Goal: Find contact information: Find contact information

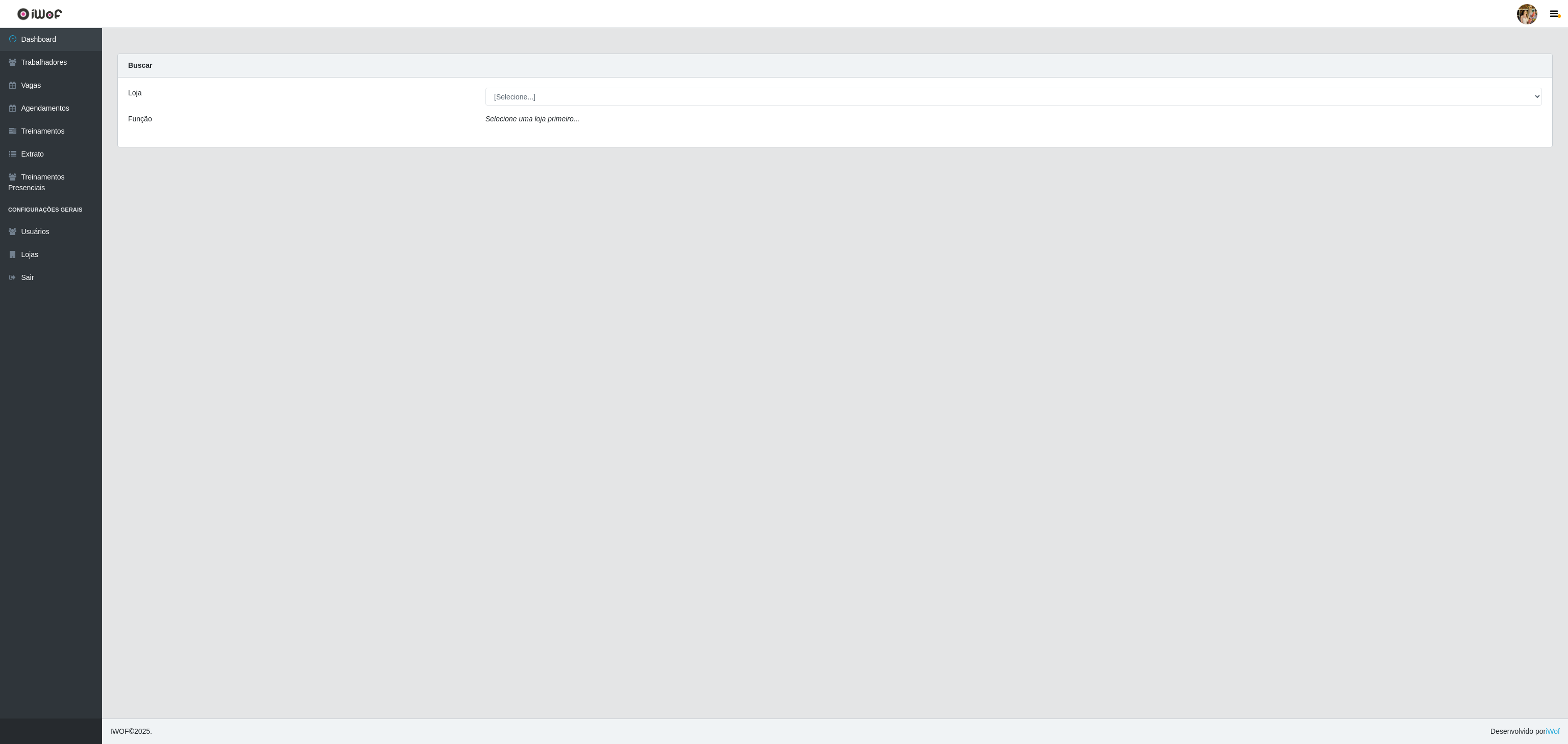
click at [520, 107] on div "Loja [Selecione...] Atacado Vem - [GEOGRAPHIC_DATA] 30 Laranjeiras Velha Atacad…" at bounding box center [835, 112] width 1434 height 69
click at [523, 100] on select "[Selecione...] Atacado Vem - [GEOGRAPHIC_DATA] 30 Laranjeiras Velha Atacado Vem…" at bounding box center [1013, 96] width 1057 height 18
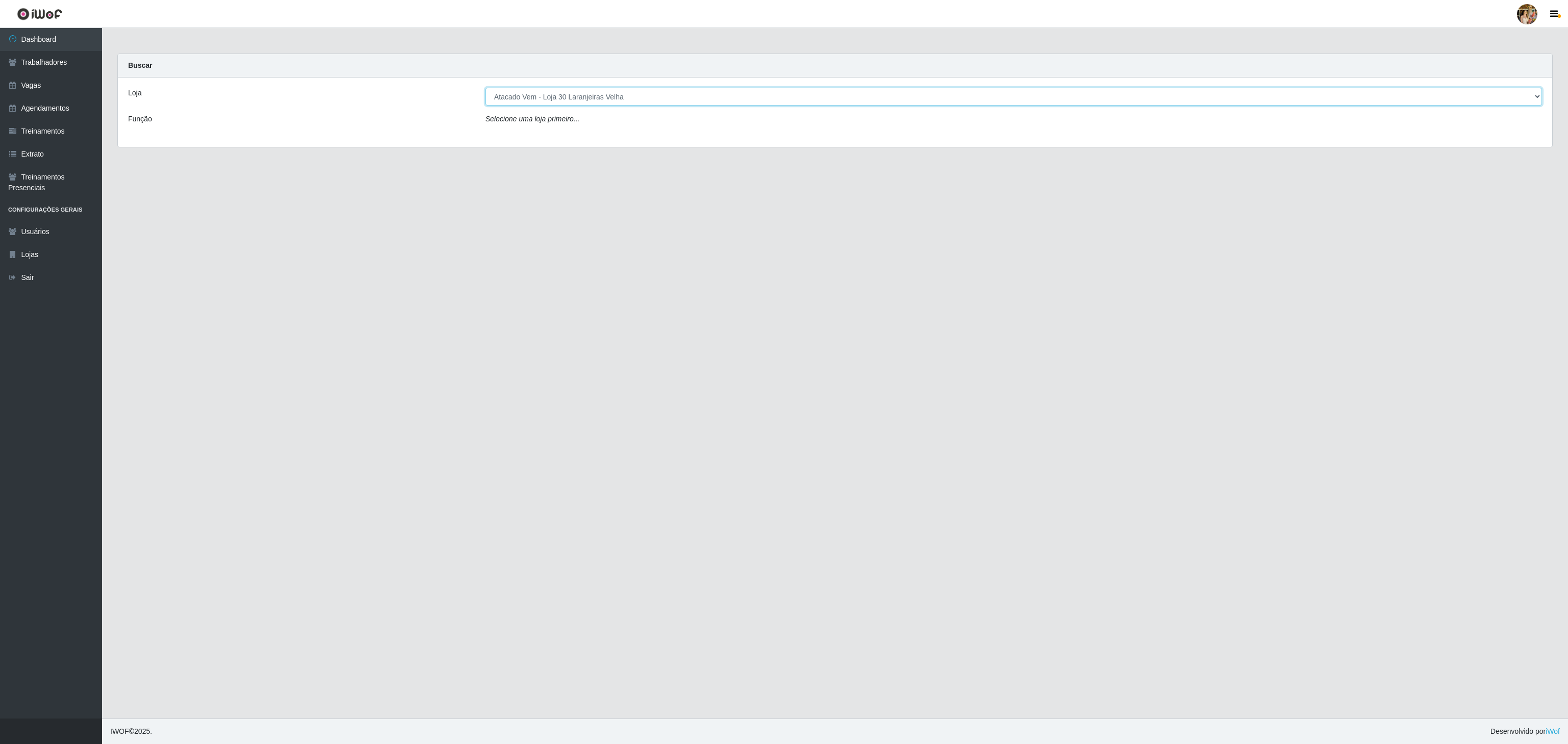
click at [485, 88] on select "[Selecione...] Atacado Vem - [GEOGRAPHIC_DATA] 30 Laranjeiras Velha Atacado Vem…" at bounding box center [1013, 96] width 1057 height 18
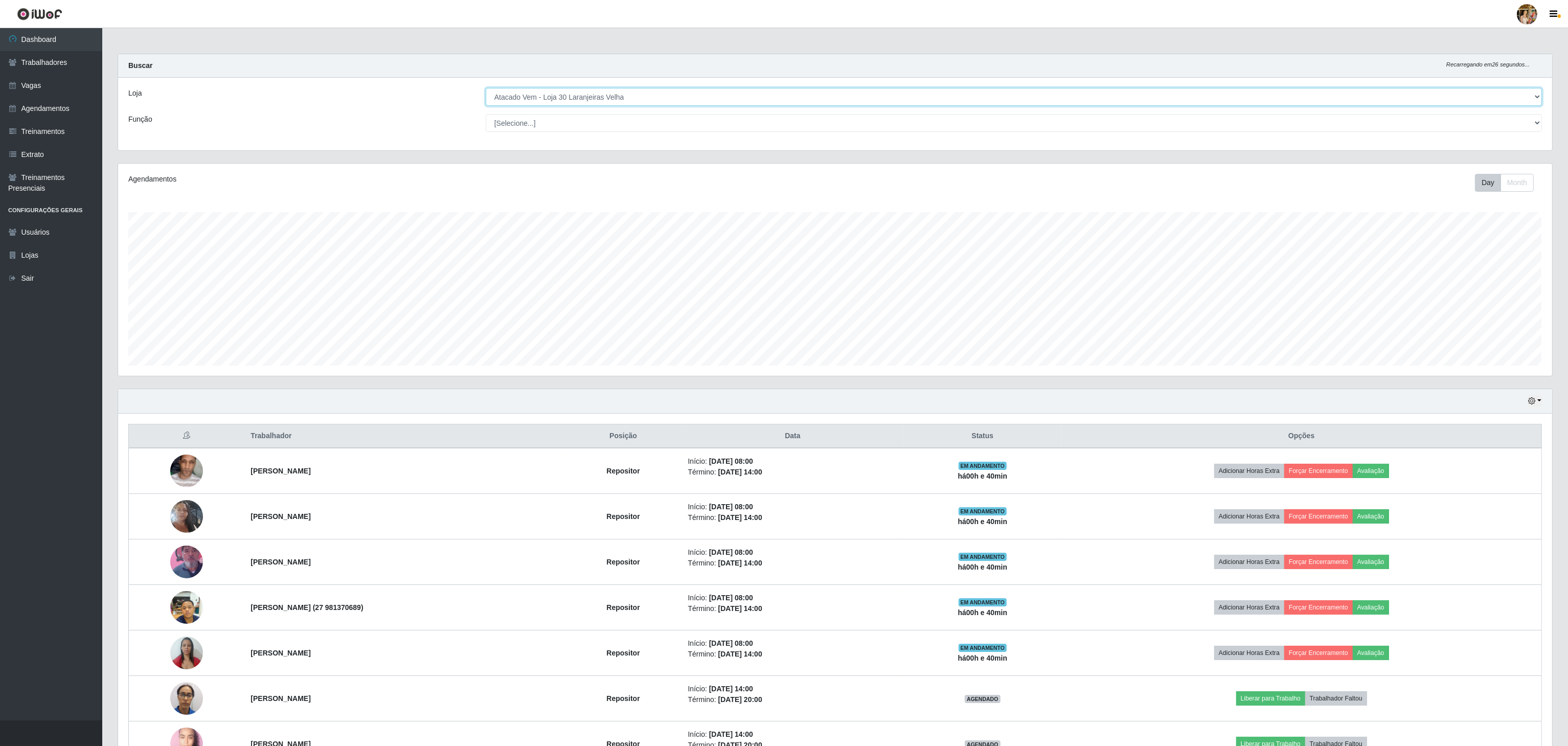
scroll to position [102, 0]
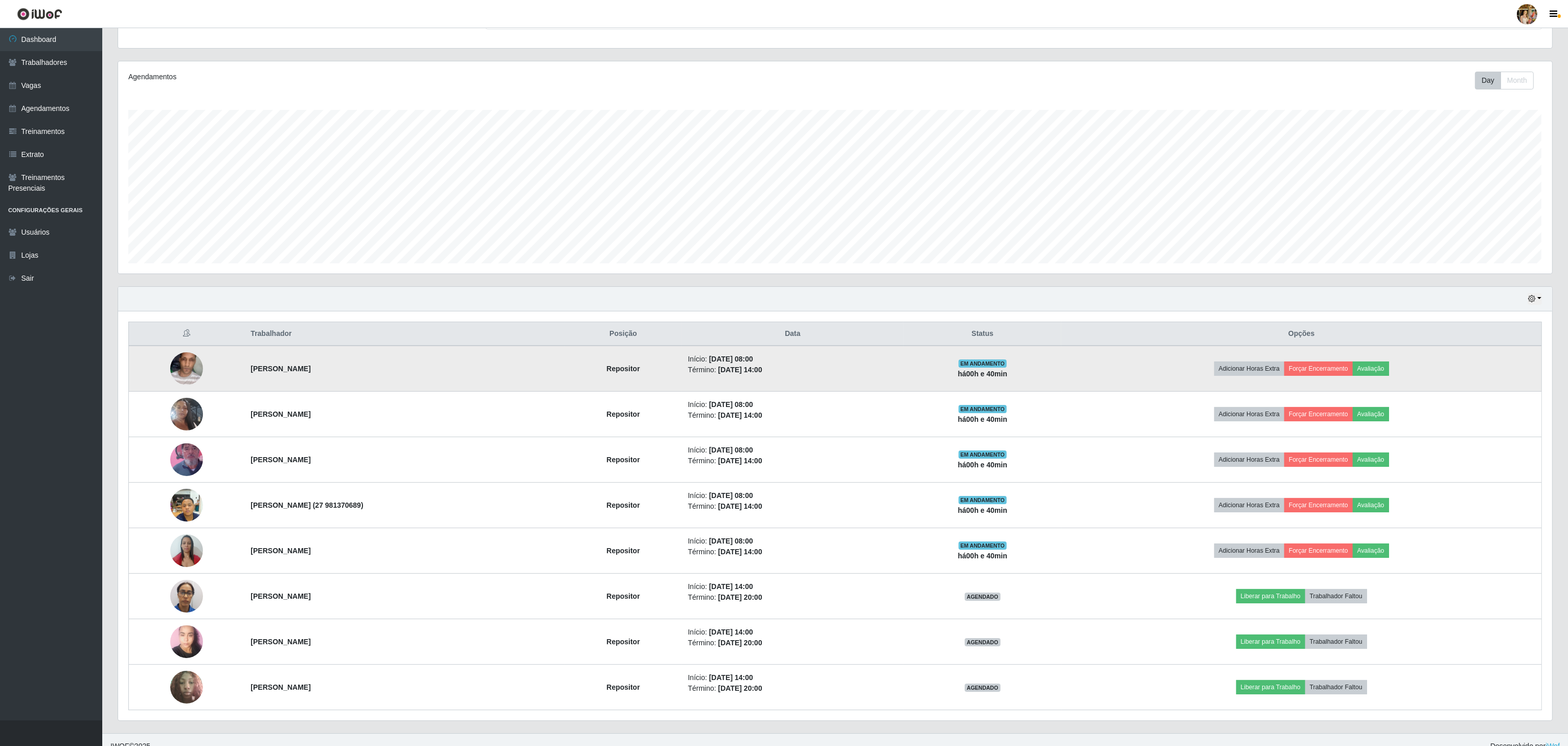
drag, startPoint x: 217, startPoint y: 371, endPoint x: 353, endPoint y: 370, distance: 136.0
click at [353, 370] on tr "[PERSON_NAME] Repositor Início: [DATE] 08:00 Término: [DATE] 14:00 EM ANDAMENTO…" at bounding box center [835, 368] width 1413 height 46
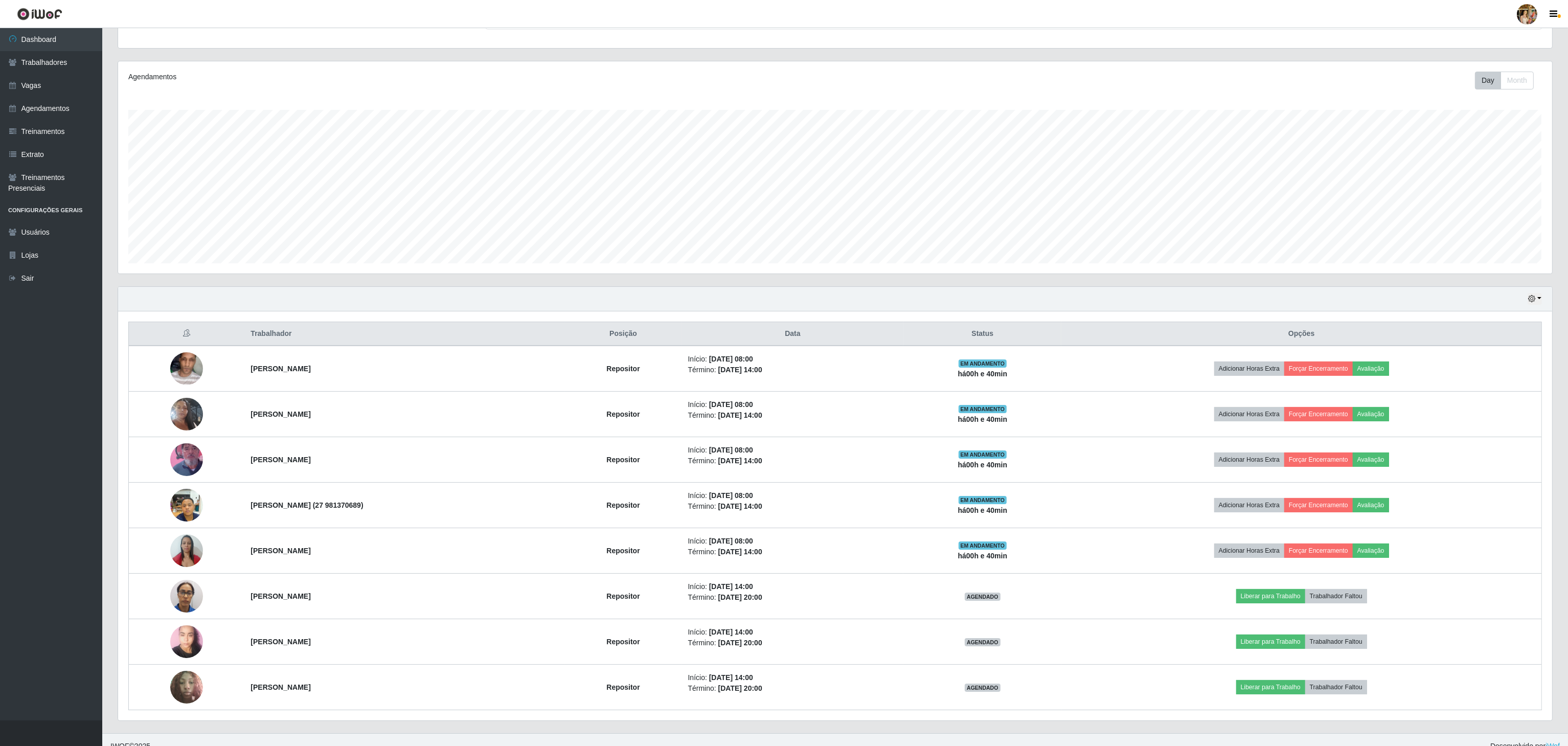
copy tr "[PERSON_NAME]"
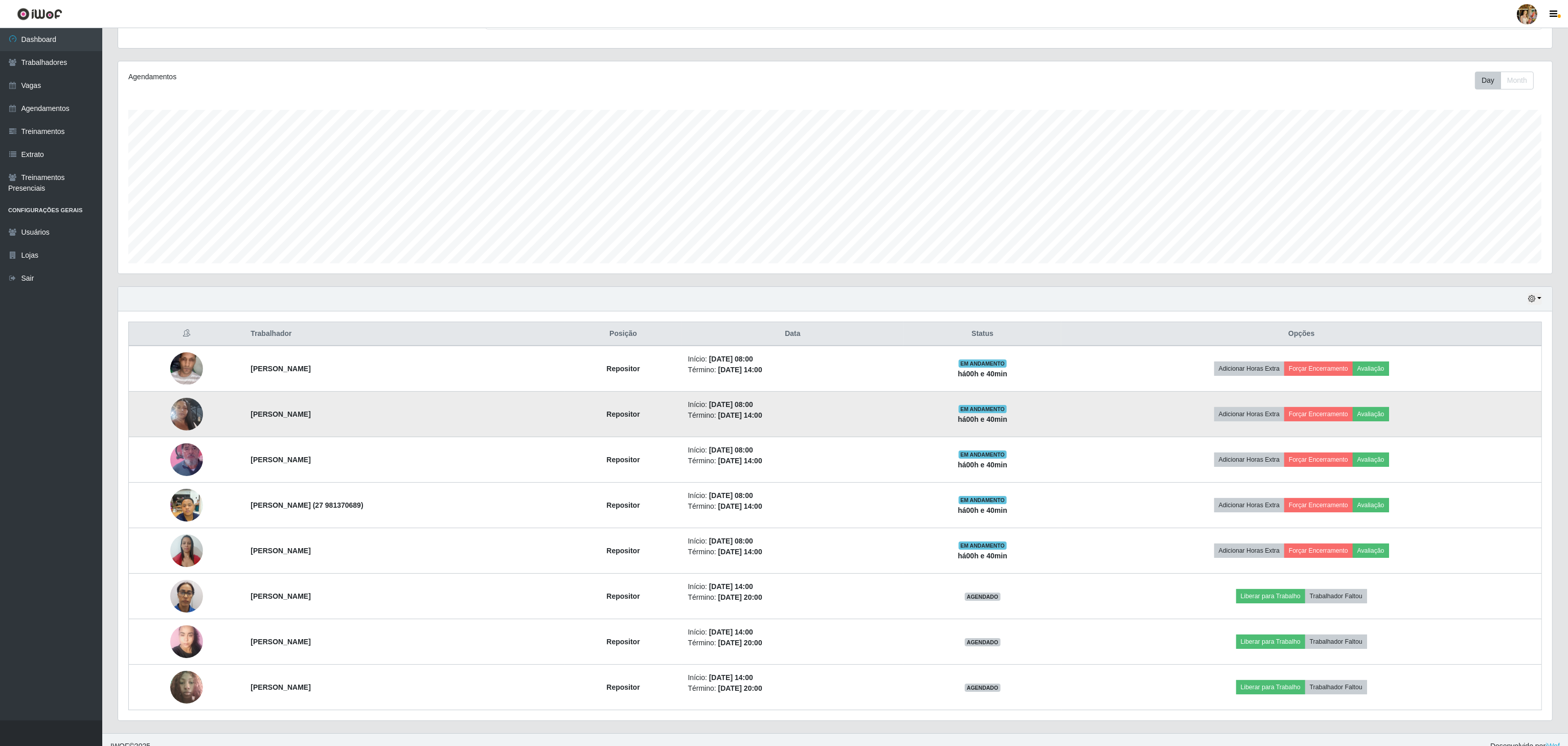
drag, startPoint x: 237, startPoint y: 418, endPoint x: 430, endPoint y: 396, distance: 194.2
click at [429, 417] on tr "[PERSON_NAME] Repositor Início: [DATE] 08:00 Término: [DATE] 14:00 EM ANDAMENTO…" at bounding box center [835, 414] width 1413 height 46
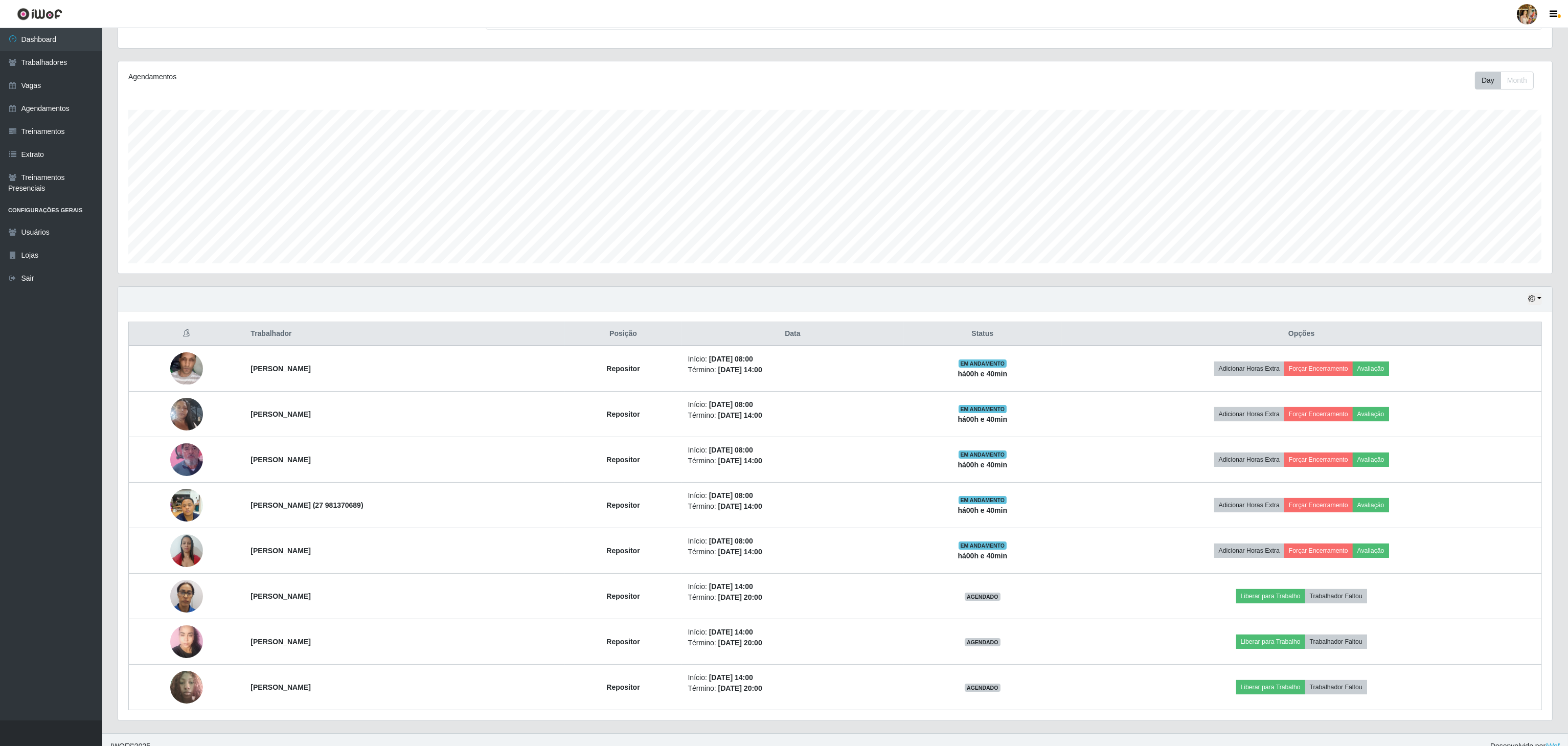
copy tr "[PERSON_NAME]"
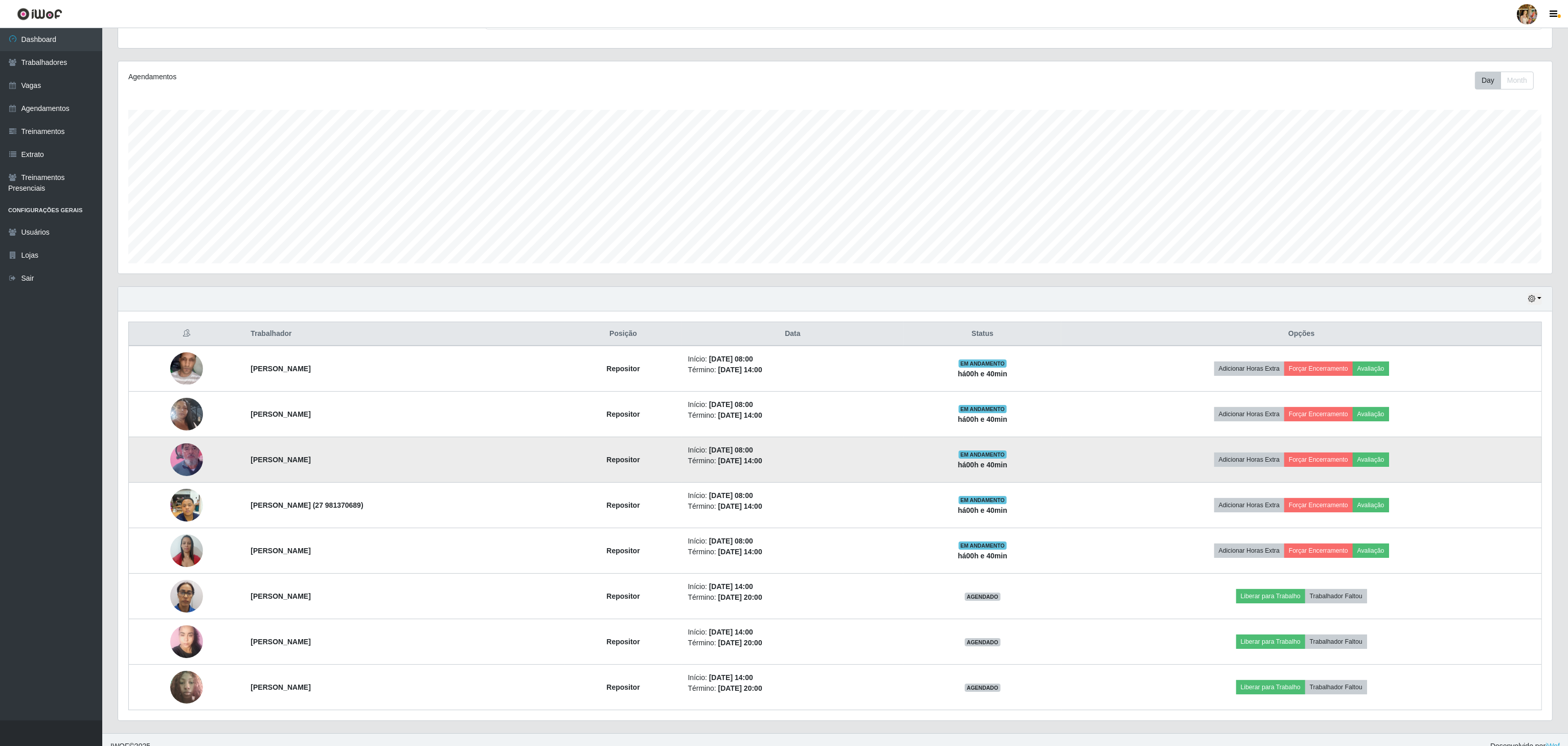
drag, startPoint x: 243, startPoint y: 472, endPoint x: 388, endPoint y: 467, distance: 145.1
click at [388, 467] on tr "[PERSON_NAME] Repositor Início: [DATE] 08:00 Término: [DATE] 14:00 EM ANDAMENTO…" at bounding box center [835, 460] width 1413 height 46
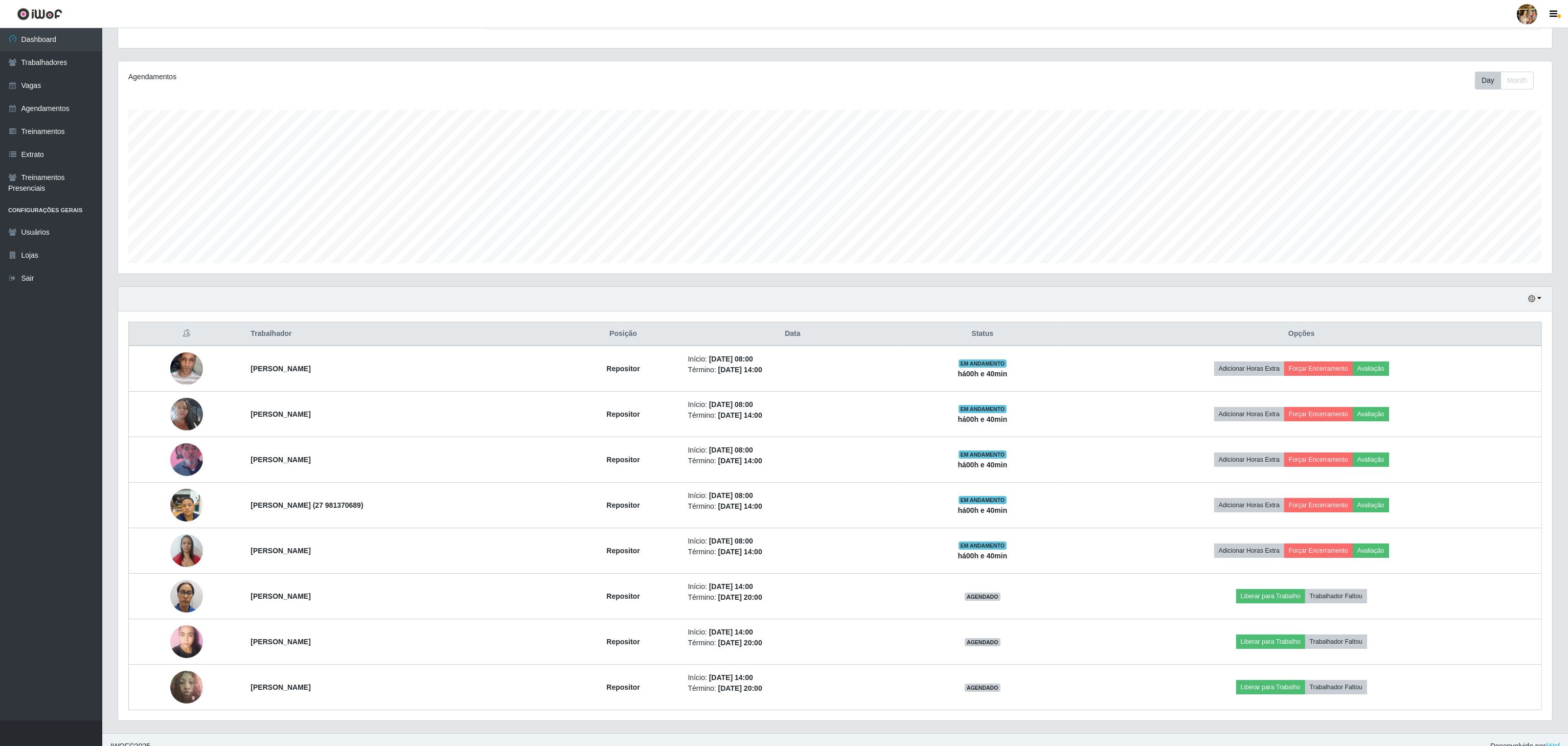
copy tr "[PERSON_NAME]"
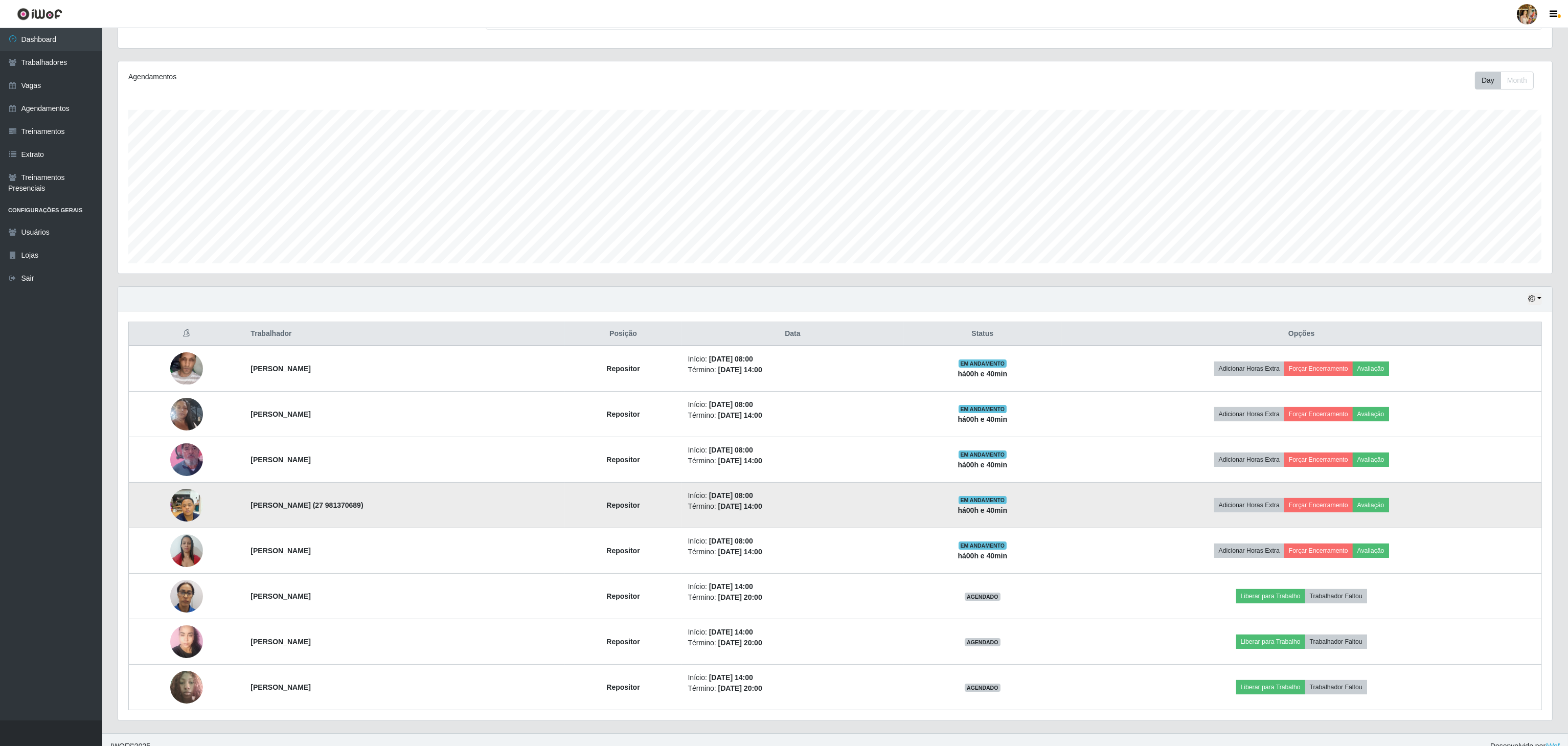
drag, startPoint x: 236, startPoint y: 518, endPoint x: 437, endPoint y: 518, distance: 201.0
click at [437, 518] on td "[PERSON_NAME] (27 981370689)" at bounding box center [404, 506] width 320 height 46
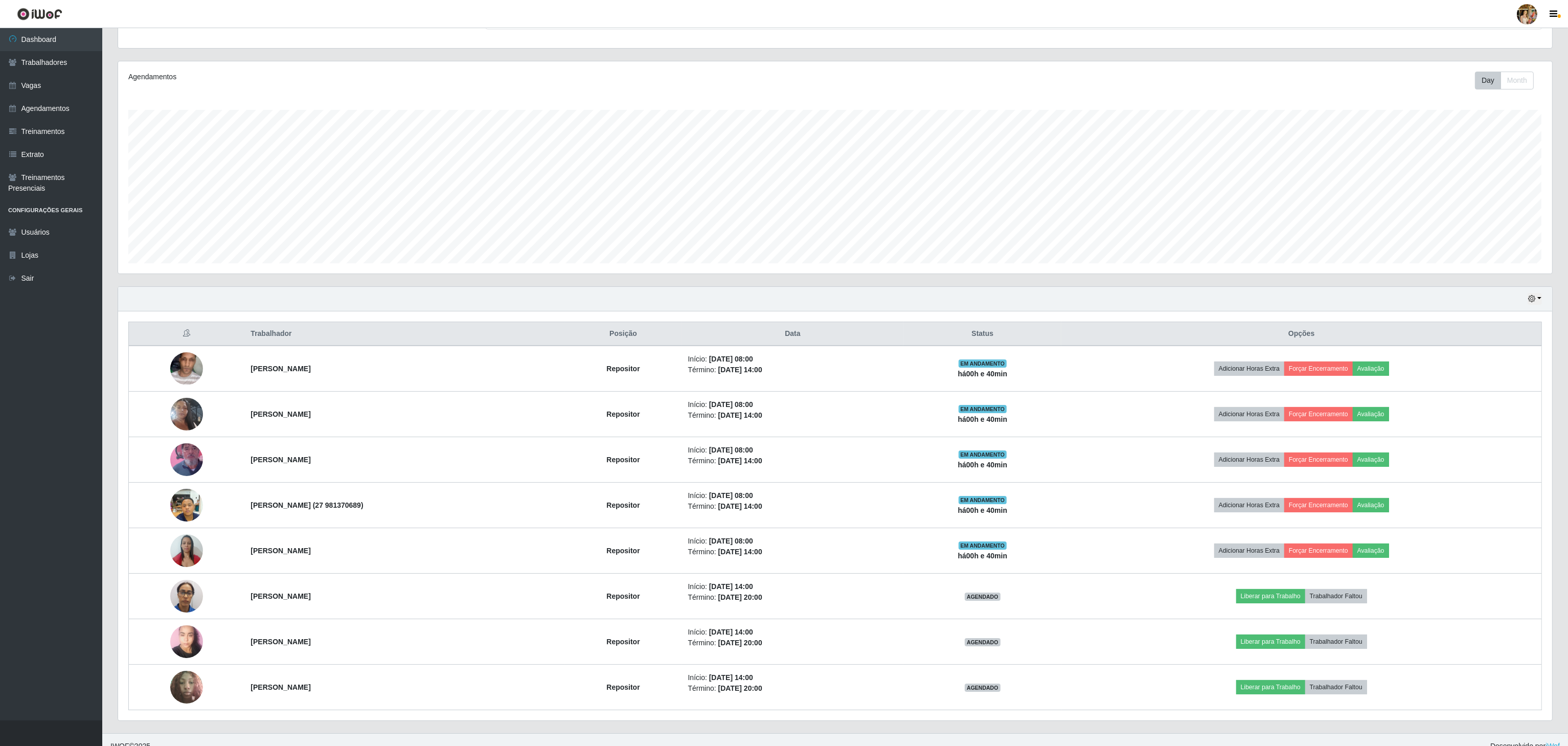
copy strong "[PERSON_NAME] (27 981370689)"
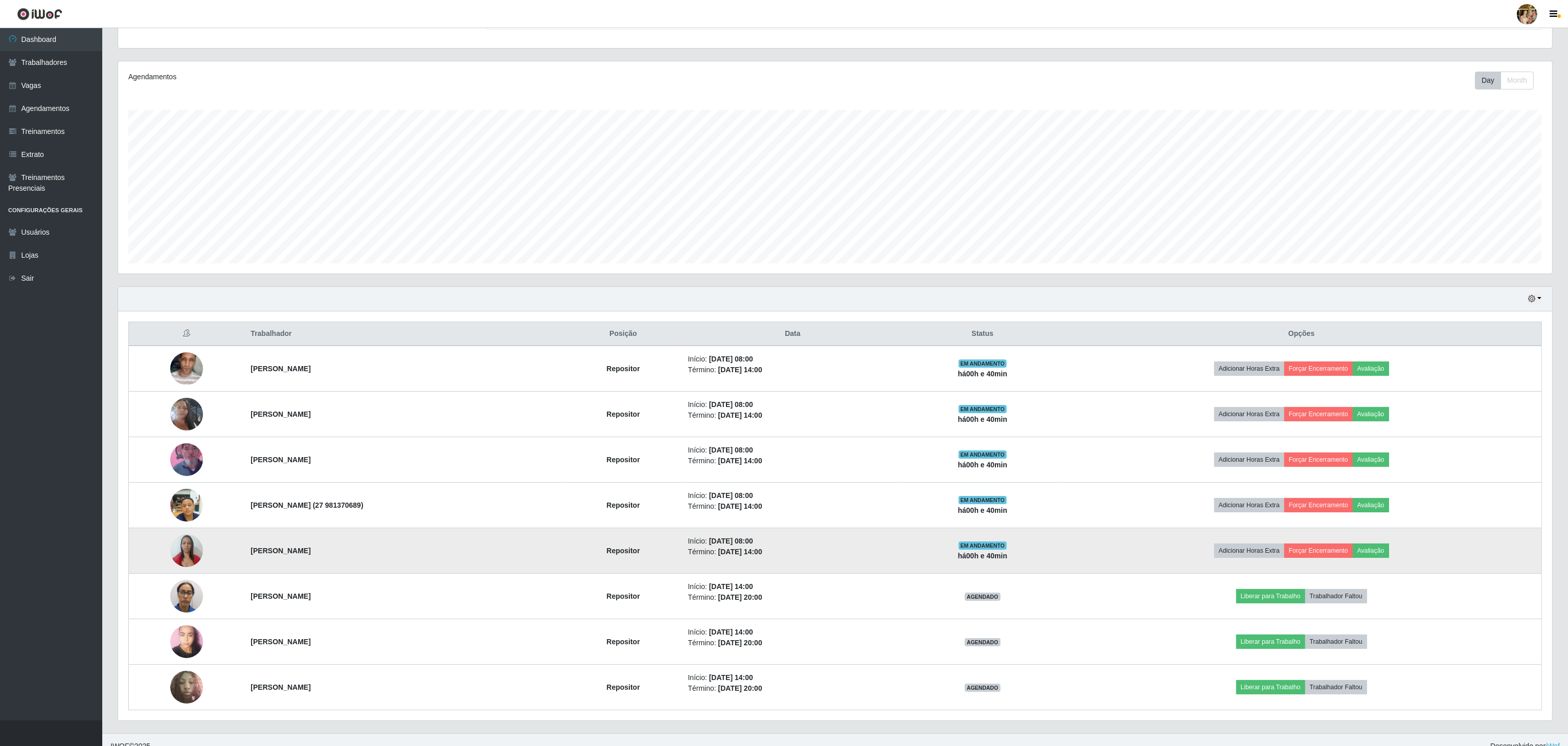
drag, startPoint x: 236, startPoint y: 550, endPoint x: 379, endPoint y: 550, distance: 143.0
click at [379, 550] on td "[PERSON_NAME]" at bounding box center [404, 551] width 320 height 46
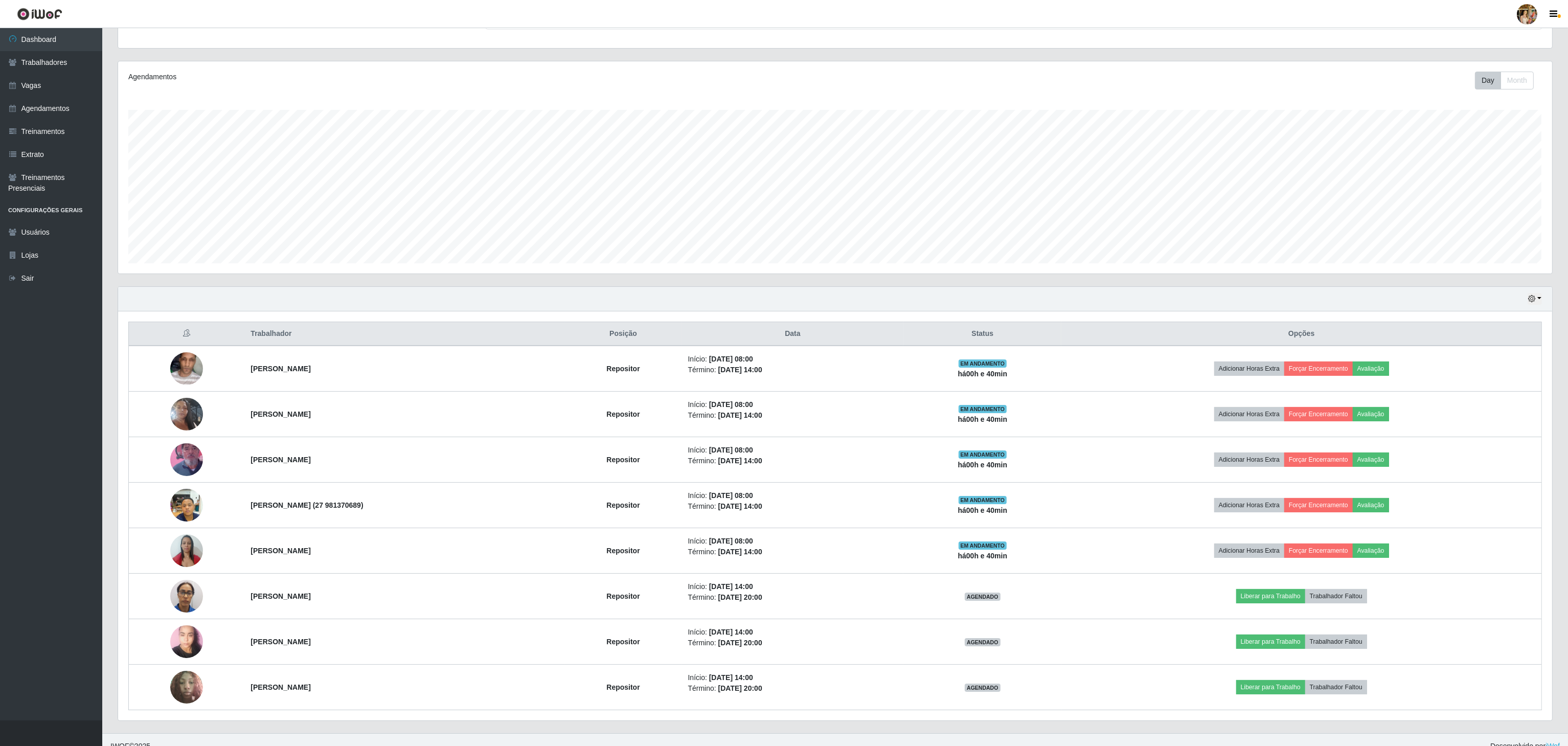
copy strong "[PERSON_NAME]"
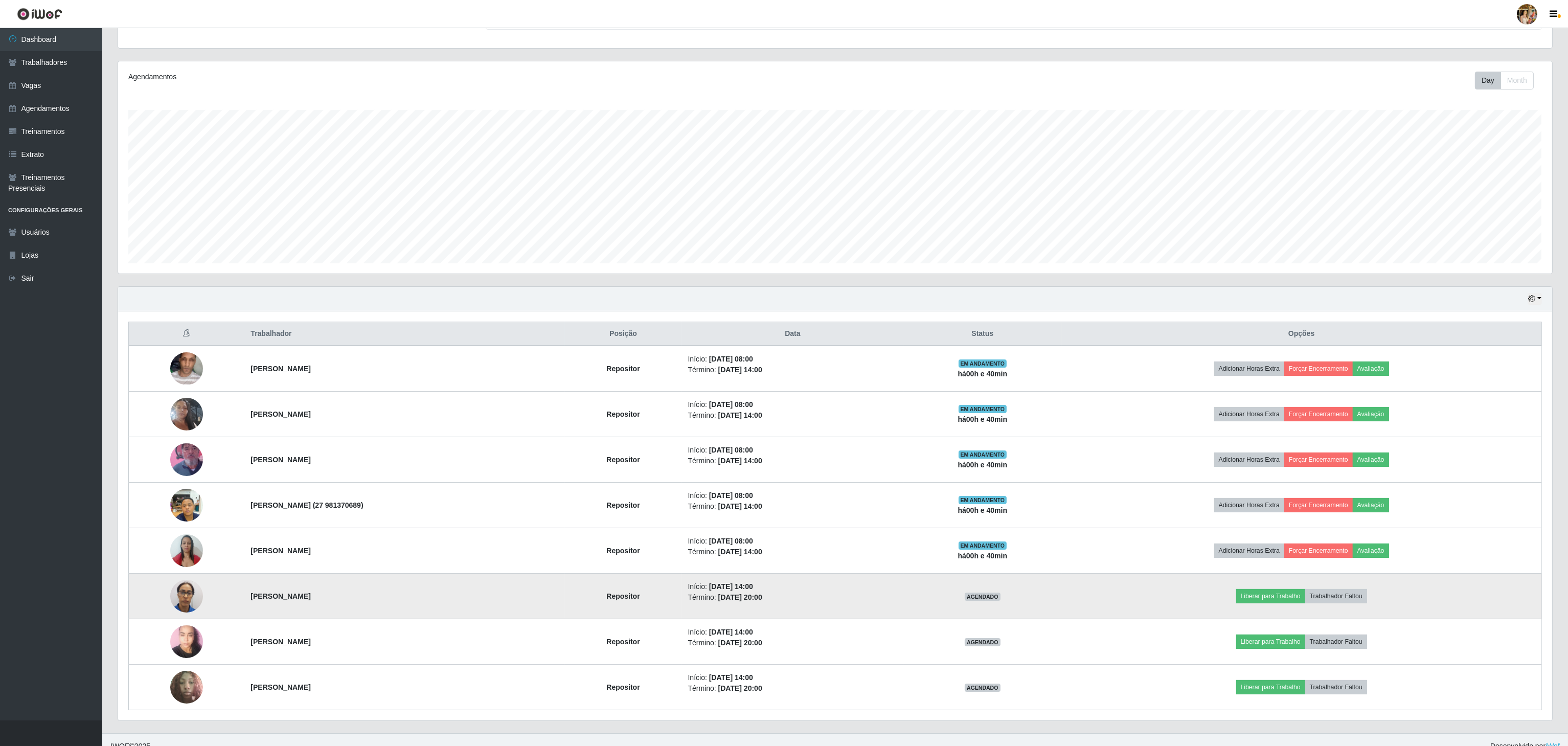
drag, startPoint x: 287, startPoint y: 604, endPoint x: 355, endPoint y: 604, distance: 68.0
click at [355, 604] on tr "[PERSON_NAME] Repositor Início: [DATE] 14:00 Término: [DATE] 20:00 AGENDADO Lib…" at bounding box center [835, 597] width 1413 height 46
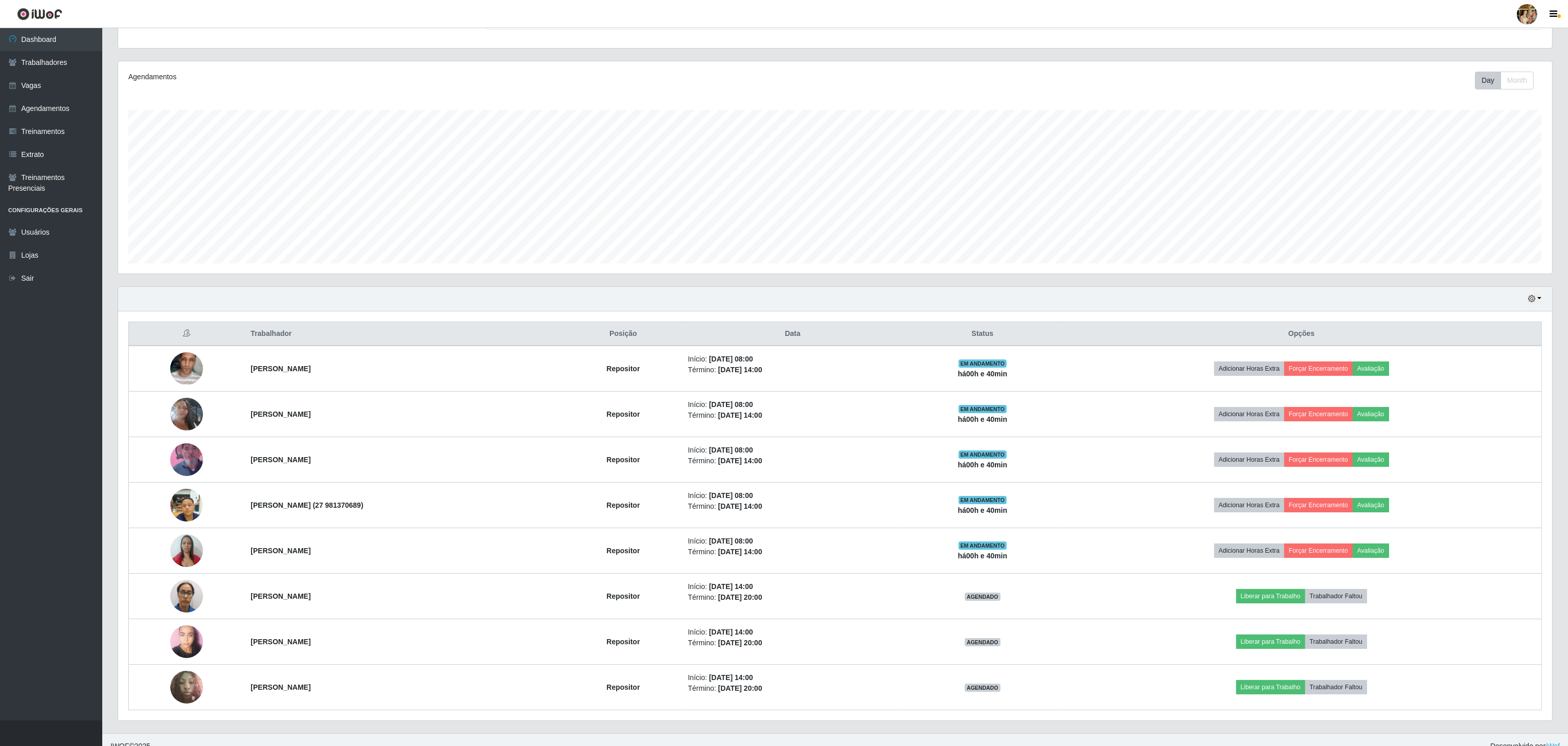
copy tr "[PERSON_NAME]"
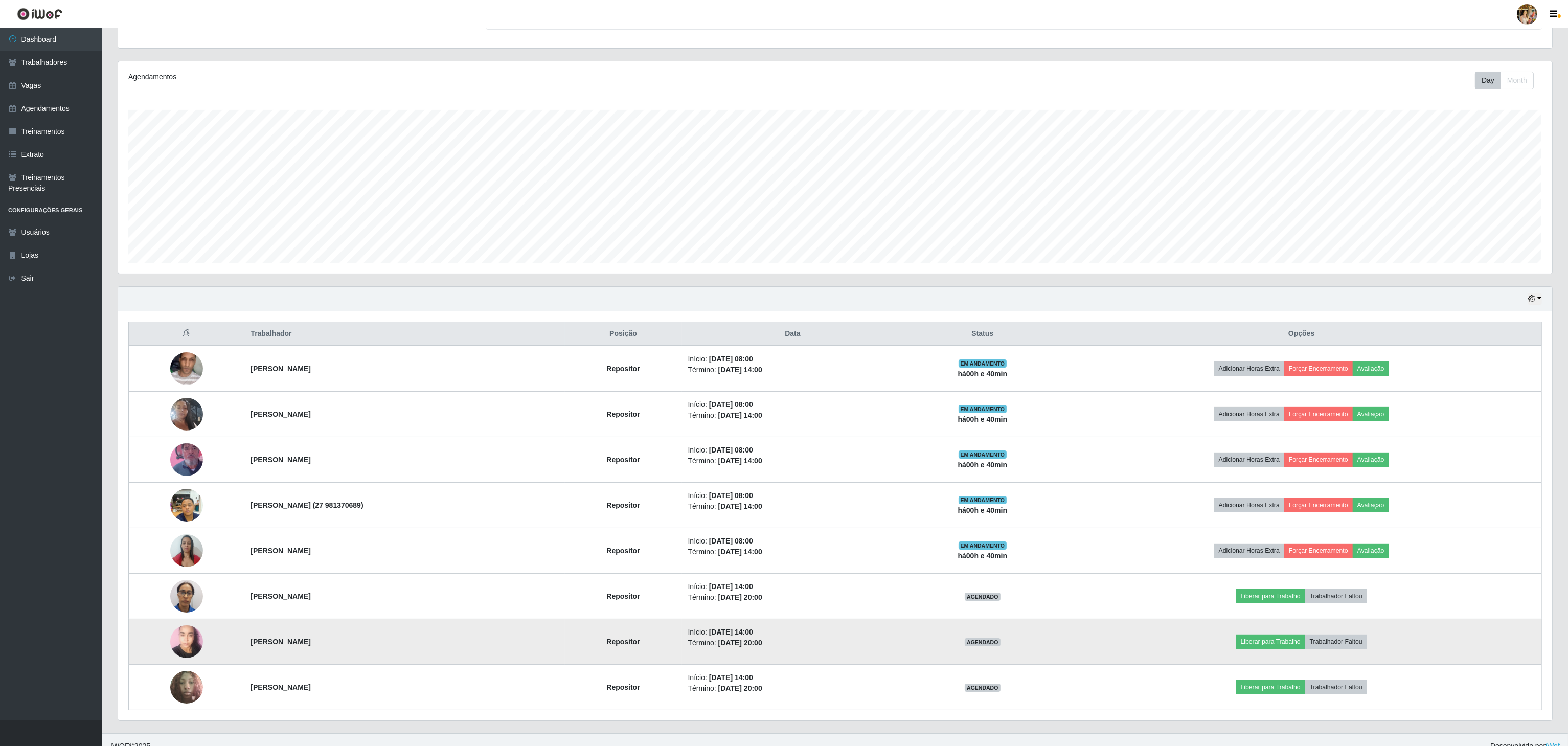
drag, startPoint x: 230, startPoint y: 633, endPoint x: 369, endPoint y: 650, distance: 140.0
click at [369, 650] on tr "[PERSON_NAME] Repositor Início: [DATE] 14:00 Término: [DATE] 20:00 AGENDADO Lib…" at bounding box center [835, 642] width 1413 height 46
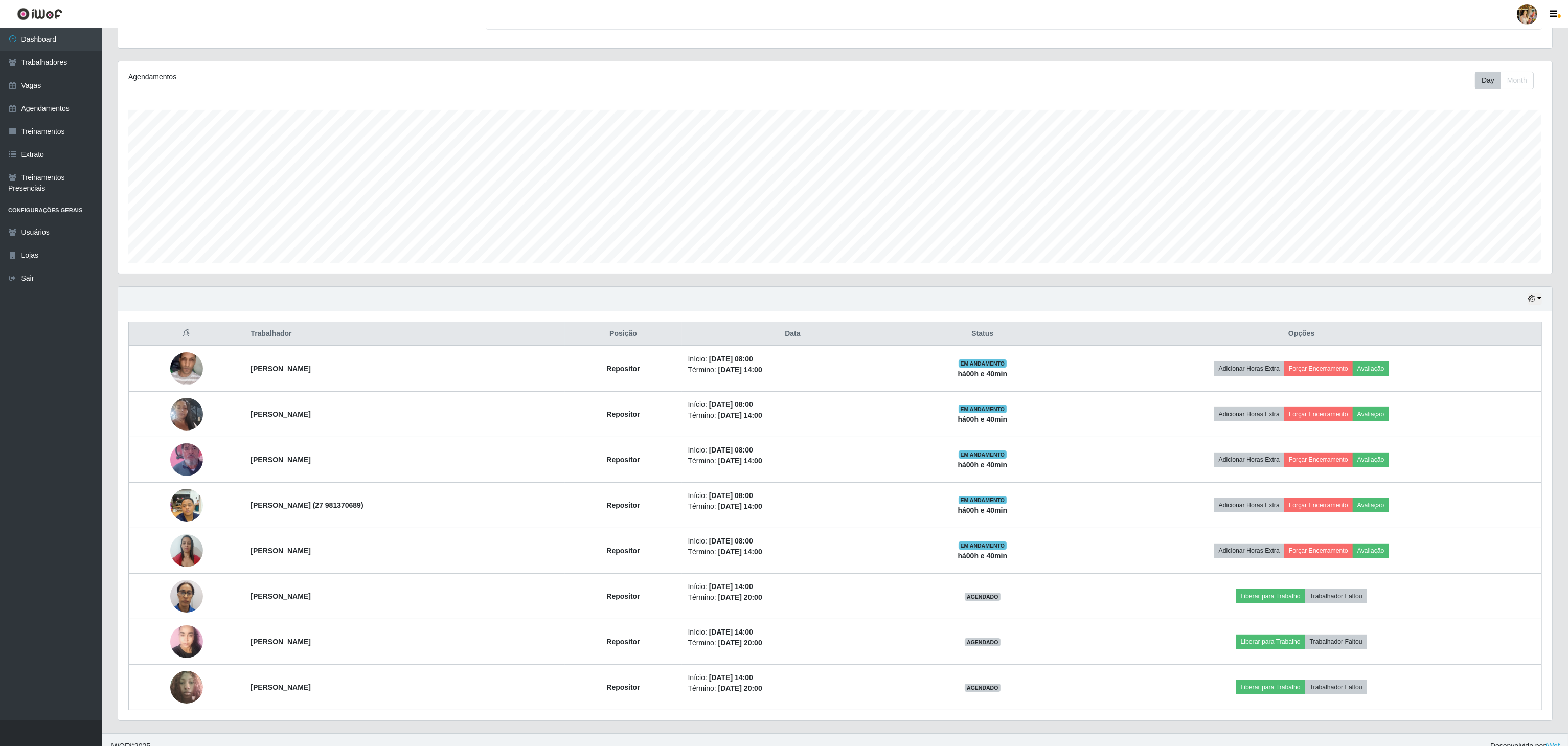
copy tr "[PERSON_NAME]"
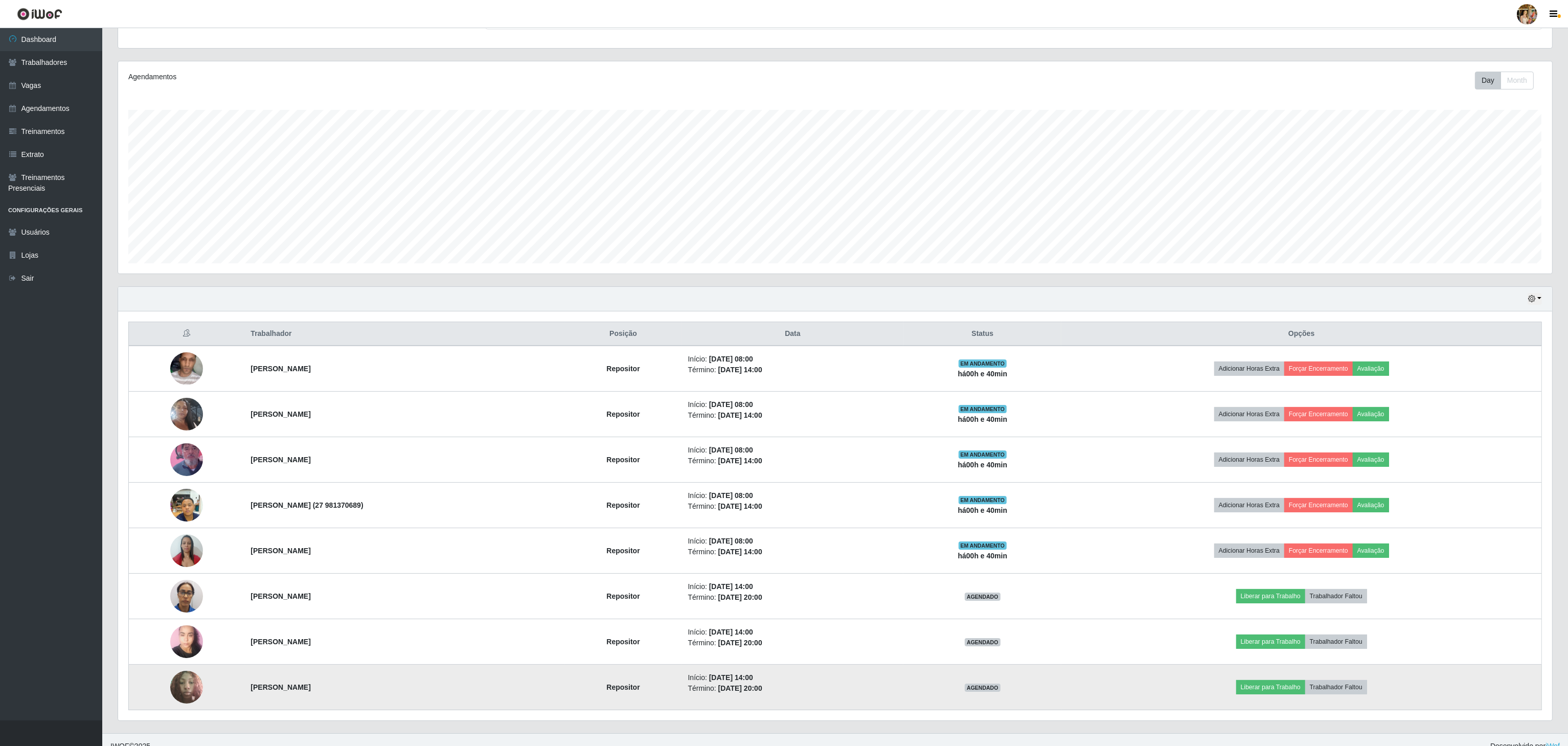
drag, startPoint x: 229, startPoint y: 692, endPoint x: 433, endPoint y: 692, distance: 204.0
click at [433, 692] on tr "[PERSON_NAME] Repositor Início: [DATE] 14:00 Término: [DATE] 20:00 AGENDADO Lib…" at bounding box center [835, 687] width 1413 height 46
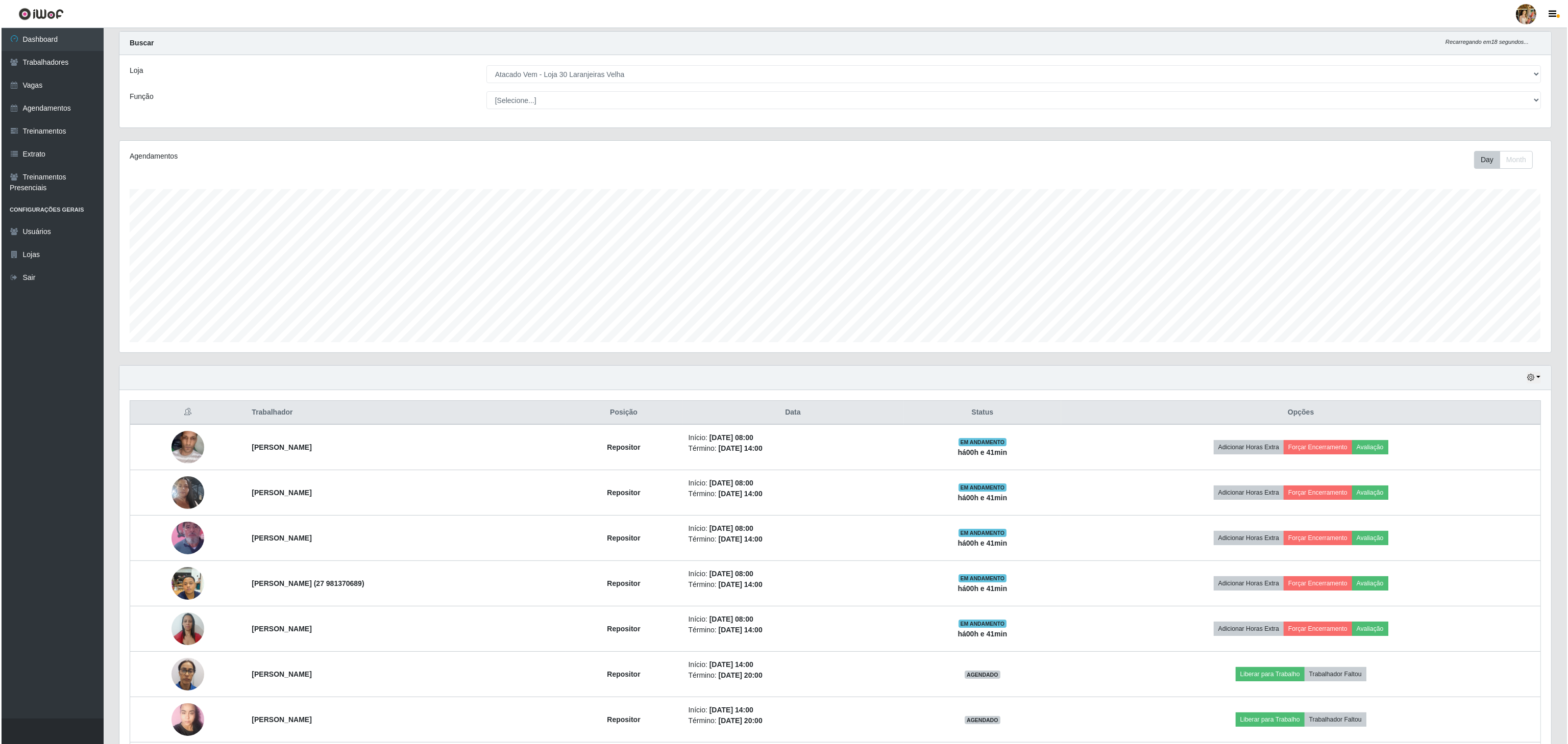
scroll to position [0, 0]
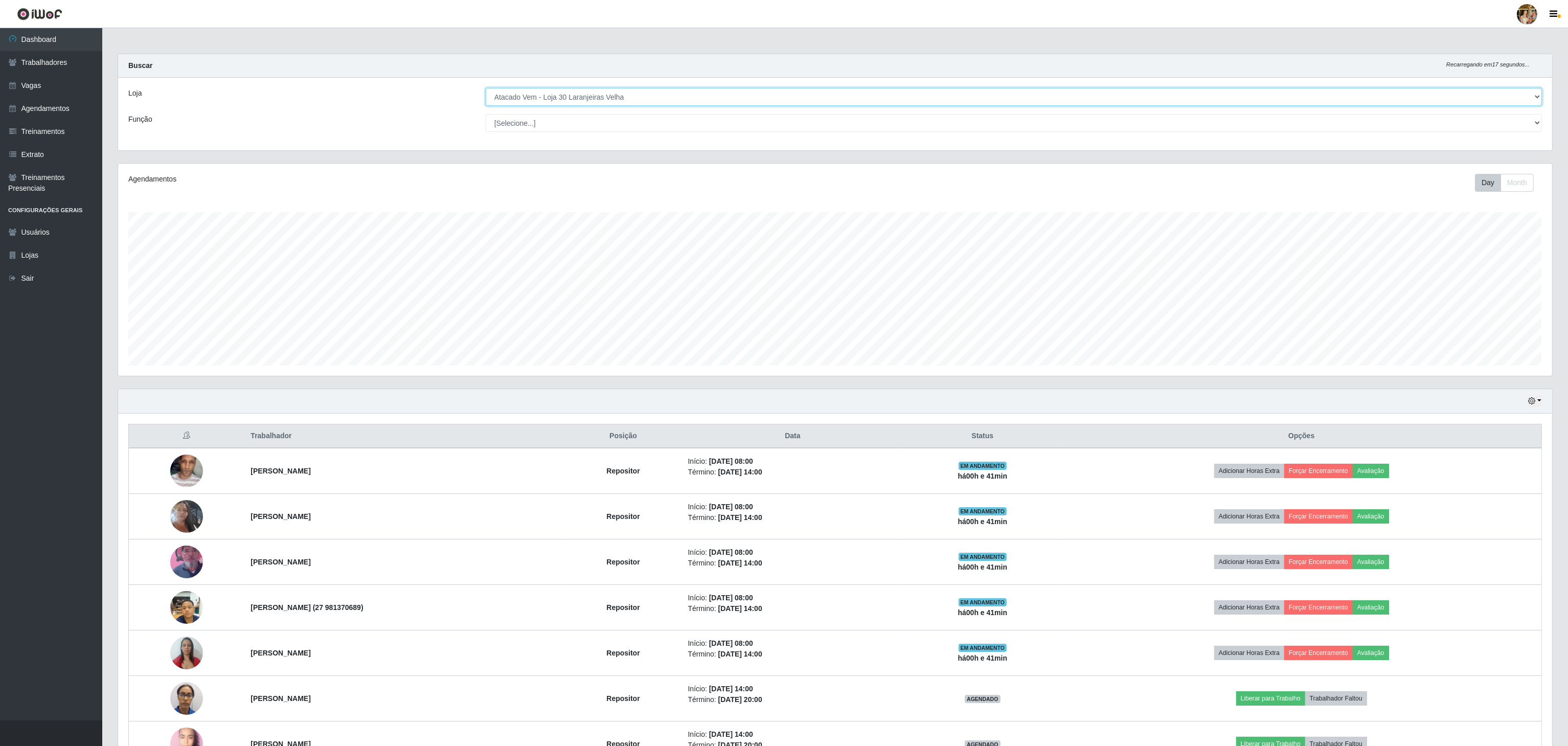
click at [644, 96] on select "[Selecione...] Atacado Vem - [GEOGRAPHIC_DATA] 30 Laranjeiras Velha Atacado Vem…" at bounding box center [1014, 96] width 1056 height 18
click at [486, 88] on select "[Selecione...] Atacado Vem - [GEOGRAPHIC_DATA] 30 Laranjeiras Velha Atacado Vem…" at bounding box center [1014, 96] width 1056 height 18
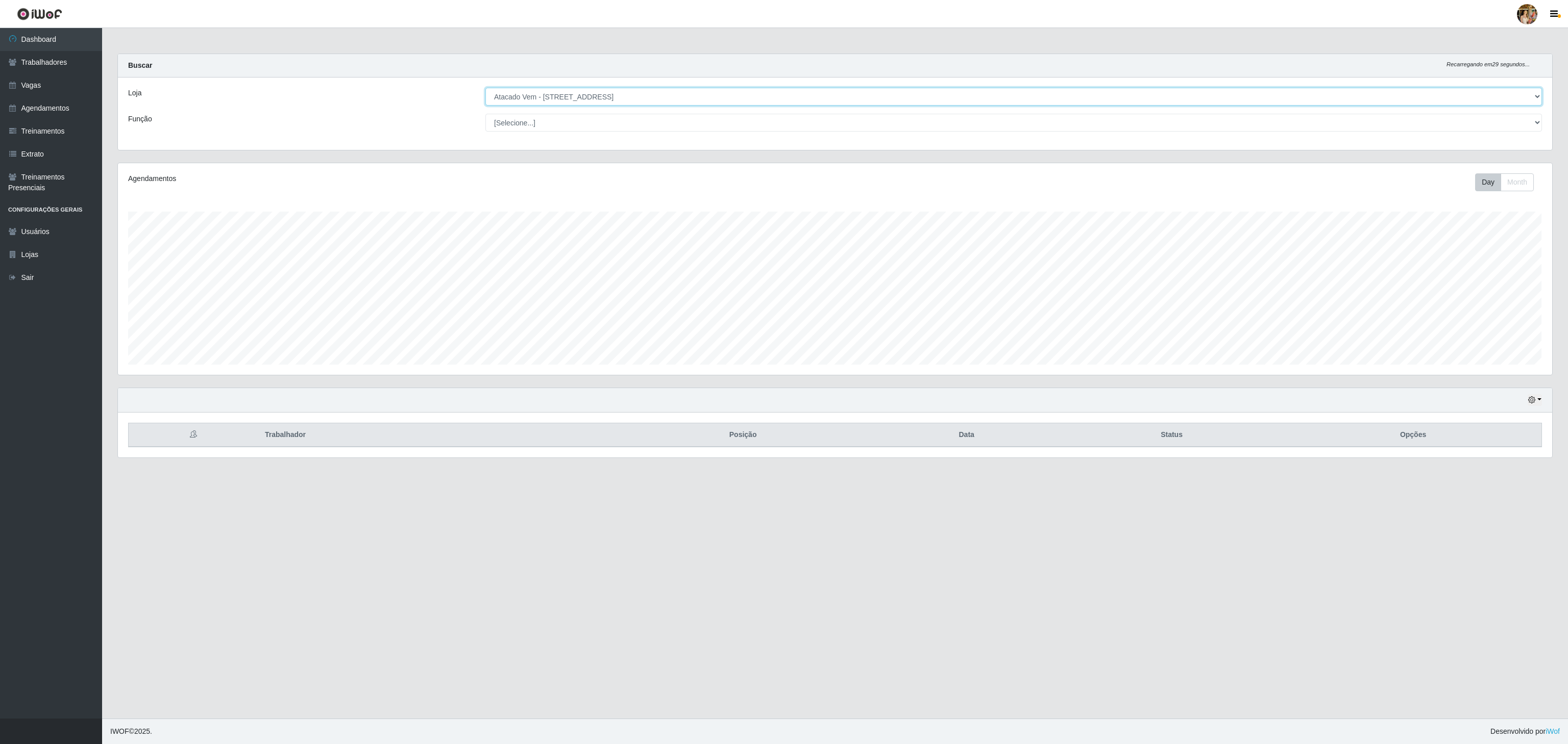
click at [617, 102] on select "[Selecione...] Atacado Vem - [GEOGRAPHIC_DATA] 30 Laranjeiras Velha Atacado Vem…" at bounding box center [1013, 96] width 1057 height 18
click at [485, 88] on select "[Selecione...] Atacado Vem - [GEOGRAPHIC_DATA] 30 Laranjeiras Velha Atacado Vem…" at bounding box center [1013, 96] width 1057 height 18
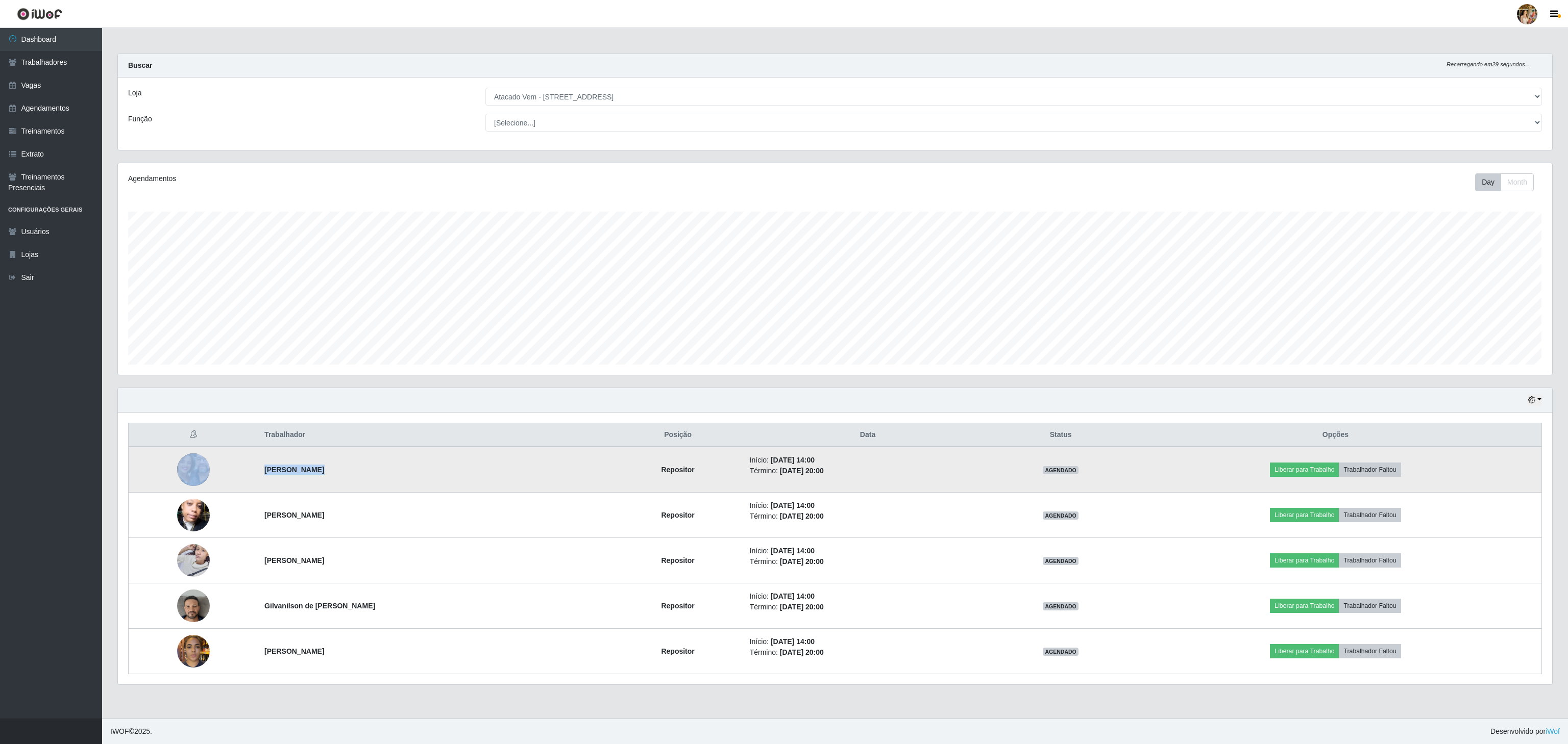
drag, startPoint x: 252, startPoint y: 482, endPoint x: 312, endPoint y: 482, distance: 60.0
click at [312, 482] on tr "[PERSON_NAME] Repositor Início: [DATE] 14:00 Término: [DATE] 20:00 AGENDADO Lib…" at bounding box center [835, 470] width 1413 height 46
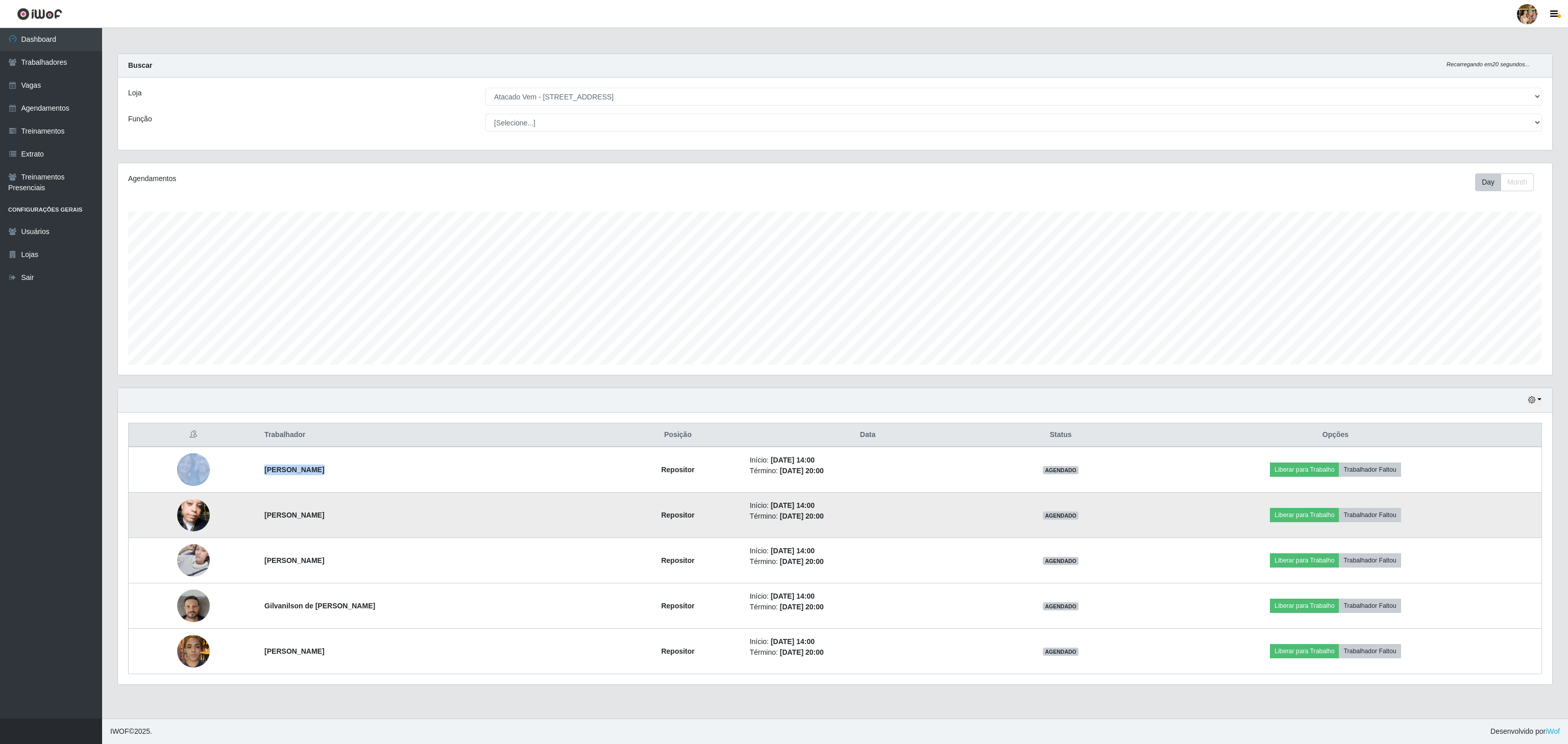
drag, startPoint x: 261, startPoint y: 516, endPoint x: 437, endPoint y: 516, distance: 176.0
click at [437, 516] on td "[PERSON_NAME]" at bounding box center [435, 515] width 354 height 46
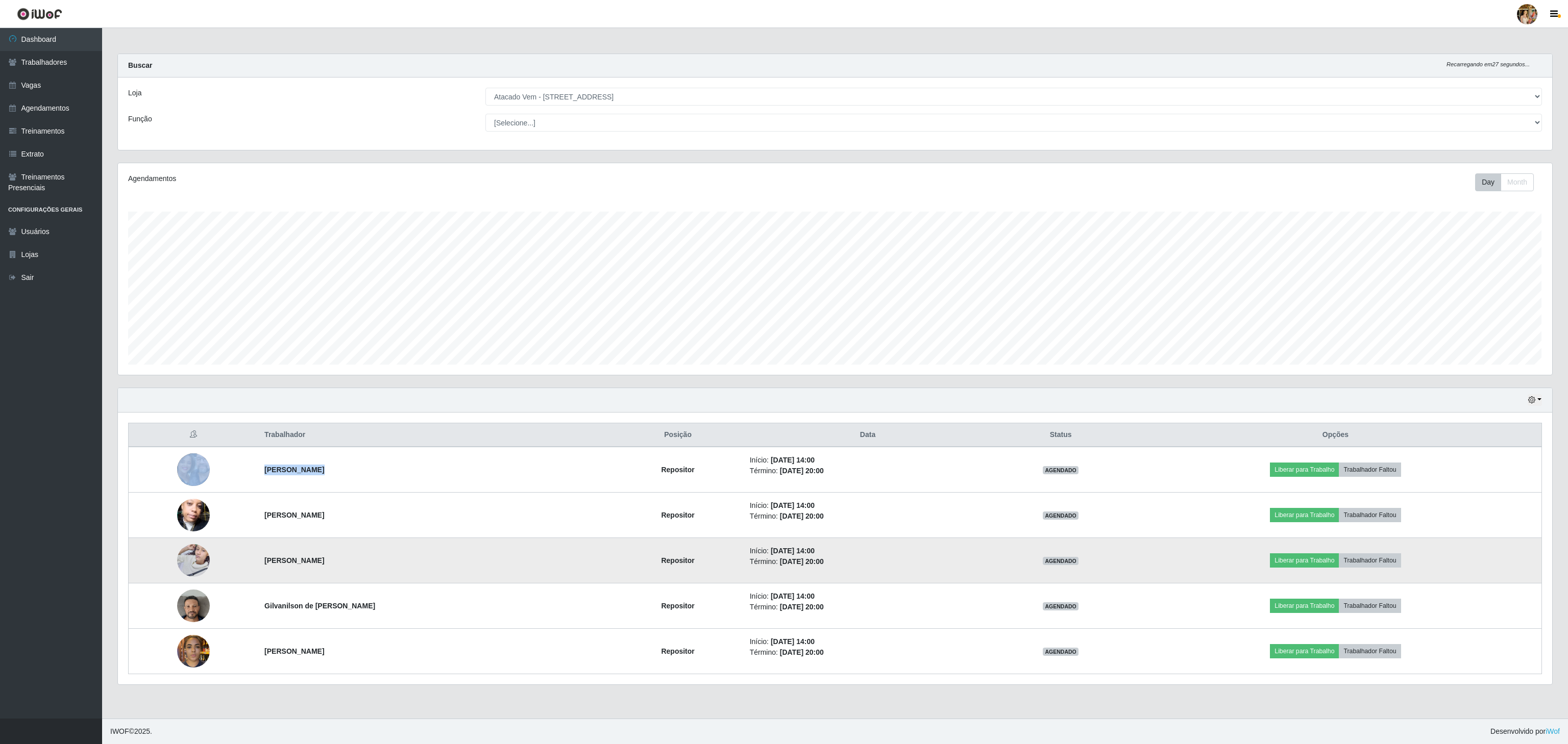
drag, startPoint x: 265, startPoint y: 564, endPoint x: 396, endPoint y: 561, distance: 131.0
click at [396, 561] on td "[PERSON_NAME]" at bounding box center [435, 561] width 354 height 46
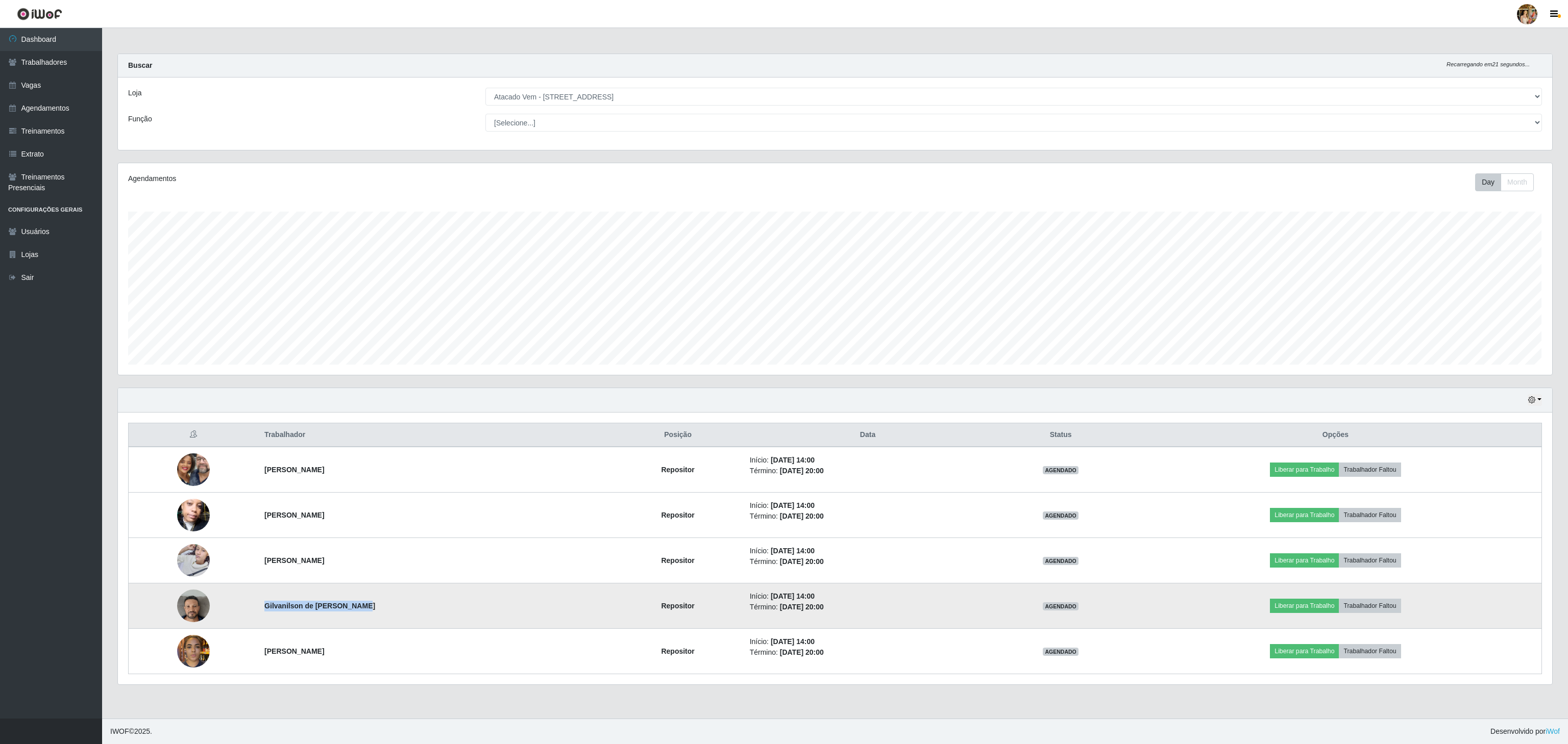
drag, startPoint x: 257, startPoint y: 616, endPoint x: 369, endPoint y: 609, distance: 112.2
click at [366, 616] on td "Gilvanilson de [PERSON_NAME]" at bounding box center [435, 606] width 354 height 46
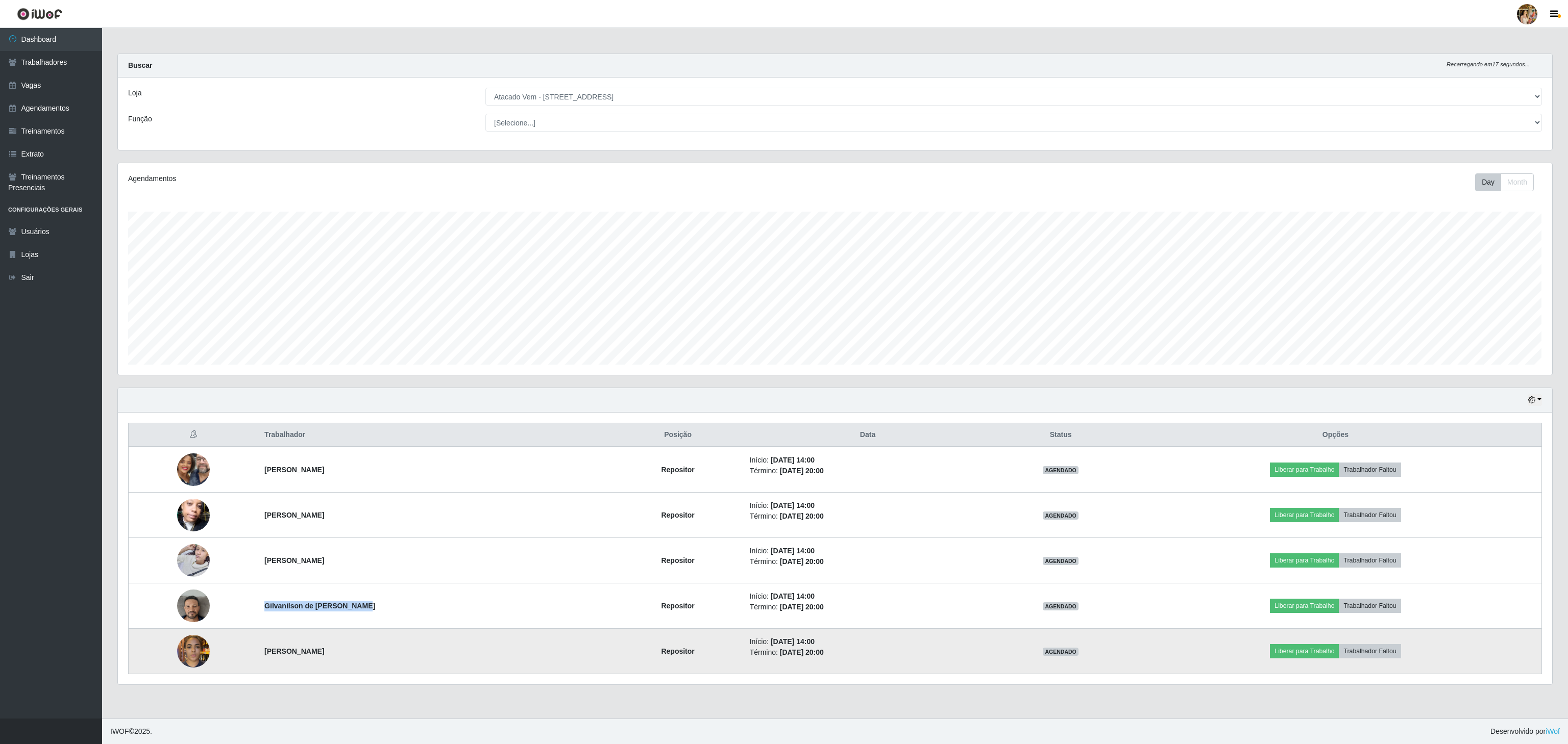
drag, startPoint x: 349, startPoint y: 662, endPoint x: 421, endPoint y: 662, distance: 72.0
click at [421, 662] on tr "[PERSON_NAME] Repositor Início: [DATE] 14:00 Término: [DATE] 20:00 AGENDADO Lib…" at bounding box center [835, 652] width 1413 height 46
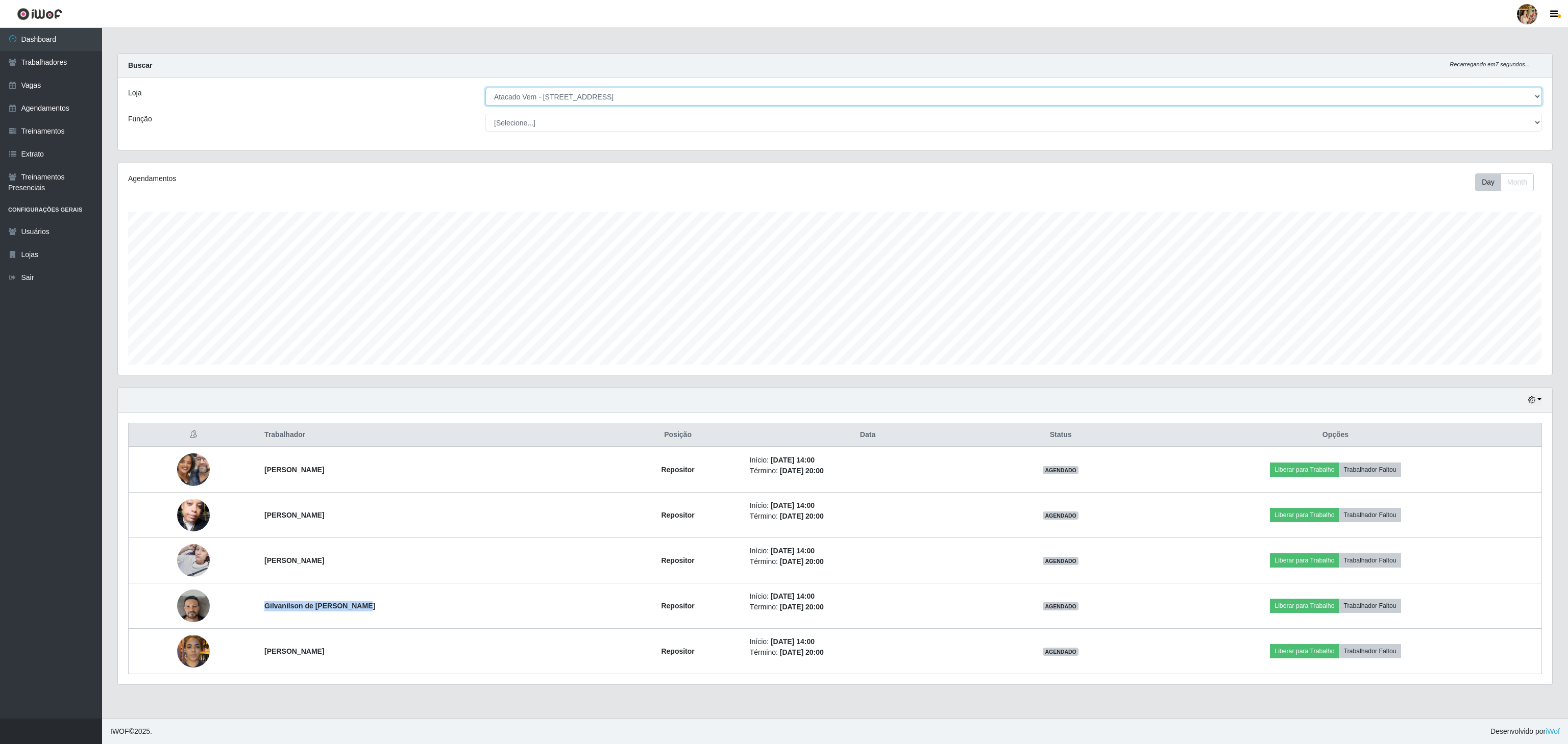
drag, startPoint x: 564, startPoint y: 91, endPoint x: 567, endPoint y: 105, distance: 14.3
click at [564, 91] on select "[Selecione...] Atacado Vem - [GEOGRAPHIC_DATA] 30 Laranjeiras Velha Atacado Vem…" at bounding box center [1013, 96] width 1057 height 18
click at [485, 88] on select "[Selecione...] Atacado Vem - [GEOGRAPHIC_DATA] 30 Laranjeiras Velha Atacado Vem…" at bounding box center [1013, 96] width 1057 height 18
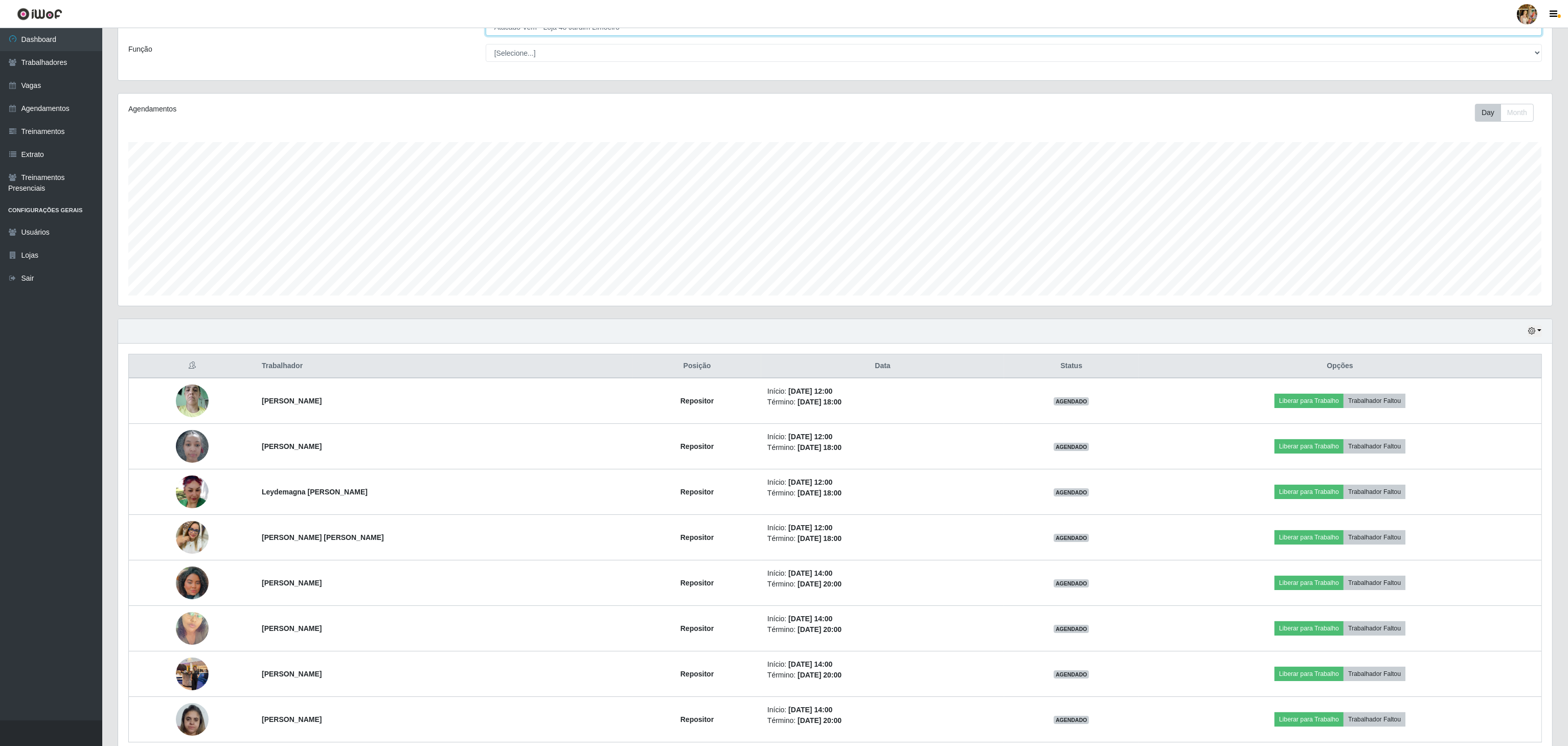
scroll to position [102, 0]
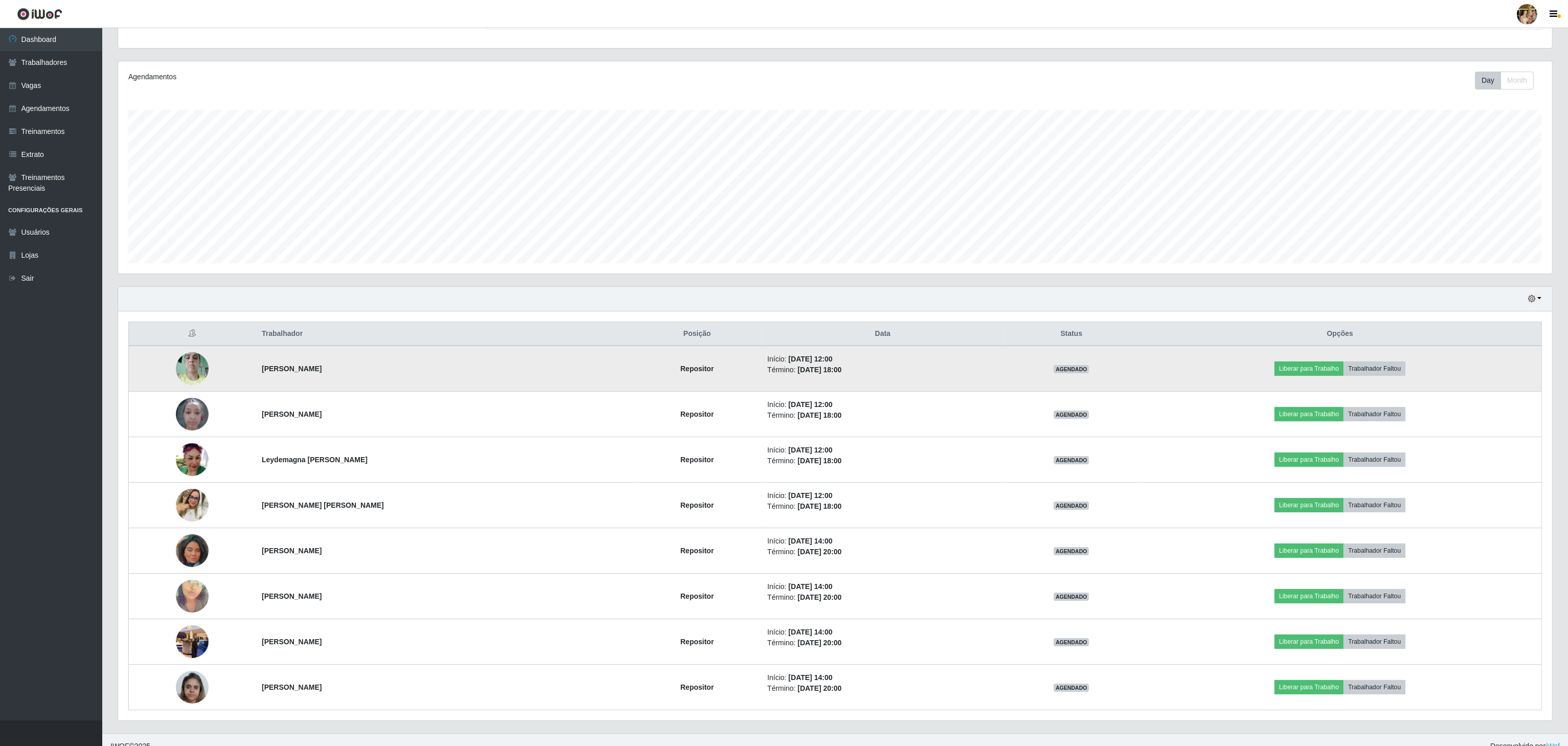
drag, startPoint x: 260, startPoint y: 378, endPoint x: 351, endPoint y: 375, distance: 91.0
click at [351, 375] on td "[PERSON_NAME]" at bounding box center [444, 368] width 377 height 46
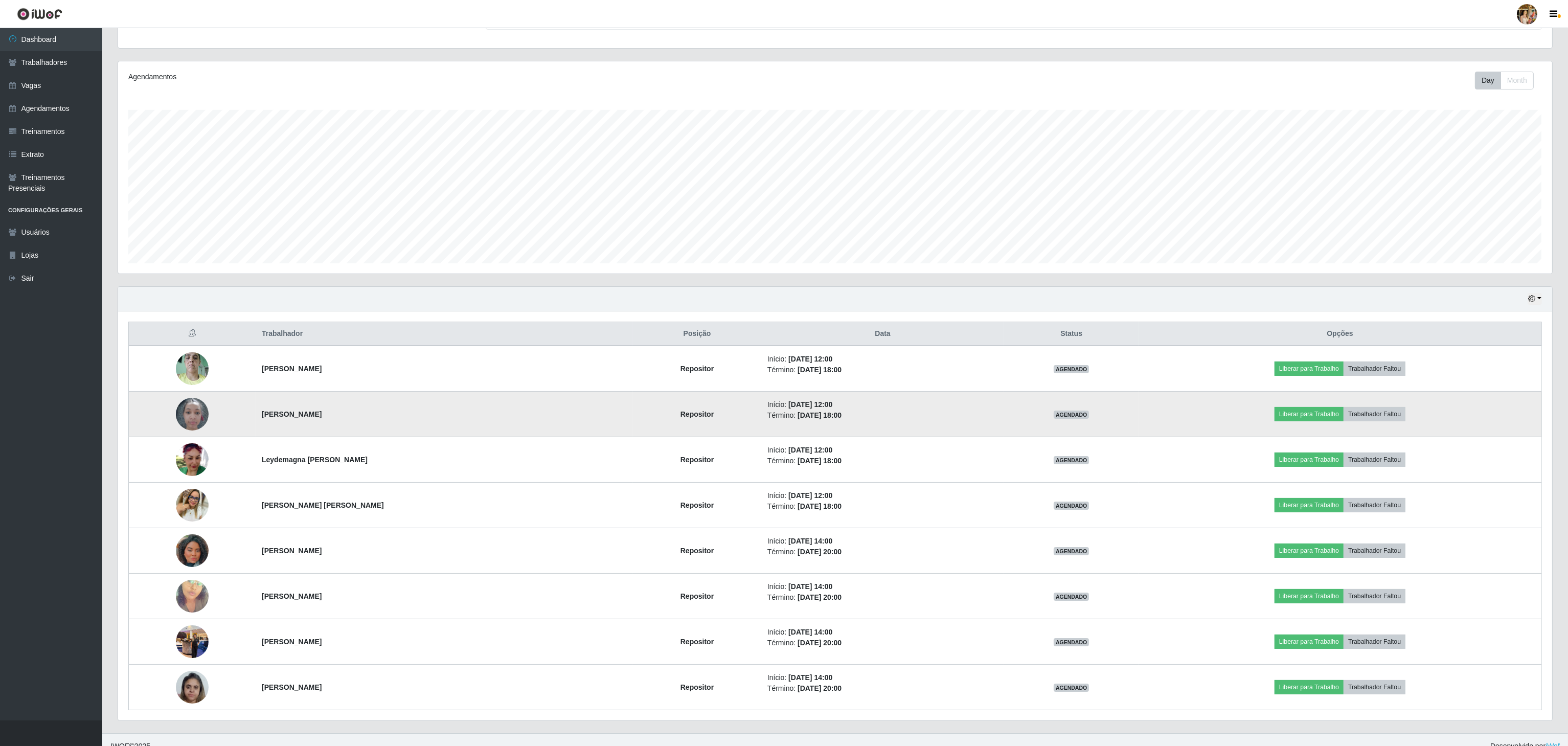
drag, startPoint x: 243, startPoint y: 421, endPoint x: 376, endPoint y: 427, distance: 133.1
click at [376, 427] on tr "[PERSON_NAME] Repositor Início: [DATE] 12:00 Término: [DATE] 18:00 AGENDADO Lib…" at bounding box center [835, 414] width 1413 height 46
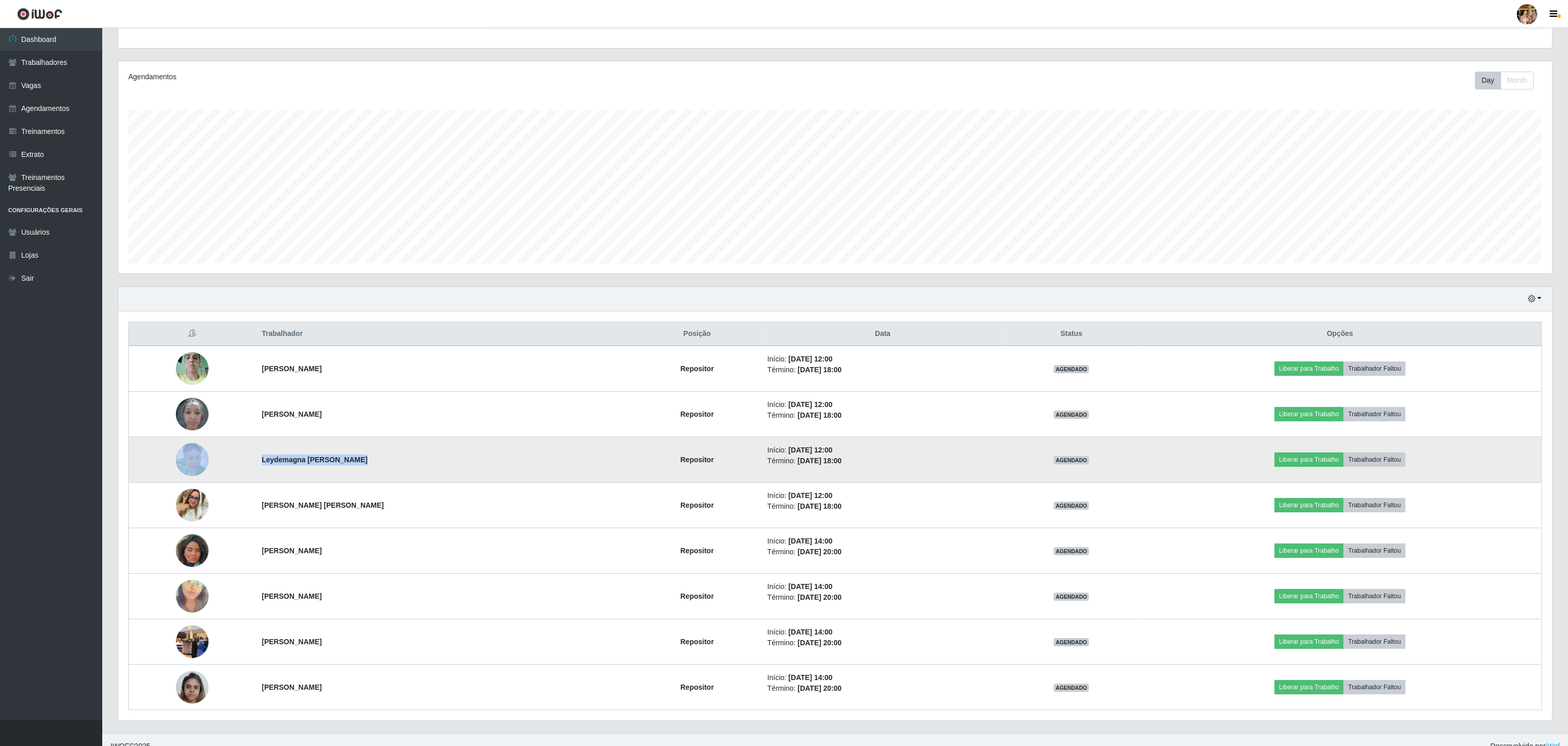
drag, startPoint x: 283, startPoint y: 472, endPoint x: 354, endPoint y: 473, distance: 71.0
click at [354, 473] on tr "Leydemagna [PERSON_NAME] Repositor Início: [DATE] 12:00 Término: [DATE] 18:00 A…" at bounding box center [835, 460] width 1413 height 46
click at [284, 448] on td "Leydemagna [PERSON_NAME]" at bounding box center [444, 460] width 377 height 46
drag, startPoint x: 268, startPoint y: 465, endPoint x: 439, endPoint y: 454, distance: 171.4
click at [439, 454] on td "Leydemagna [PERSON_NAME]" at bounding box center [444, 460] width 377 height 46
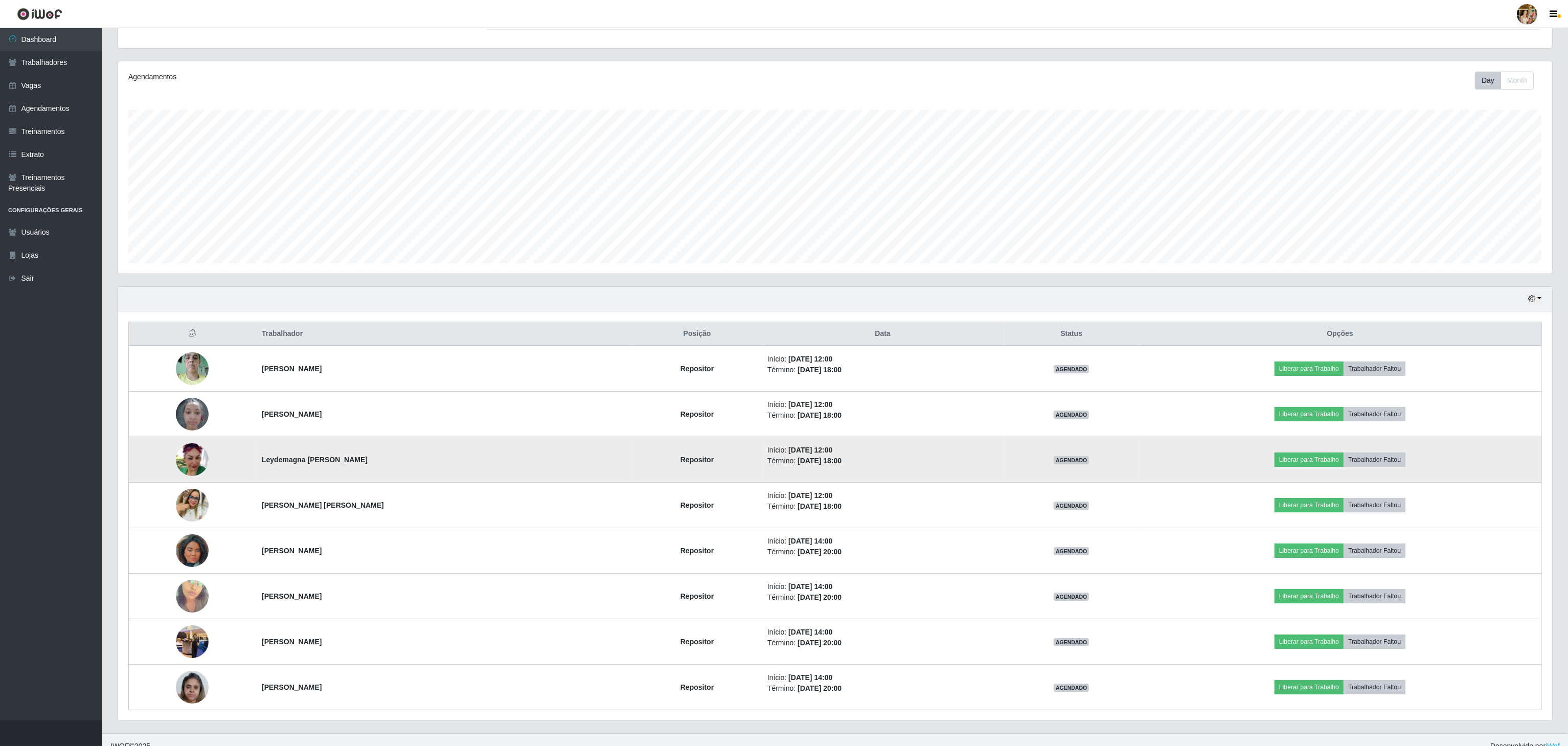
click at [305, 464] on strong "Leydemagna [PERSON_NAME]" at bounding box center [315, 459] width 106 height 8
drag, startPoint x: 260, startPoint y: 457, endPoint x: 401, endPoint y: 465, distance: 141.2
click at [401, 465] on td "Leydemagna [PERSON_NAME]" at bounding box center [444, 460] width 377 height 46
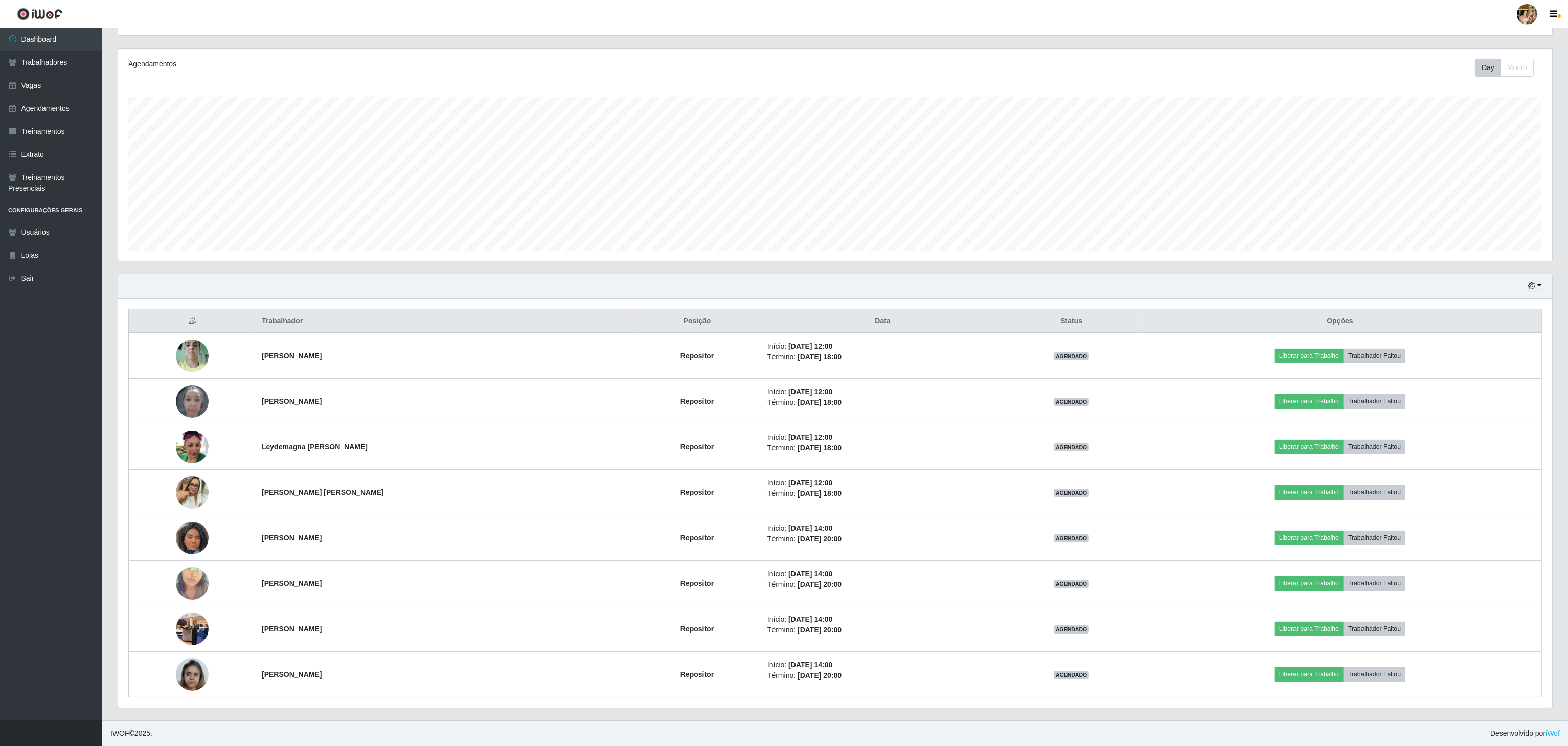
scroll to position [121, 0]
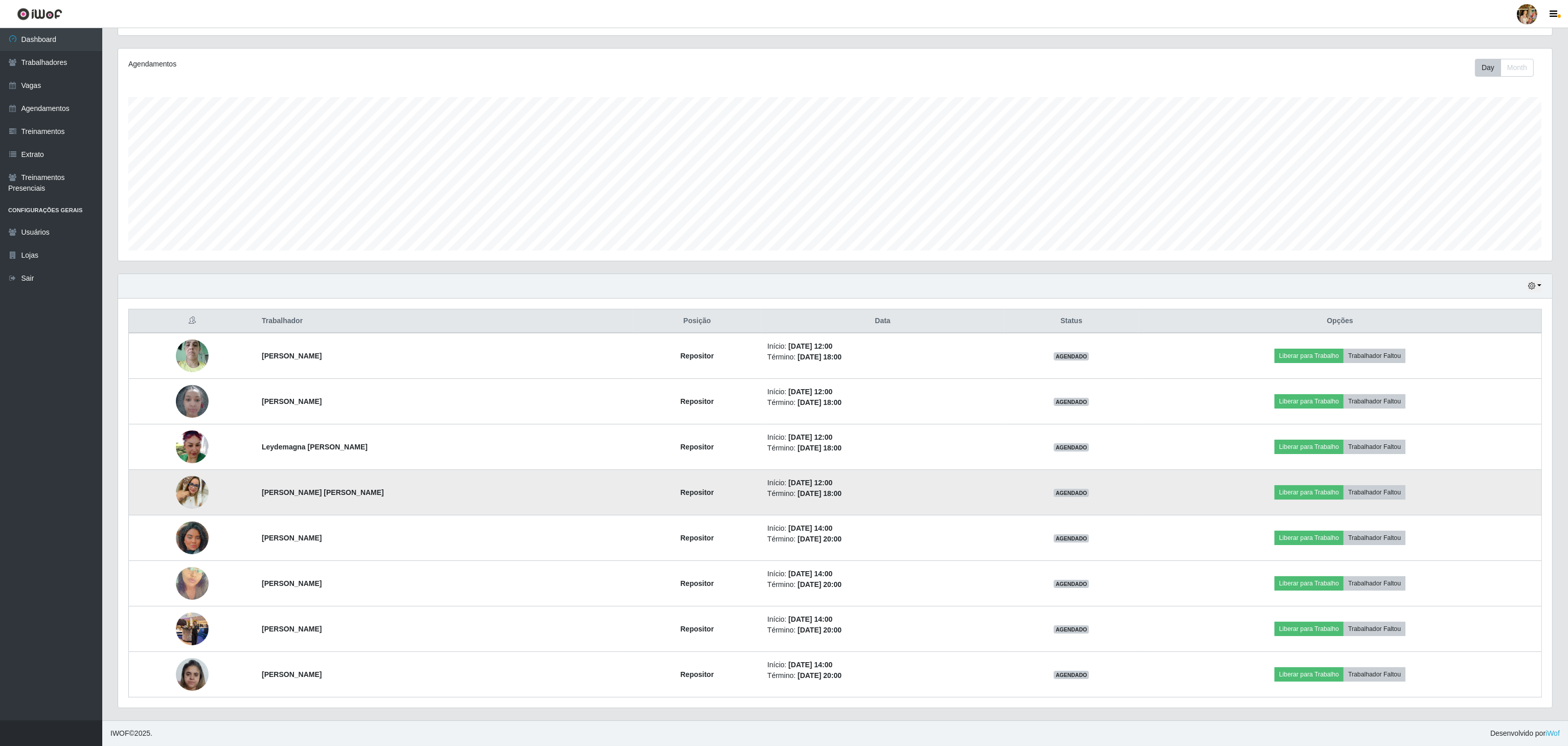
drag, startPoint x: 248, startPoint y: 490, endPoint x: 501, endPoint y: 506, distance: 253.5
click at [503, 510] on tr "[PERSON_NAME] [PERSON_NAME] Repositor Início: [DATE] 12:00 Término: [DATE] 18:0…" at bounding box center [835, 493] width 1413 height 46
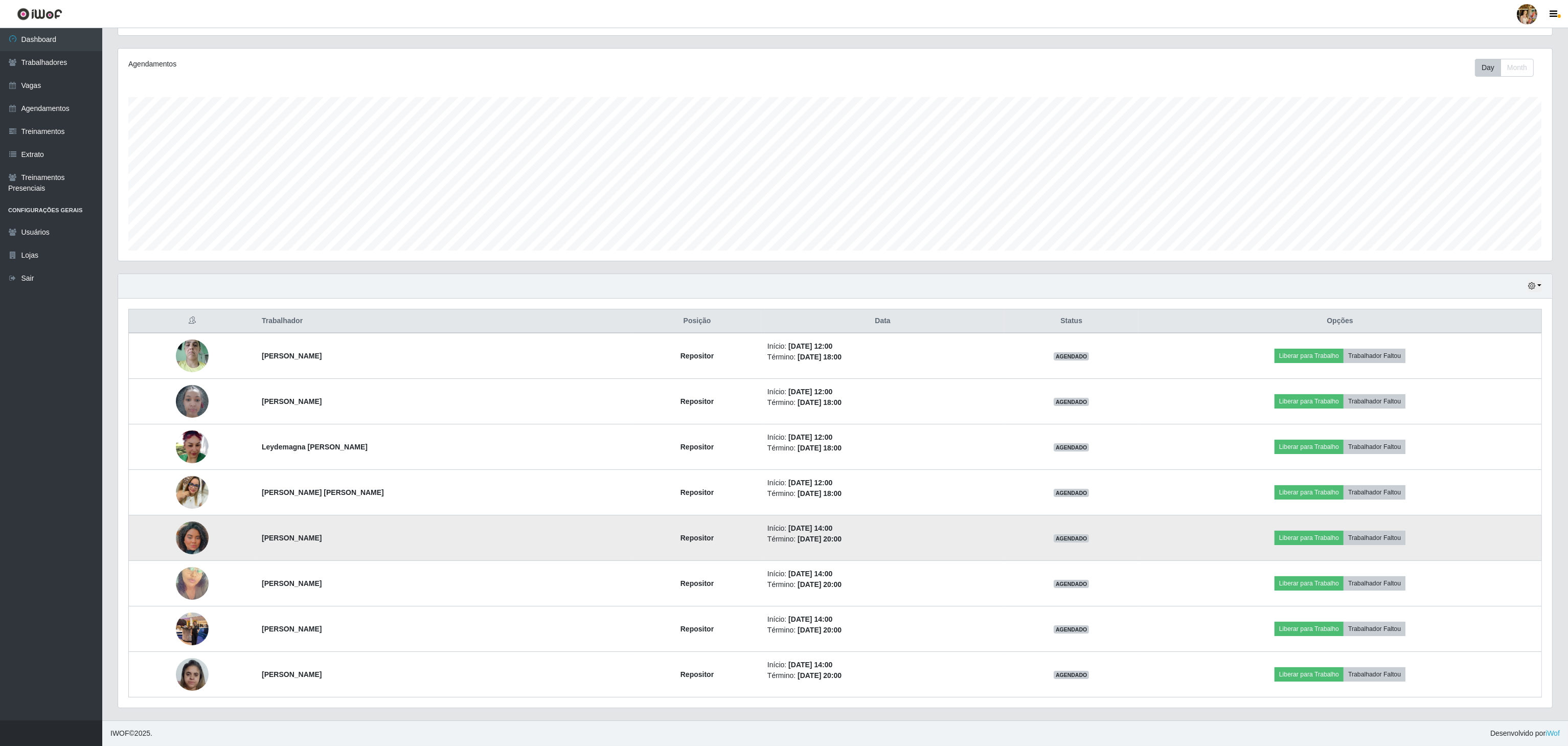
drag, startPoint x: 273, startPoint y: 542, endPoint x: 405, endPoint y: 534, distance: 132.2
click at [398, 546] on td "[PERSON_NAME]" at bounding box center [444, 538] width 377 height 46
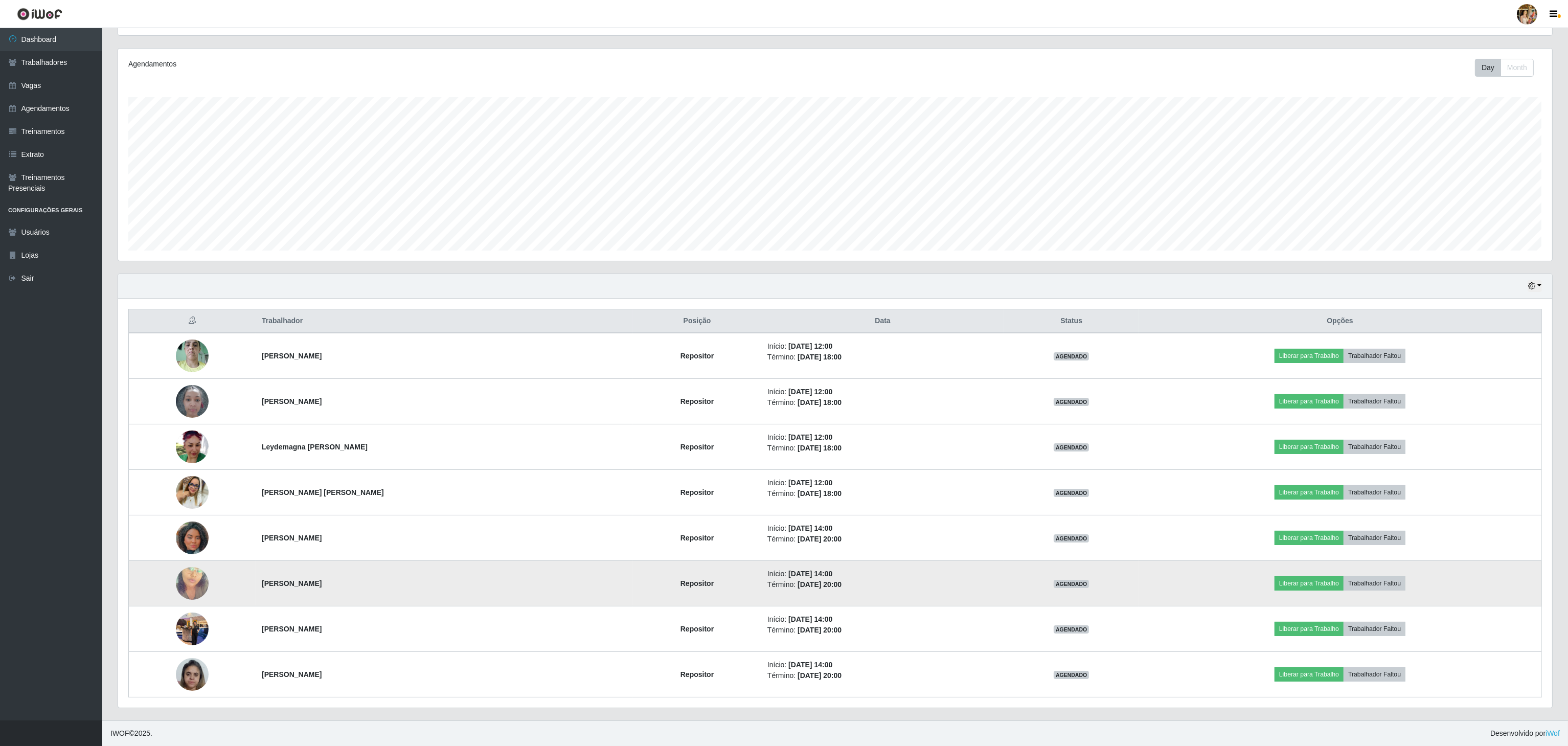
drag, startPoint x: 249, startPoint y: 586, endPoint x: 464, endPoint y: 585, distance: 215.0
click at [464, 585] on tr "[PERSON_NAME] [PERSON_NAME] Início: [DATE] 14:00 Término: [DATE] 20:00 AGENDADO…" at bounding box center [835, 584] width 1413 height 46
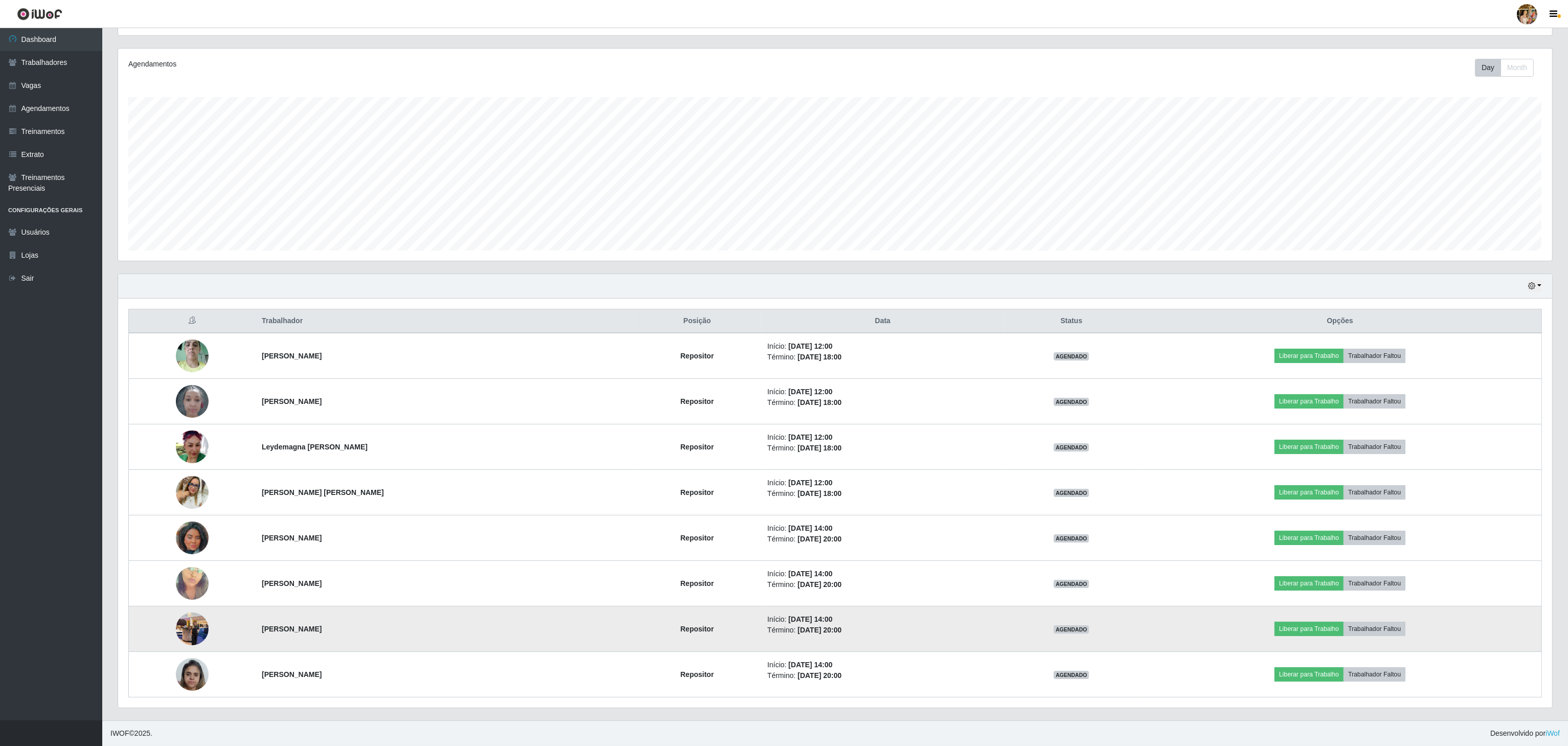
drag, startPoint x: 249, startPoint y: 633, endPoint x: 446, endPoint y: 632, distance: 197.0
click at [446, 632] on tr "[PERSON_NAME] Repositor Início: [DATE] 14:00 Término: [DATE] 20:00 AGENDADO Lib…" at bounding box center [835, 629] width 1413 height 46
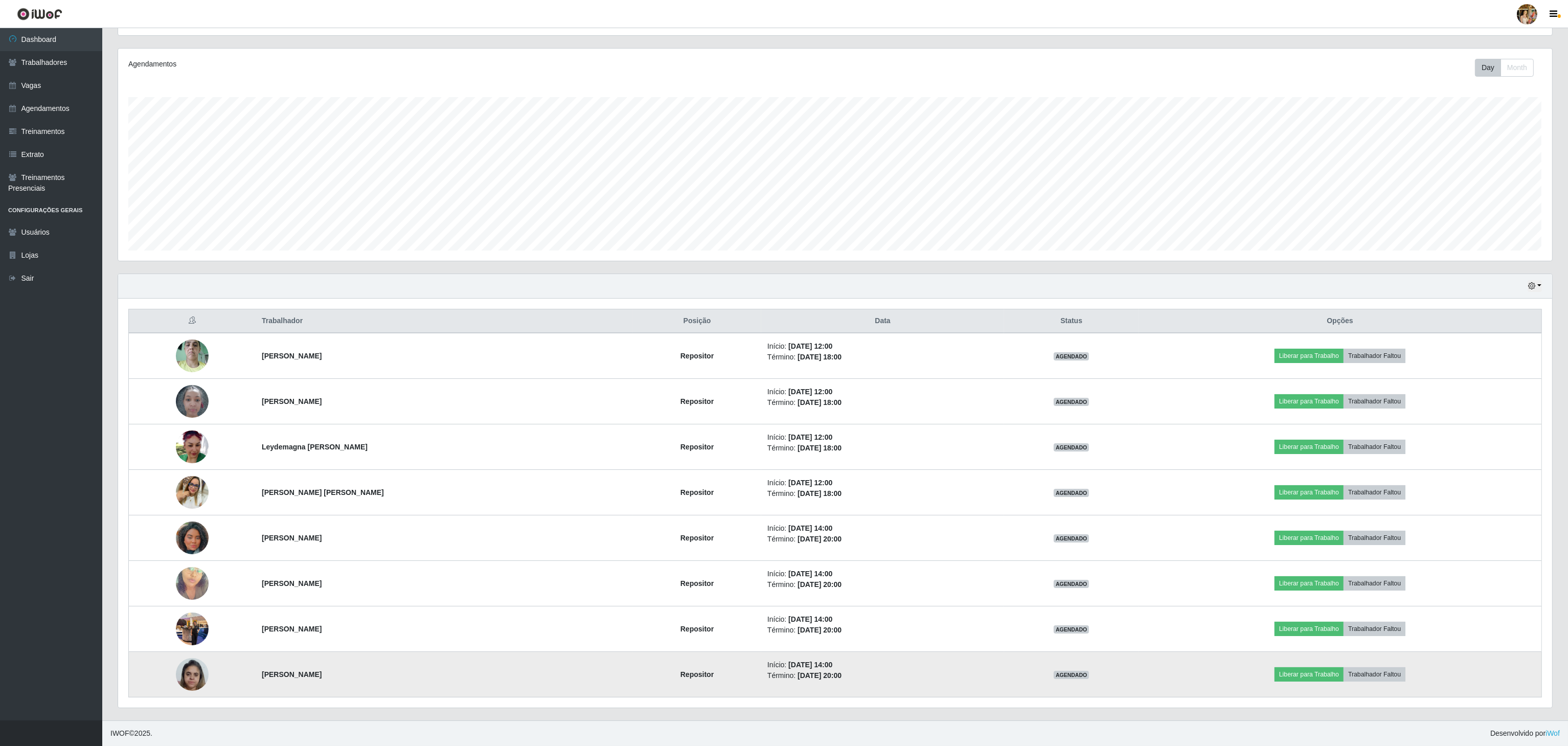
drag, startPoint x: 254, startPoint y: 678, endPoint x: 444, endPoint y: 651, distance: 191.9
click at [439, 665] on tr "[PERSON_NAME] Repositor Início: [DATE] 14:00 Término: [DATE] 20:00 AGENDADO Lib…" at bounding box center [835, 675] width 1413 height 46
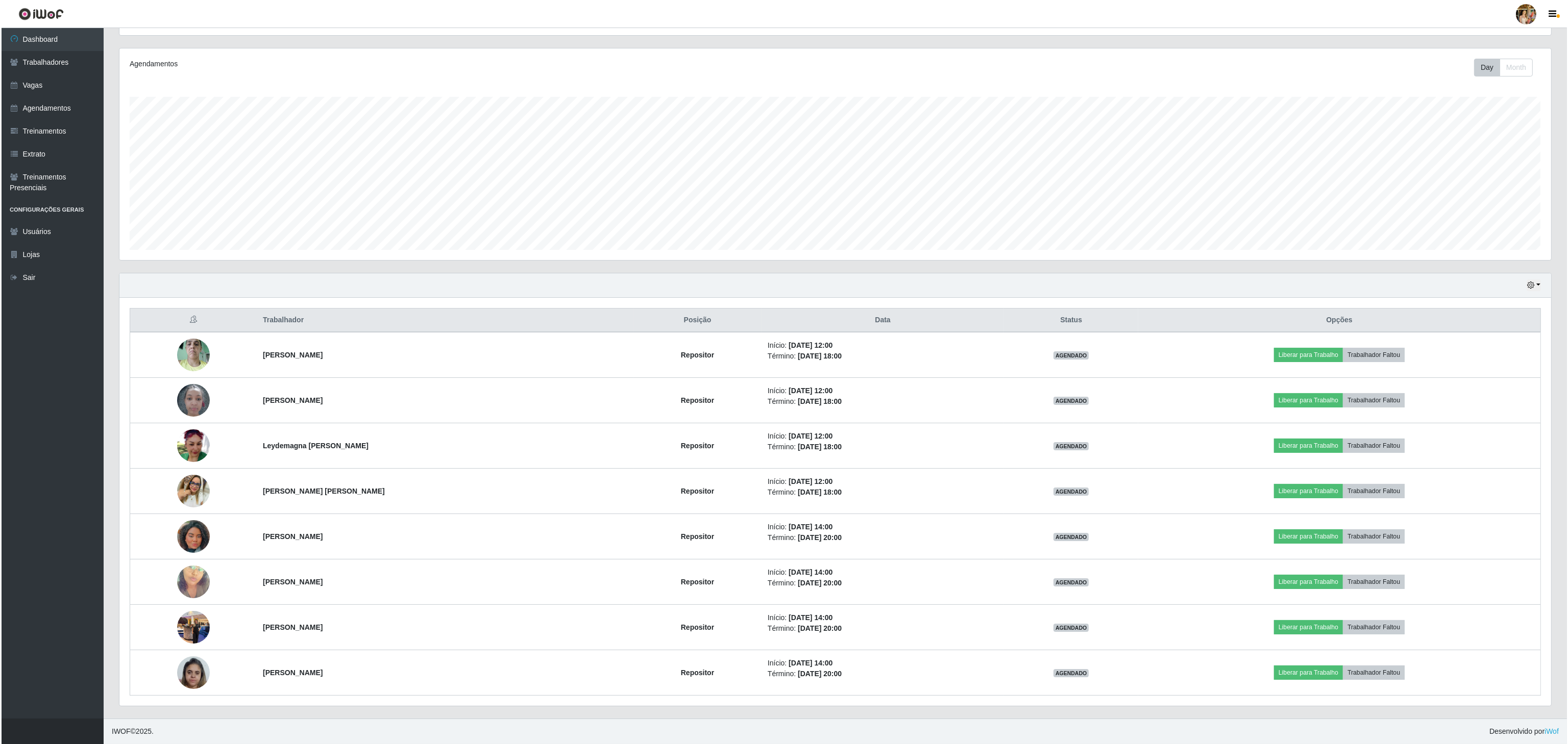
scroll to position [0, 0]
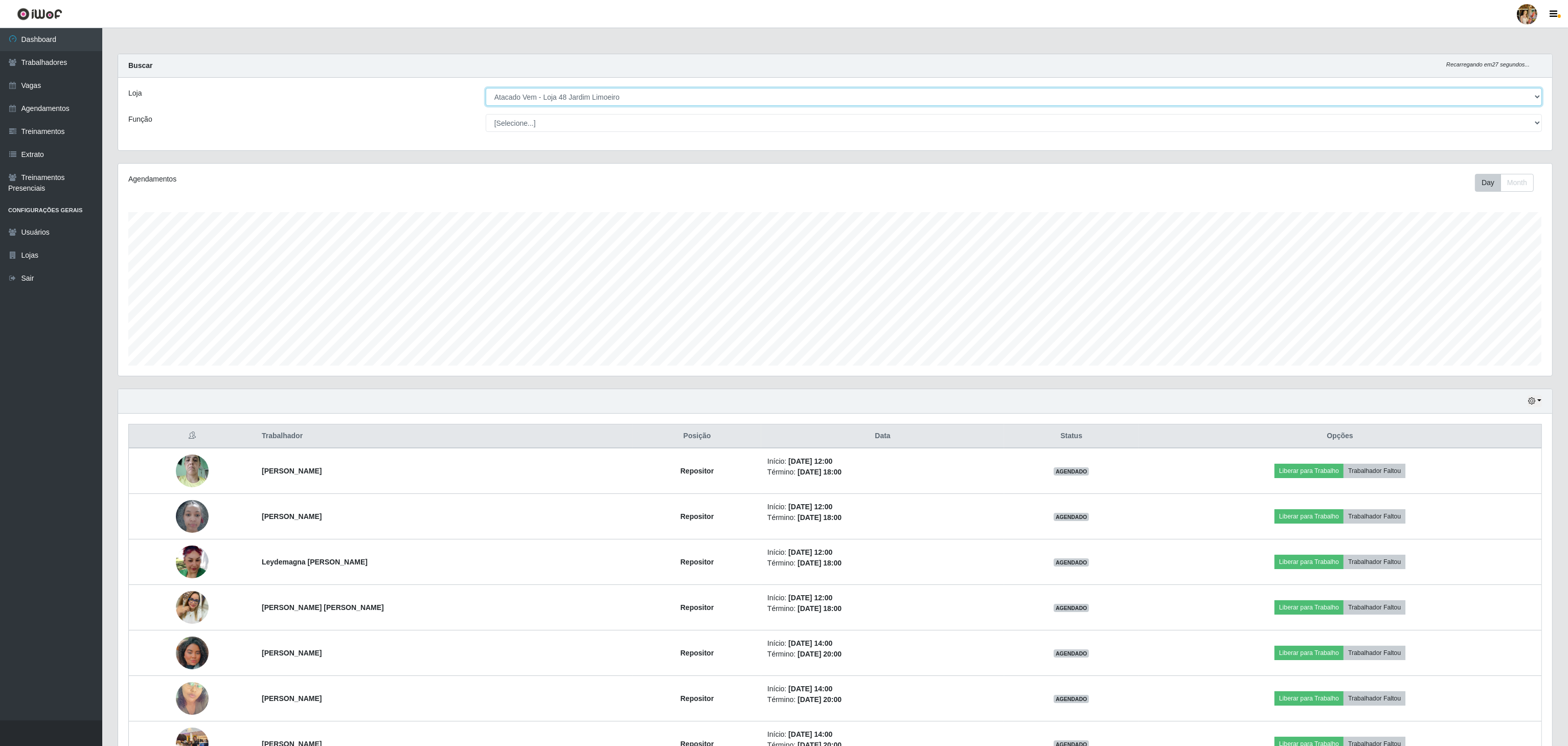
click at [606, 96] on select "[Selecione...] Atacado Vem - [GEOGRAPHIC_DATA] 30 Laranjeiras Velha Atacado Vem…" at bounding box center [1014, 96] width 1056 height 18
click at [486, 88] on select "[Selecione...] Atacado Vem - [GEOGRAPHIC_DATA] 30 Laranjeiras Velha Atacado Vem…" at bounding box center [1014, 96] width 1056 height 18
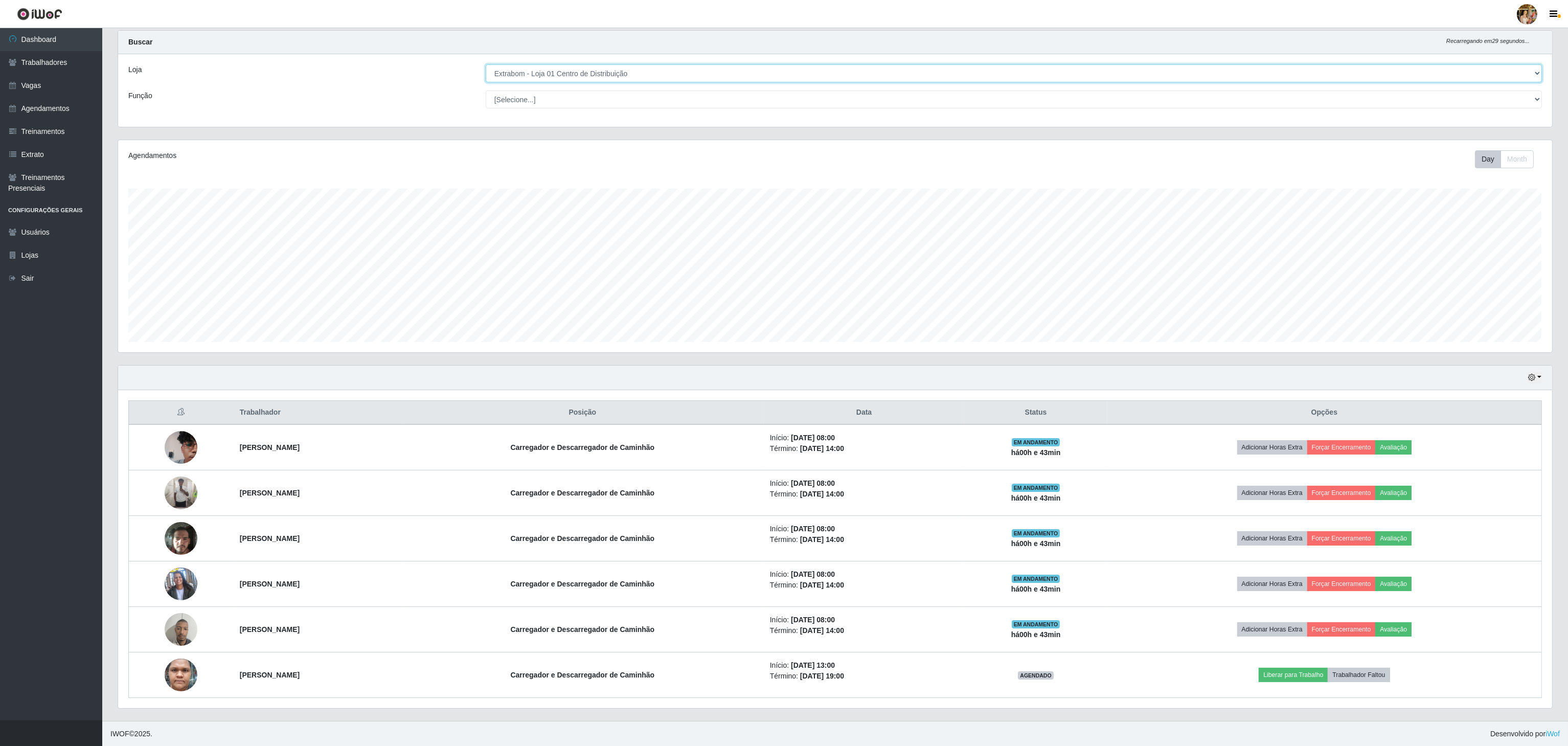
scroll to position [29, 0]
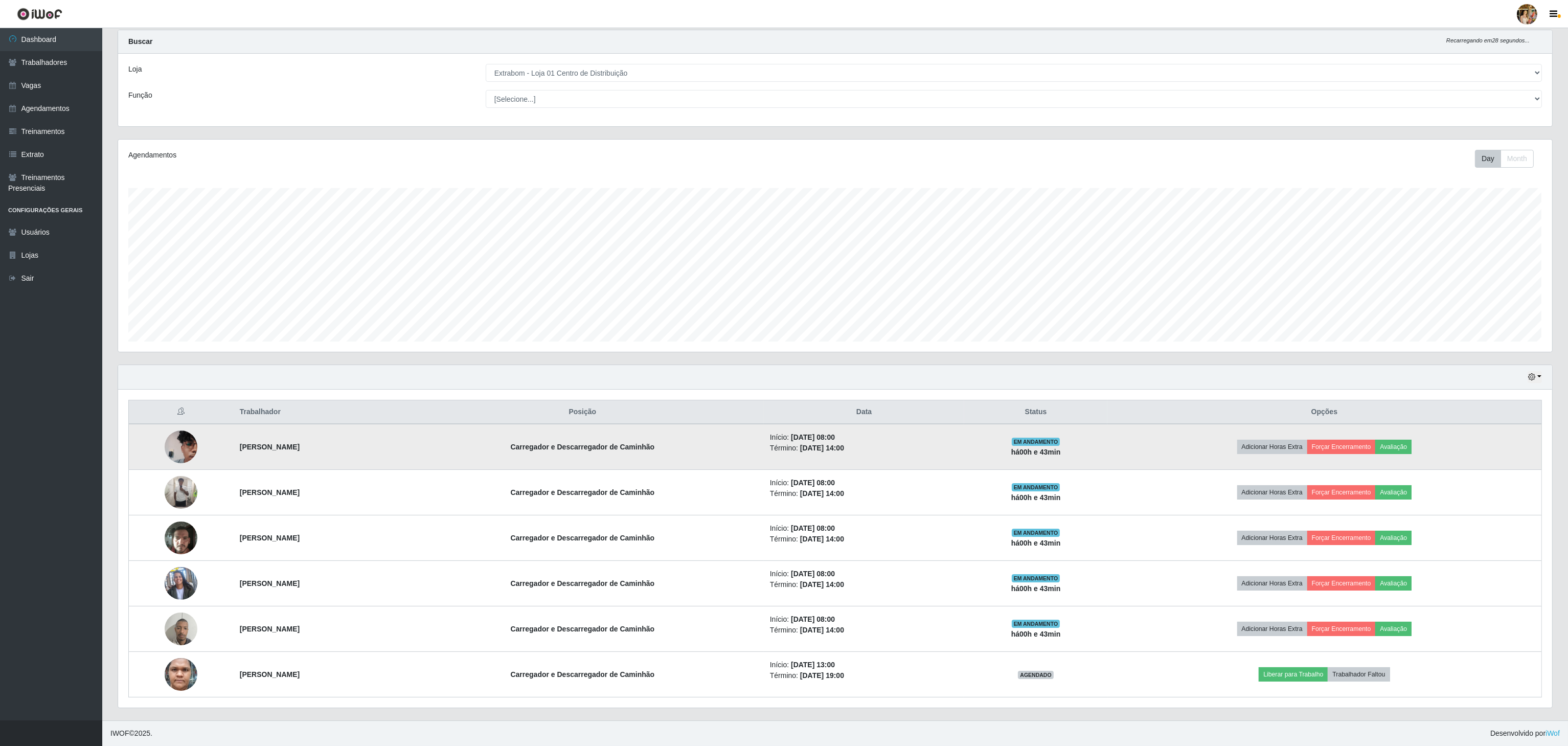
drag, startPoint x: 226, startPoint y: 445, endPoint x: 407, endPoint y: 439, distance: 181.1
click at [401, 439] on td "[PERSON_NAME]" at bounding box center [317, 447] width 168 height 46
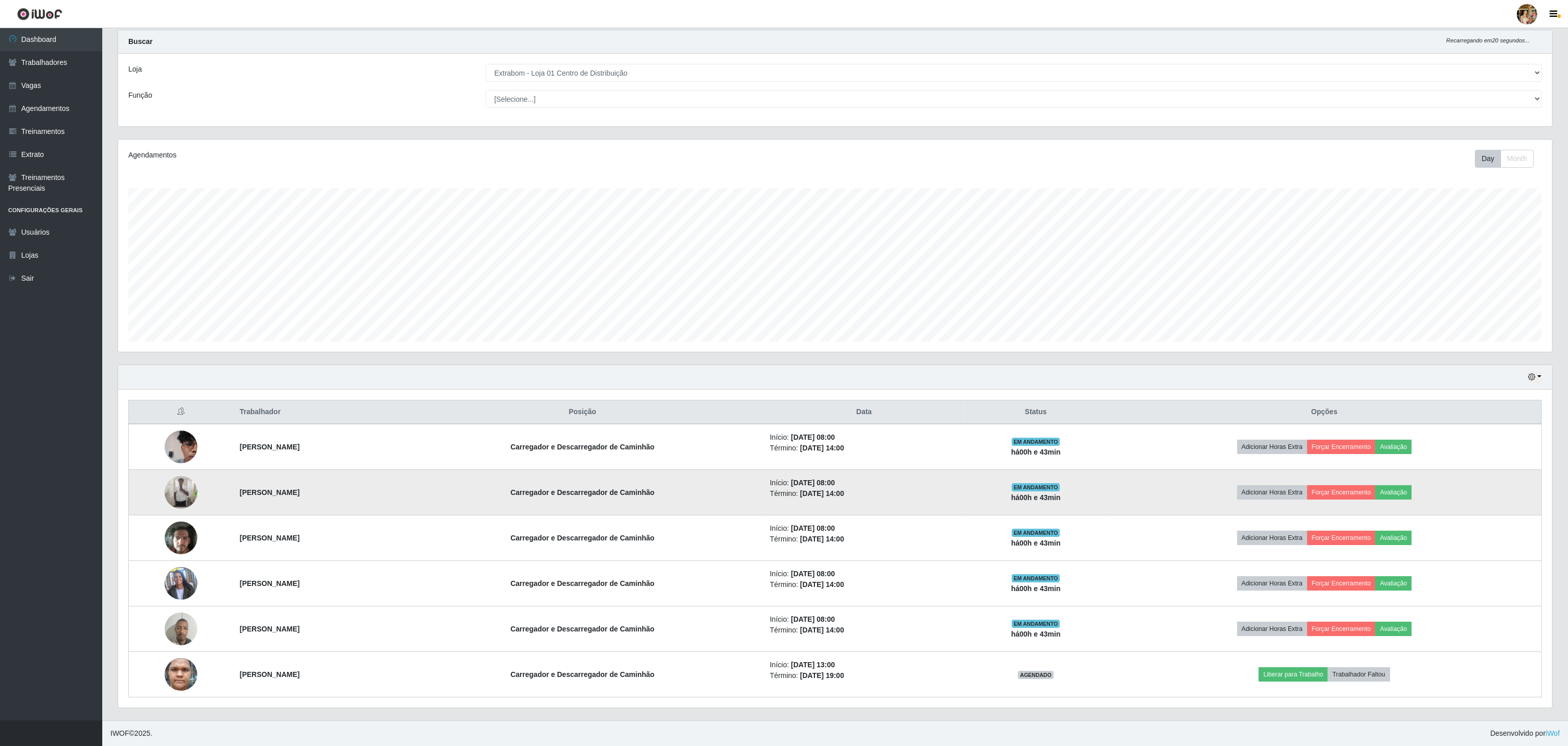
drag, startPoint x: 231, startPoint y: 497, endPoint x: 393, endPoint y: 493, distance: 162.0
click at [393, 493] on tr "[PERSON_NAME] [PERSON_NAME] e Descarregador de Caminhão Início: [DATE] 08:00 Té…" at bounding box center [835, 493] width 1413 height 46
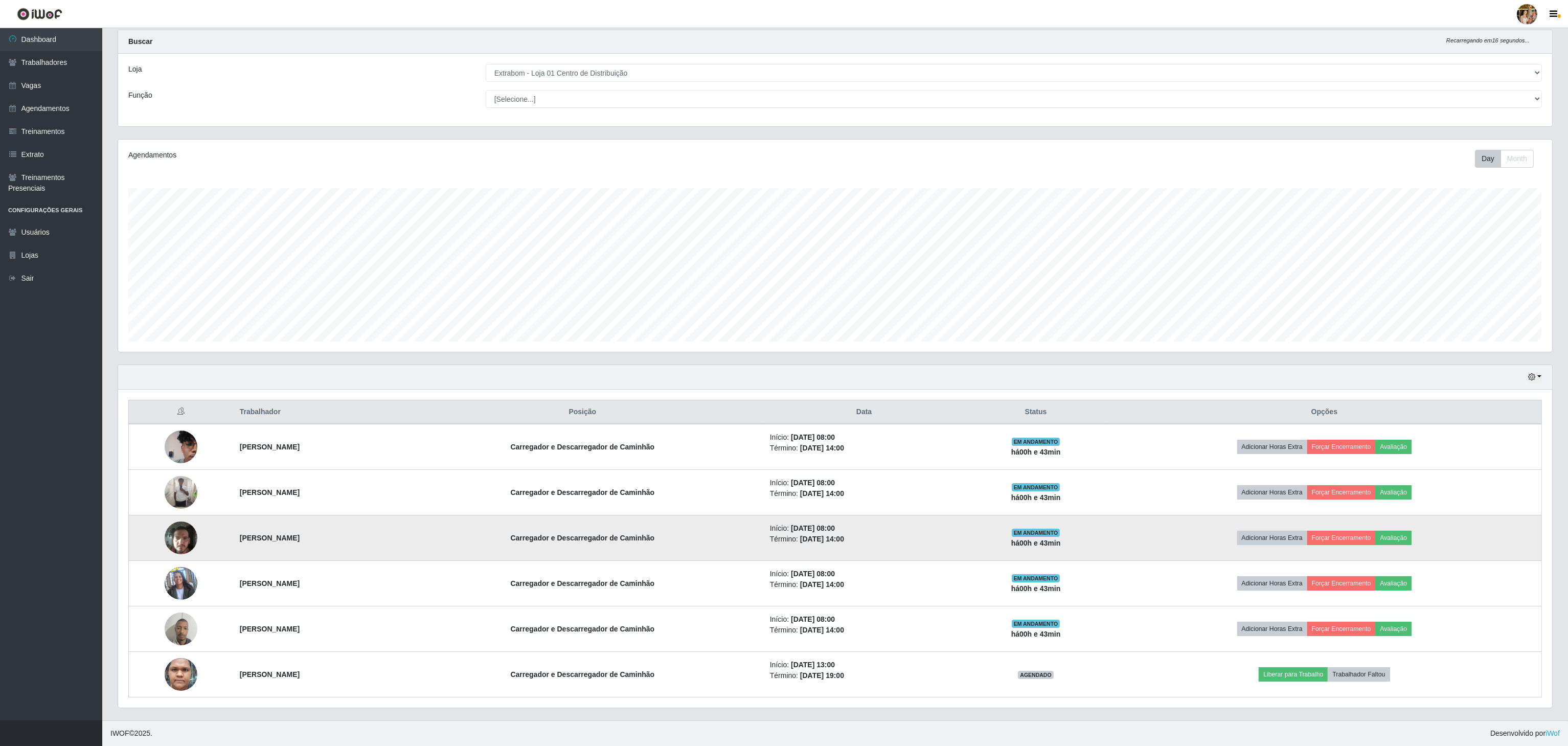
drag, startPoint x: 220, startPoint y: 550, endPoint x: 401, endPoint y: 521, distance: 183.3
click at [391, 529] on tr "[PERSON_NAME] e Descarregador de Caminhão Início: [DATE] 08:00 Término: [DATE] …" at bounding box center [835, 538] width 1413 height 46
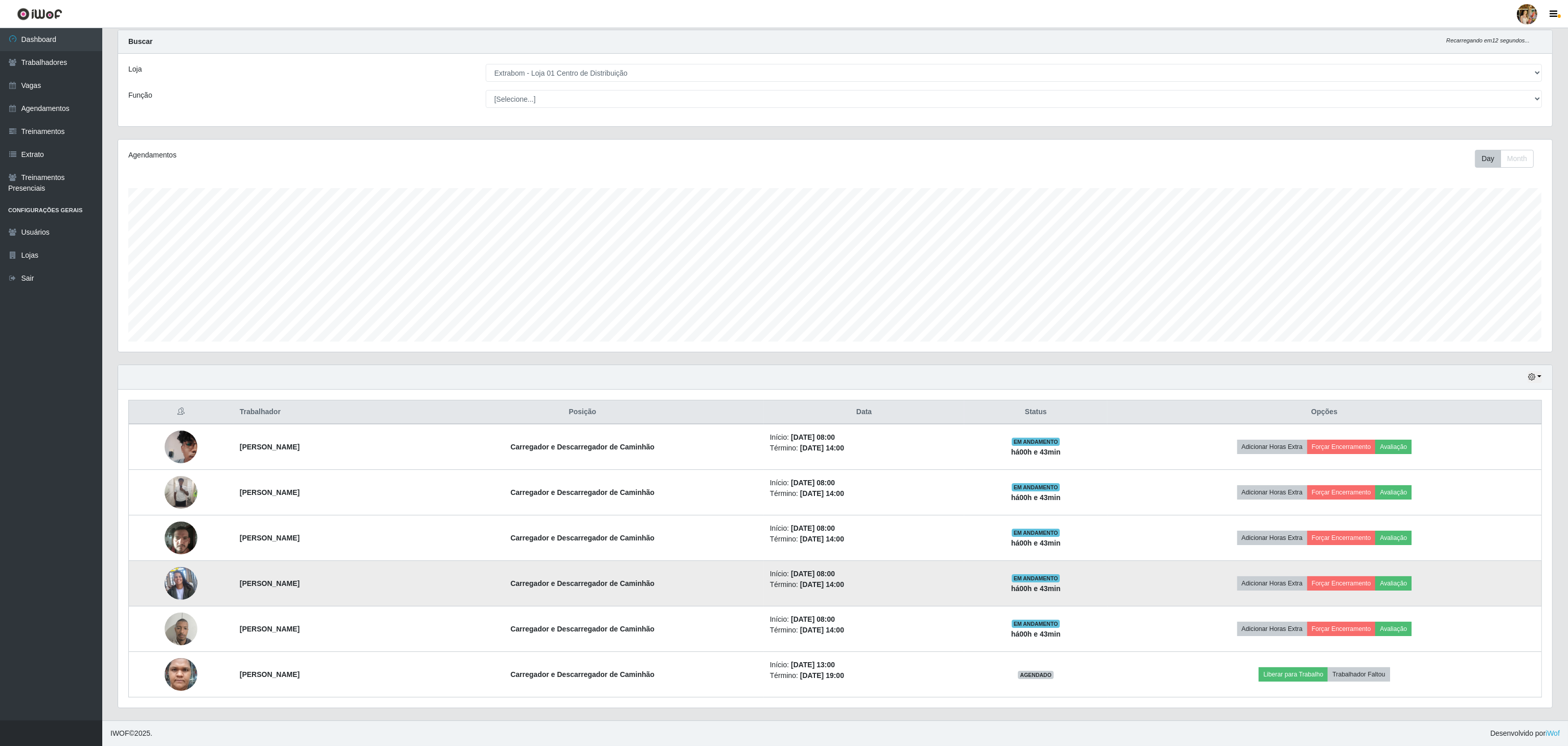
drag, startPoint x: 225, startPoint y: 578, endPoint x: 290, endPoint y: 586, distance: 65.5
click at [290, 586] on td "[PERSON_NAME]" at bounding box center [317, 584] width 168 height 46
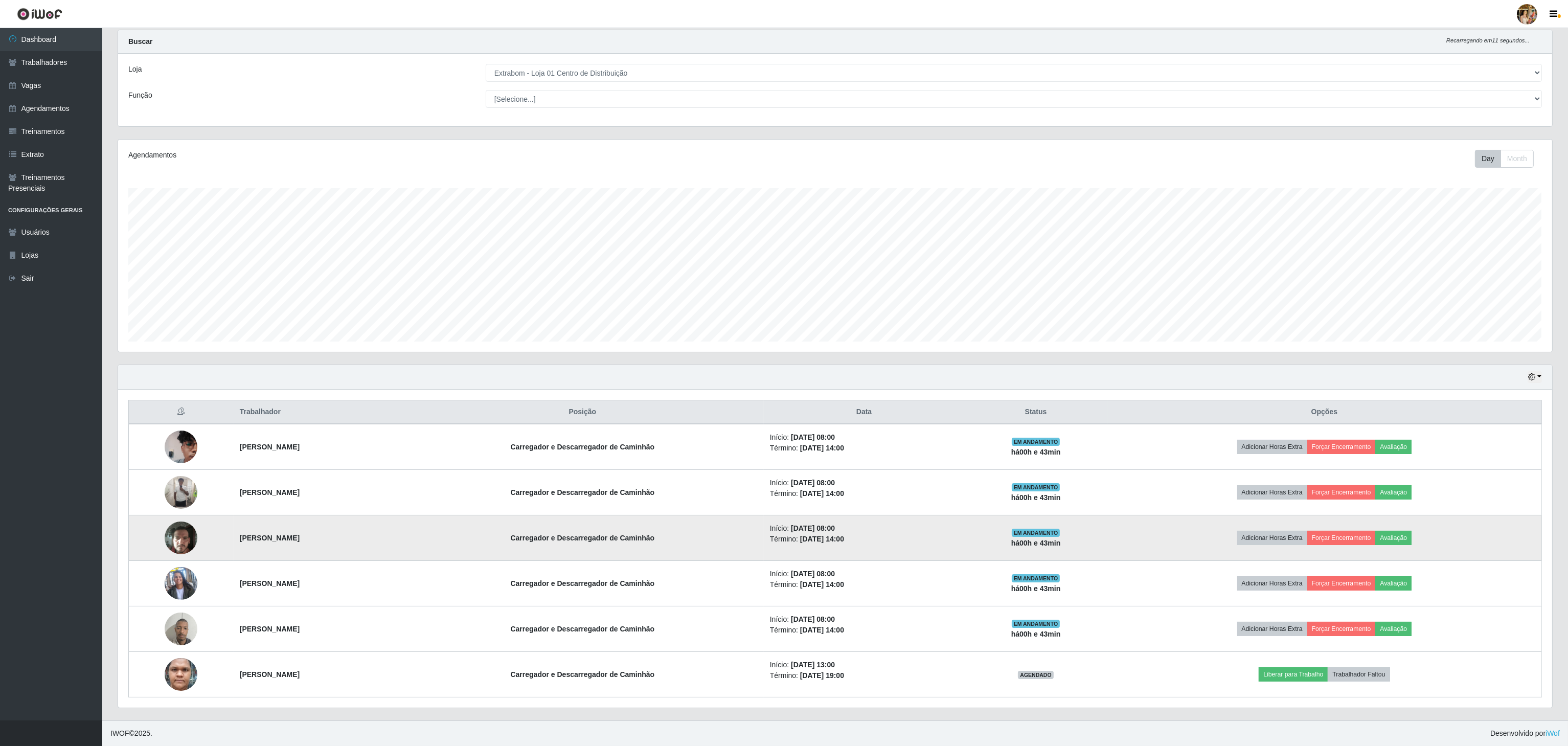
click at [312, 548] on td "[PERSON_NAME]" at bounding box center [317, 538] width 168 height 46
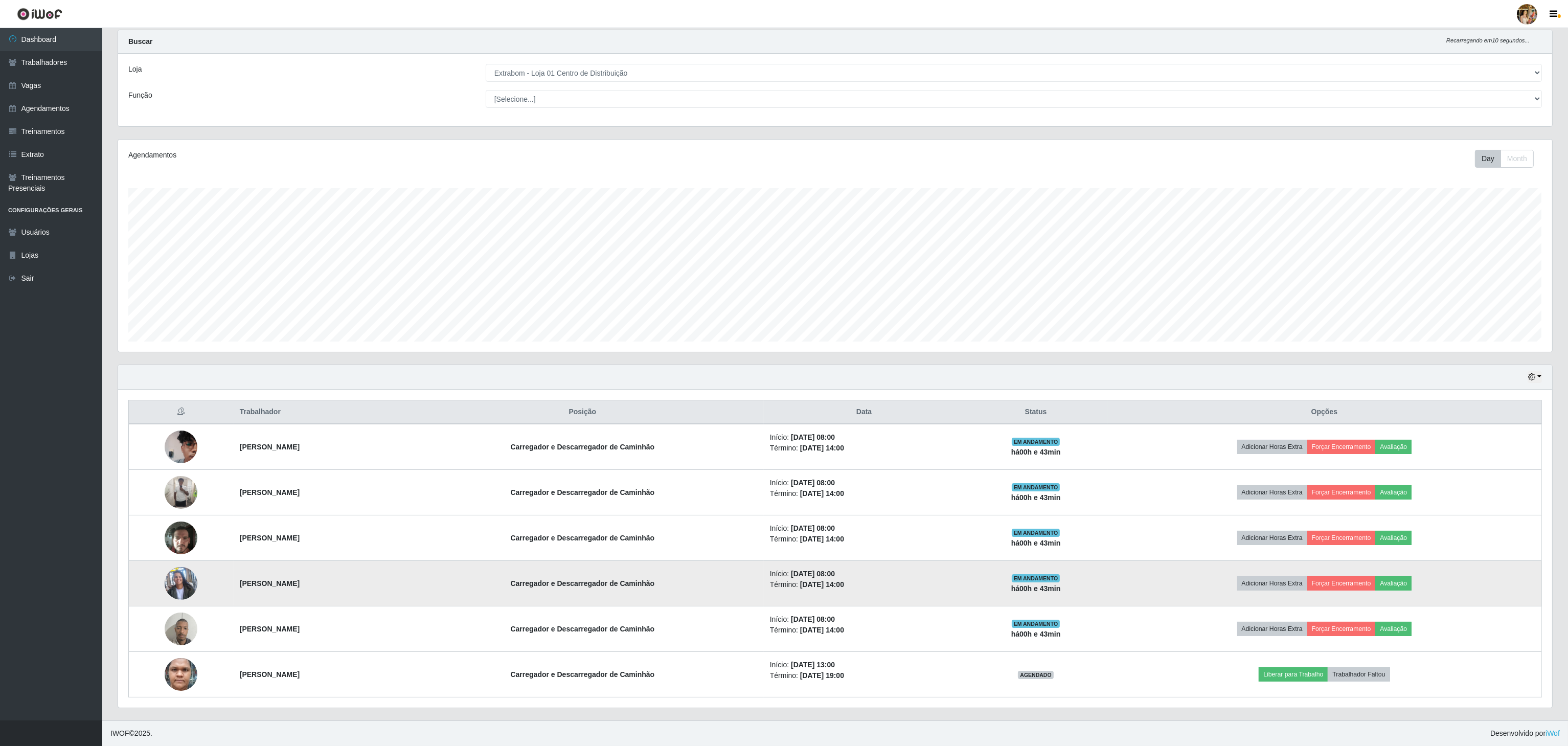
drag, startPoint x: 228, startPoint y: 577, endPoint x: 331, endPoint y: 600, distance: 105.5
click at [331, 600] on td "[PERSON_NAME]" at bounding box center [317, 584] width 168 height 46
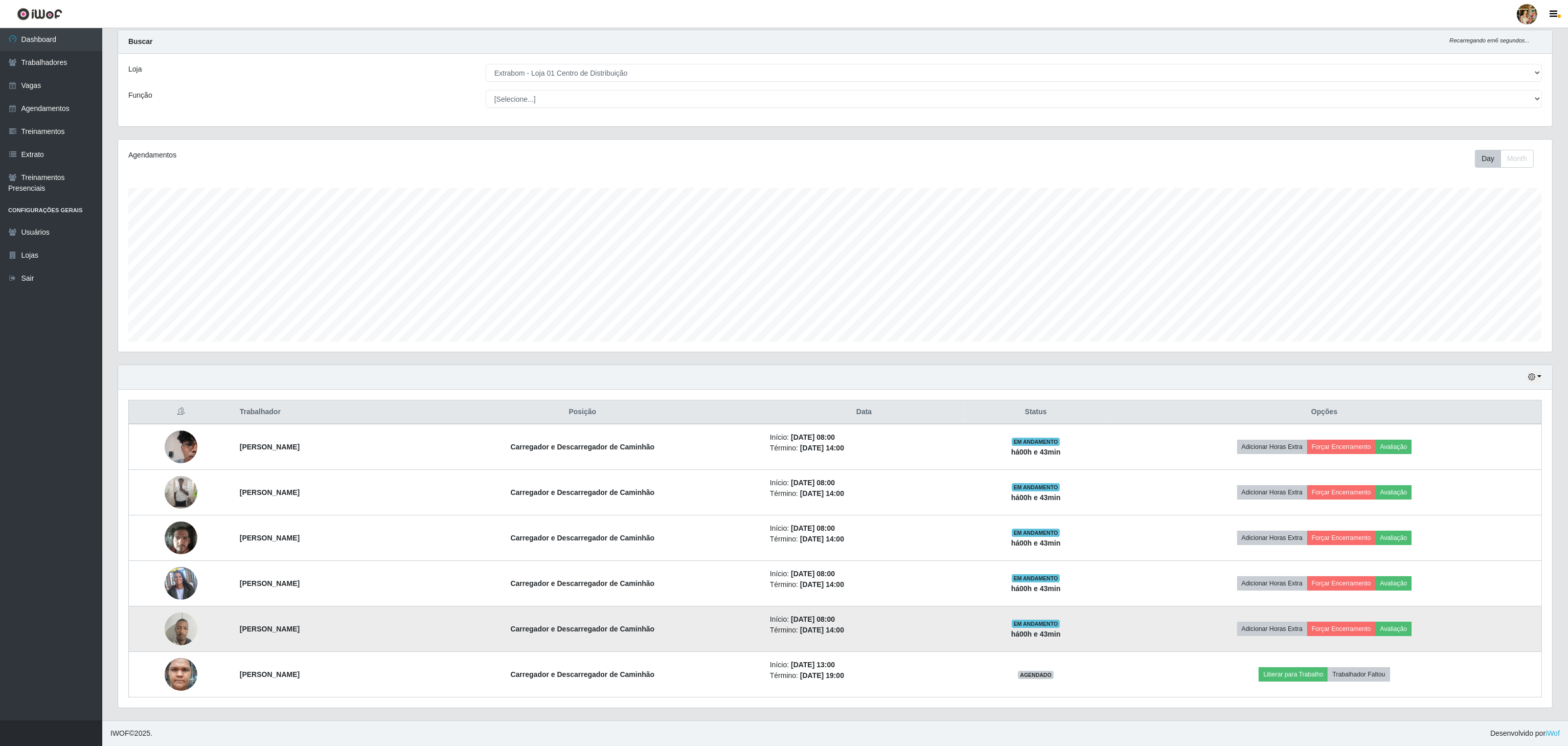
drag, startPoint x: 221, startPoint y: 628, endPoint x: 401, endPoint y: 632, distance: 180.0
click at [401, 632] on tr "[PERSON_NAME] e Descarregador de Caminhão Início: [DATE] 08:00 Término: [DATE] …" at bounding box center [835, 629] width 1413 height 46
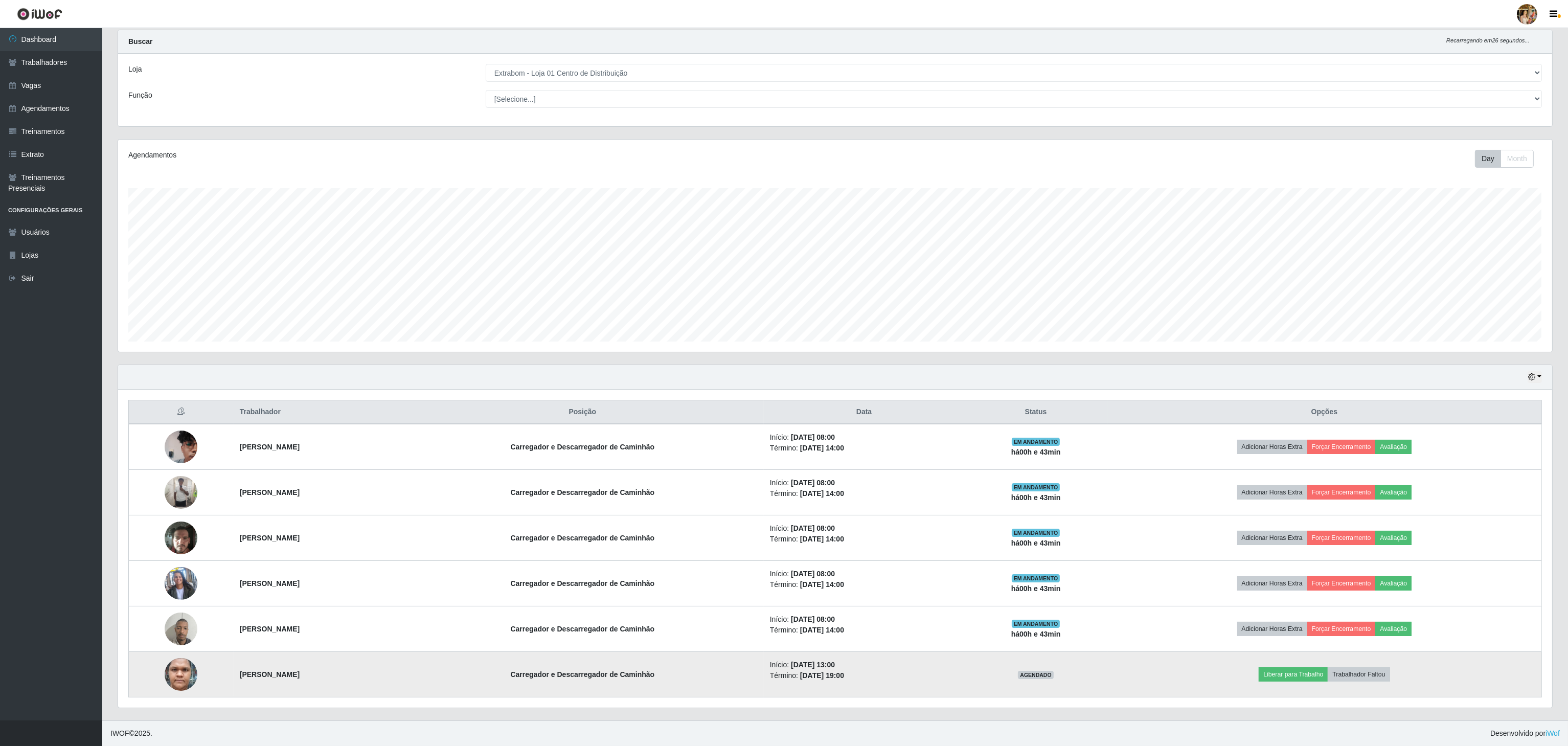
drag, startPoint x: 220, startPoint y: 668, endPoint x: 376, endPoint y: 678, distance: 156.3
click at [376, 678] on tr "[PERSON_NAME] e Descarregador de Caminhão Início: [DATE] 13:00 Término: [DATE] …" at bounding box center [835, 675] width 1413 height 46
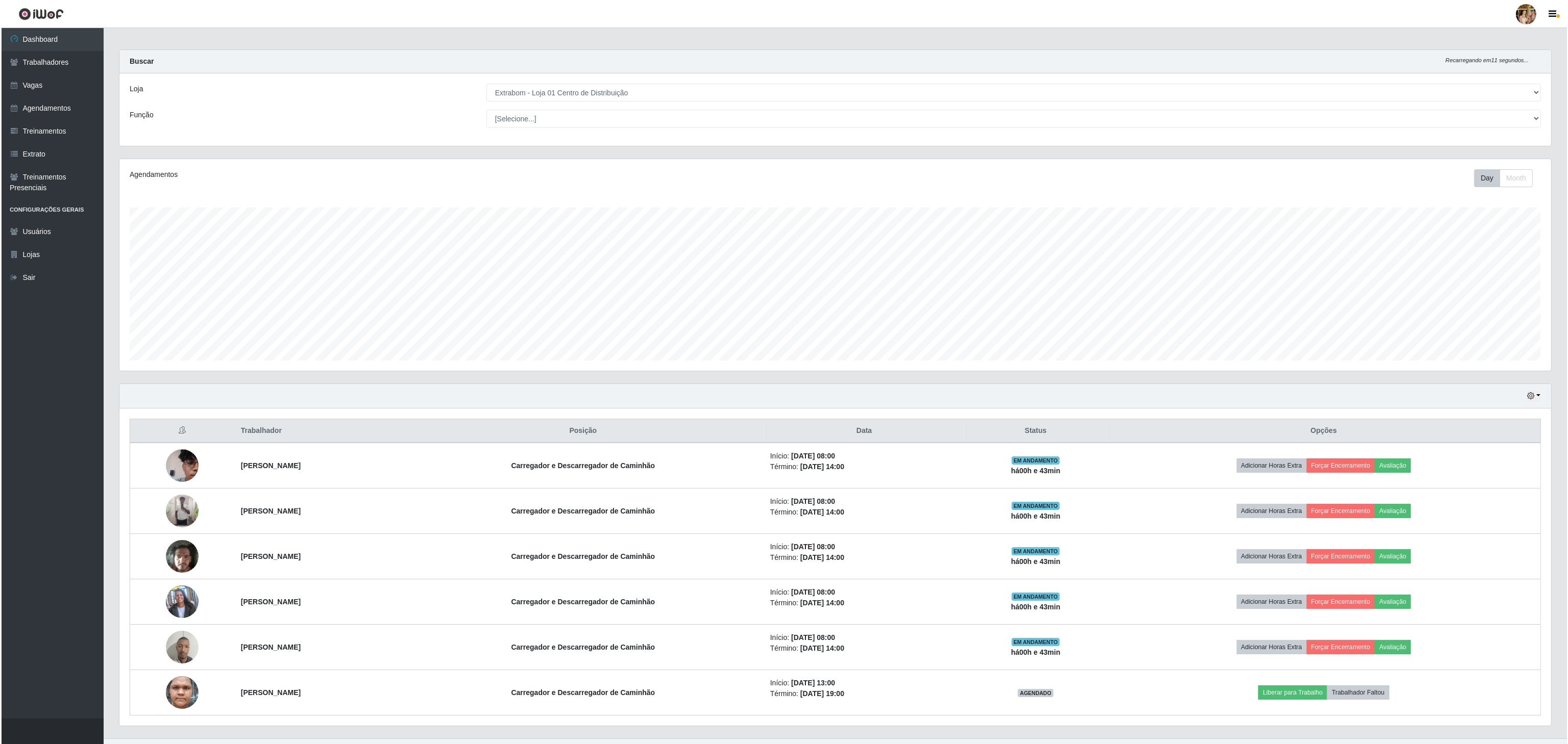
scroll to position [0, 0]
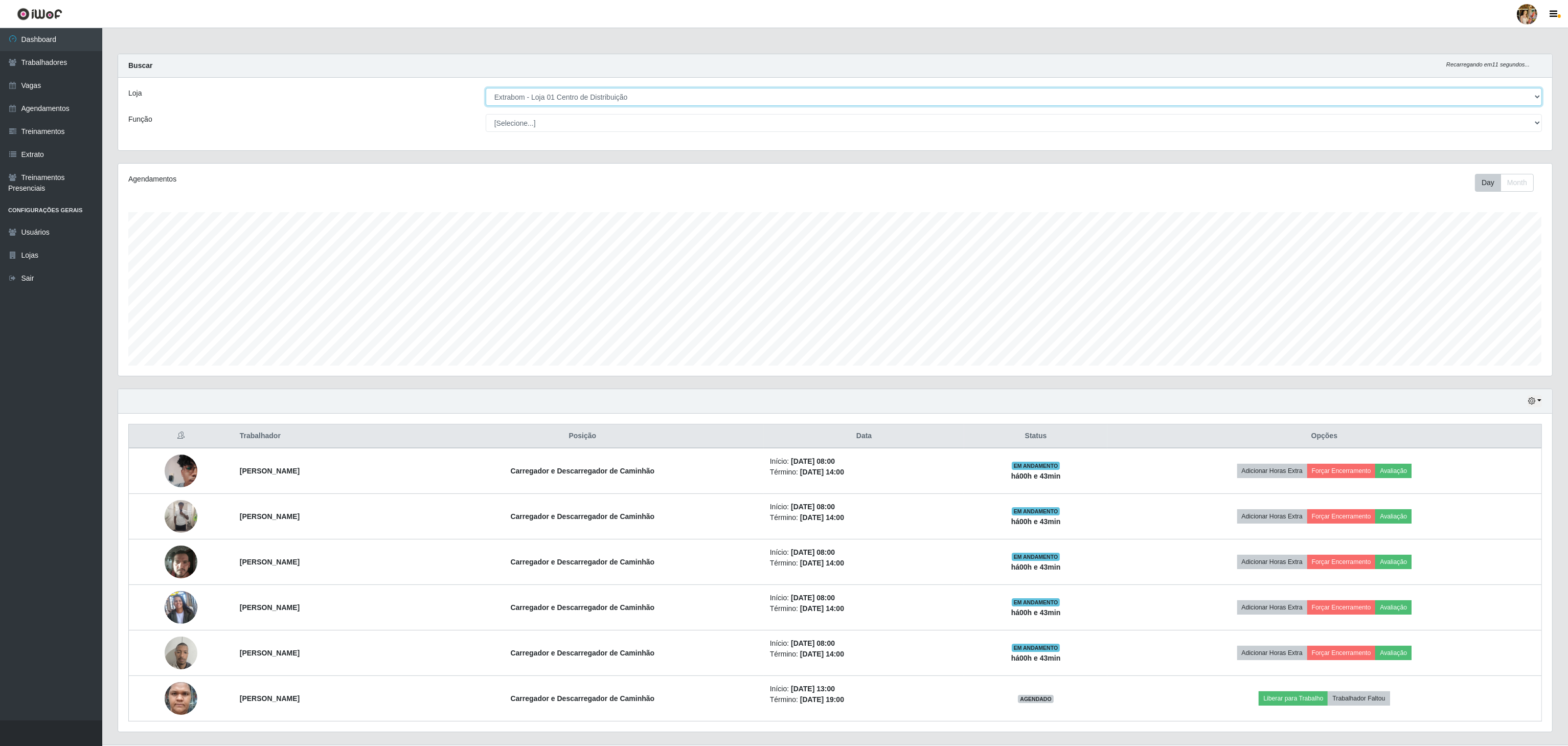
click at [568, 89] on select "[Selecione...] Atacado Vem - [GEOGRAPHIC_DATA] 30 Laranjeiras Velha Atacado Vem…" at bounding box center [1014, 96] width 1056 height 18
click at [556, 89] on select "[Selecione...] Atacado Vem - [GEOGRAPHIC_DATA] 30 Laranjeiras Velha Atacado Vem…" at bounding box center [1014, 96] width 1056 height 18
click at [486, 88] on select "[Selecione...] Atacado Vem - [GEOGRAPHIC_DATA] 30 Laranjeiras Velha Atacado Vem…" at bounding box center [1014, 96] width 1056 height 18
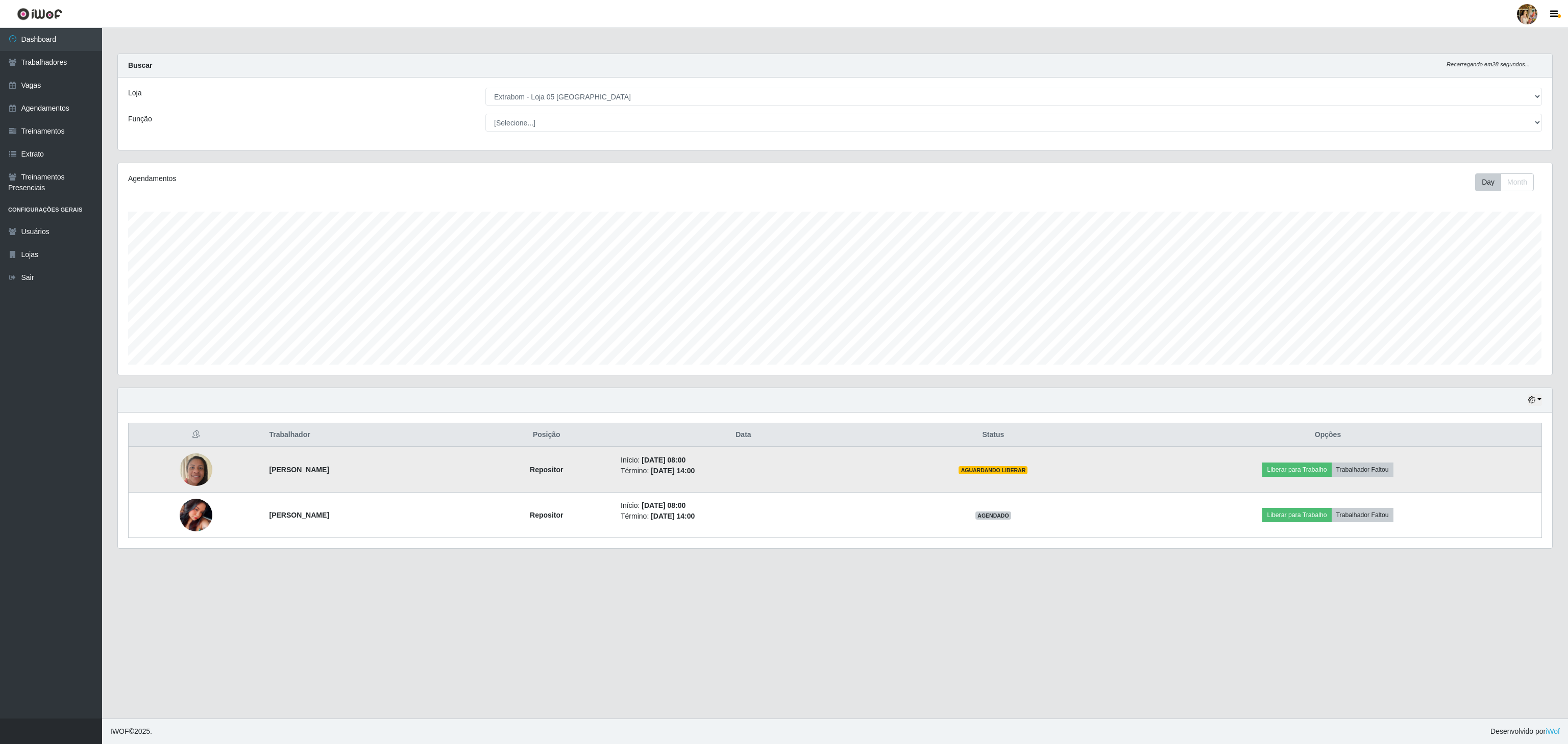
drag, startPoint x: 259, startPoint y: 483, endPoint x: 248, endPoint y: 478, distance: 12.1
click at [264, 482] on td "[PERSON_NAME]" at bounding box center [371, 470] width 215 height 46
drag, startPoint x: 242, startPoint y: 480, endPoint x: 426, endPoint y: 478, distance: 184.0
click at [426, 478] on tr "[PERSON_NAME] Repositor Início: [DATE] 08:00 Término: [DATE] 14:00 AGUARDANDO L…" at bounding box center [835, 470] width 1413 height 46
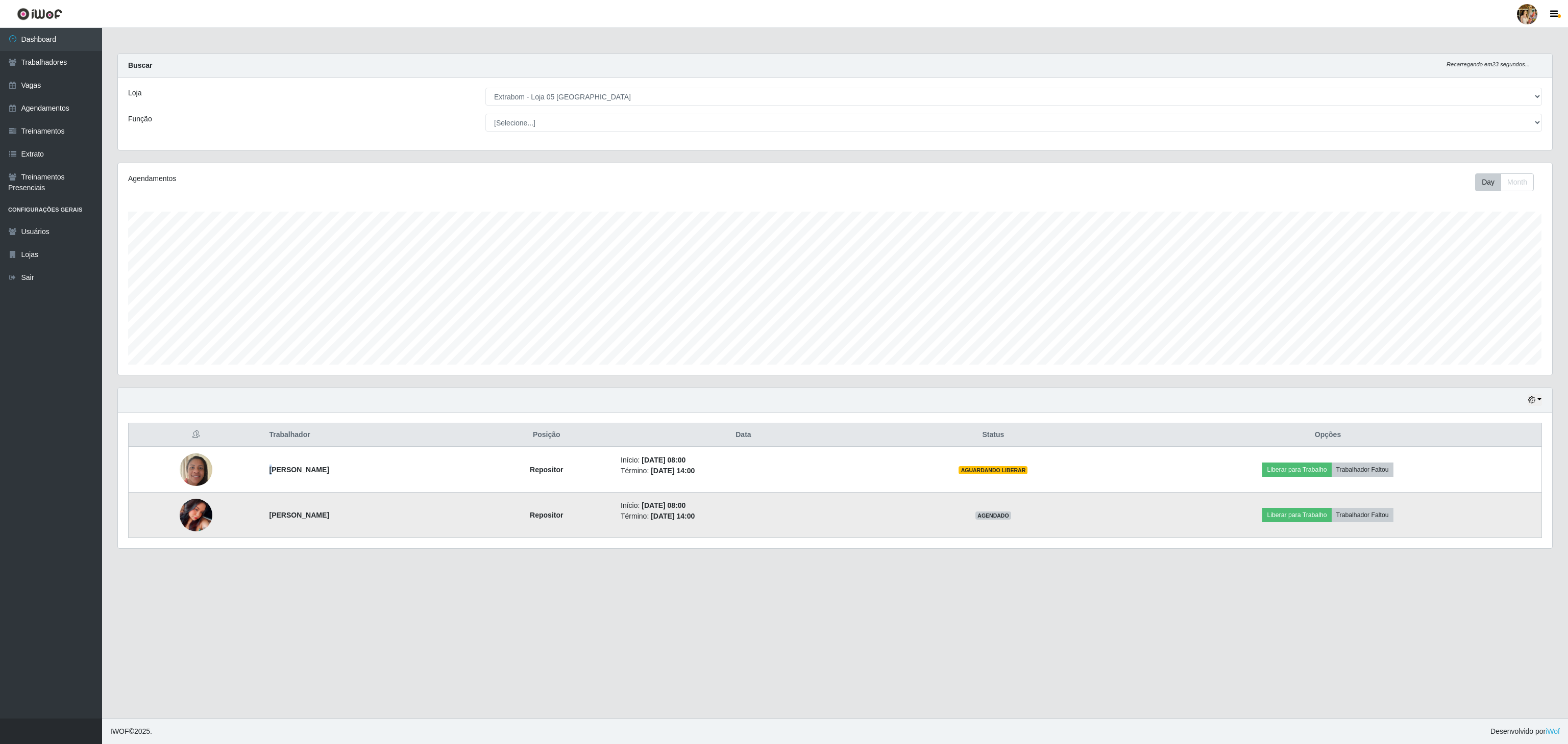
drag, startPoint x: 278, startPoint y: 517, endPoint x: 508, endPoint y: 523, distance: 230.1
click at [508, 523] on tr "[PERSON_NAME] Repositor Início: [DATE] 08:00 Término: [DATE] 14:00 AGENDADO Lib…" at bounding box center [835, 515] width 1413 height 46
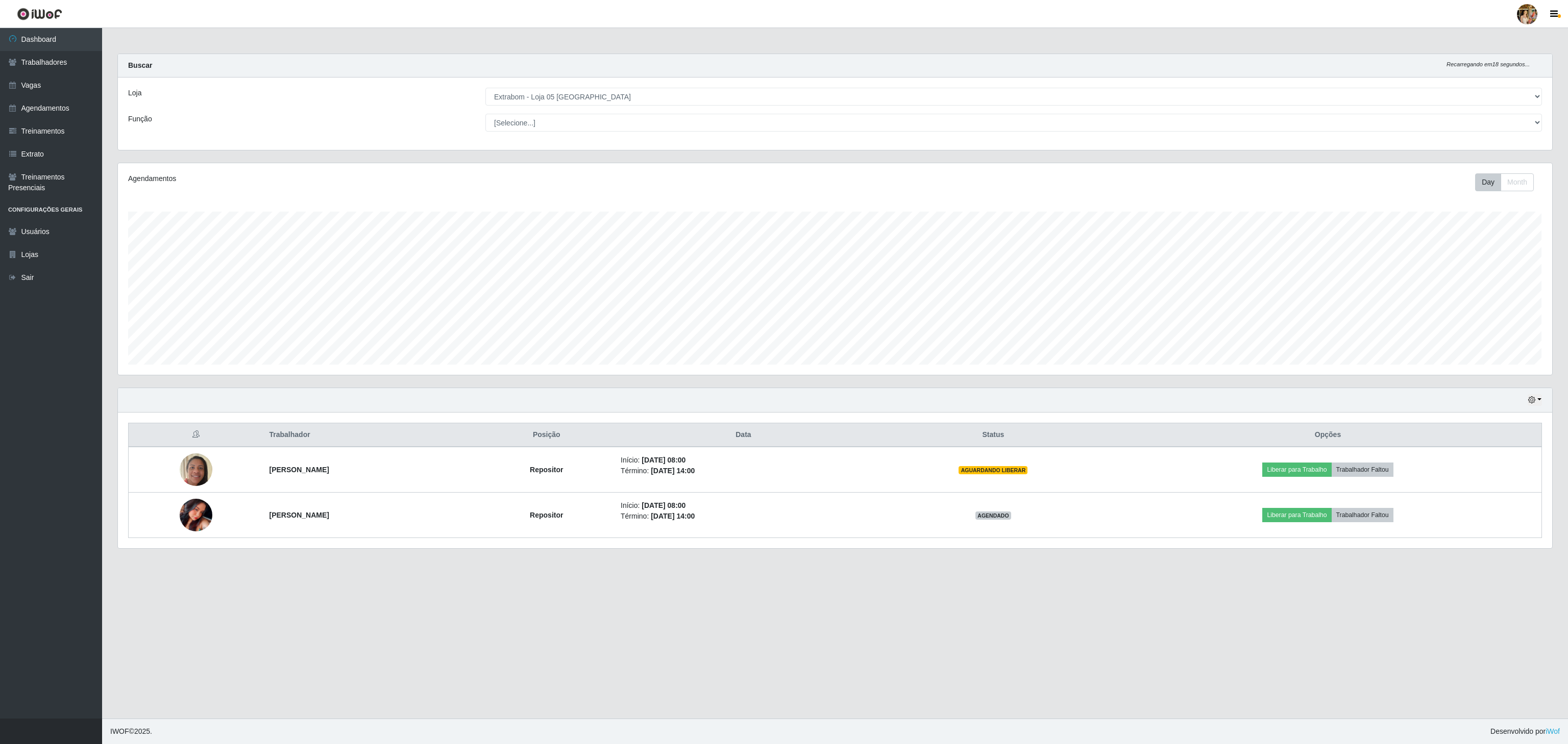
click at [555, 87] on div "Loja [Selecione...] Atacado Vem - [GEOGRAPHIC_DATA] 30 Laranjeiras Velha Atacad…" at bounding box center [835, 113] width 1434 height 72
click at [570, 98] on select "[Selecione...] Atacado Vem - [GEOGRAPHIC_DATA] 30 Laranjeiras Velha Atacado Vem…" at bounding box center [1013, 96] width 1057 height 18
click at [485, 88] on select "[Selecione...] Atacado Vem - [GEOGRAPHIC_DATA] 30 Laranjeiras Velha Atacado Vem…" at bounding box center [1013, 96] width 1057 height 18
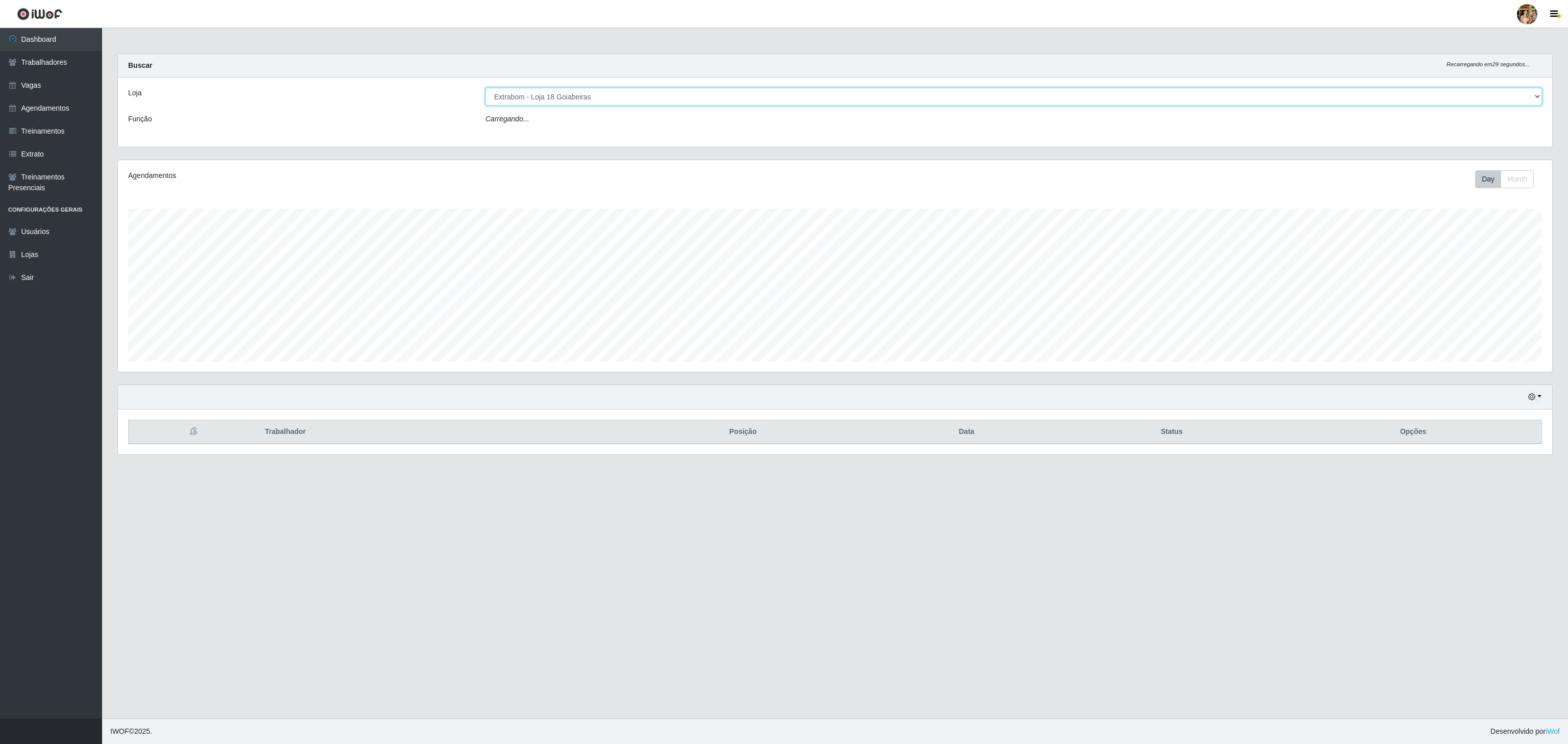
drag, startPoint x: 565, startPoint y: 96, endPoint x: 565, endPoint y: 102, distance: 6.0
click at [565, 95] on select "[Selecione...] Atacado Vem - [GEOGRAPHIC_DATA] 30 Laranjeiras Velha Atacado Vem…" at bounding box center [1013, 96] width 1057 height 18
click at [485, 88] on select "[Selecione...] Atacado Vem - [GEOGRAPHIC_DATA] 30 Laranjeiras Velha Atacado Vem…" at bounding box center [1013, 96] width 1057 height 18
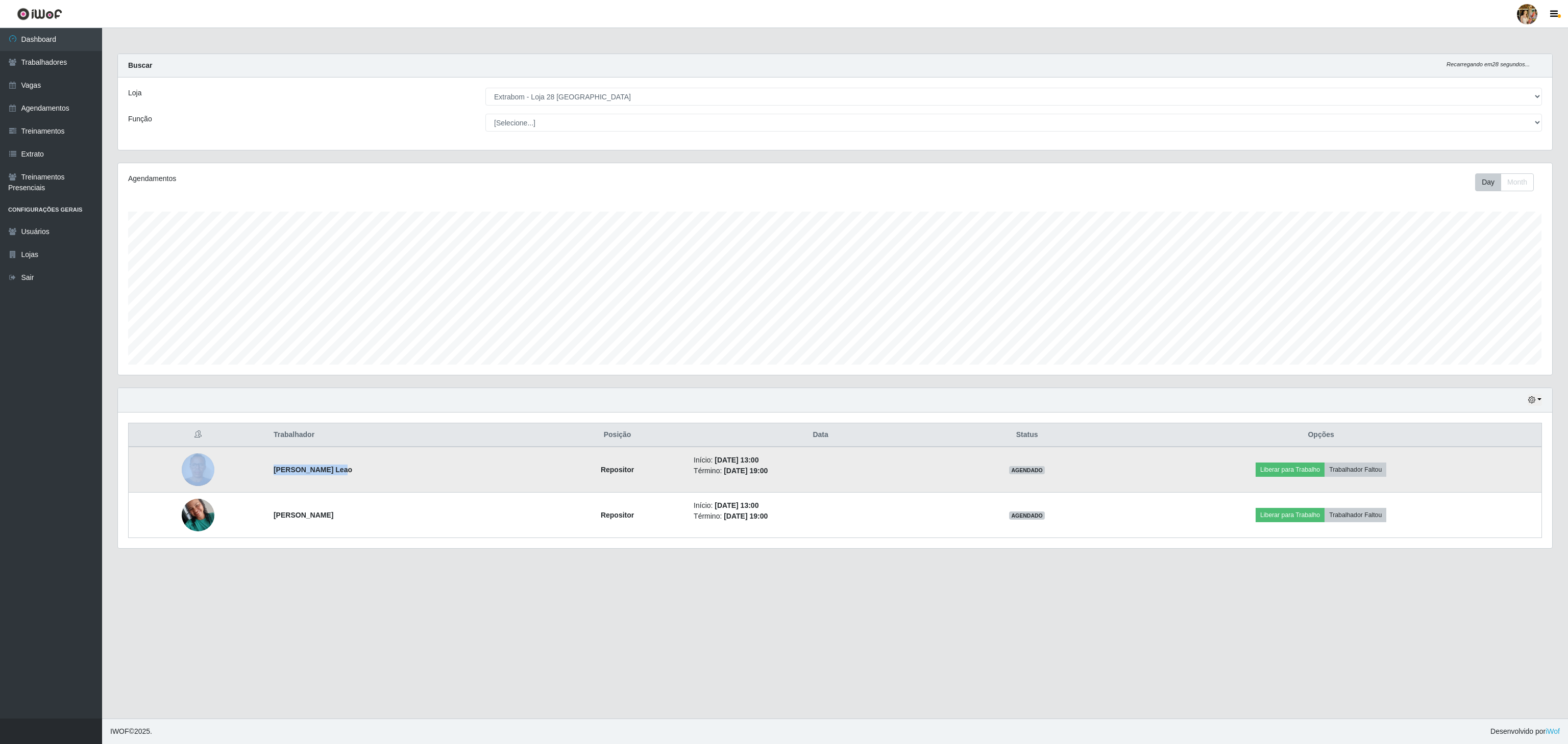
drag, startPoint x: 259, startPoint y: 475, endPoint x: 384, endPoint y: 475, distance: 125.0
click at [383, 475] on tr "[PERSON_NAME] Leao Repositor Início: [DATE] 13:00 Término: [DATE] 19:00 AGENDAD…" at bounding box center [835, 470] width 1413 height 46
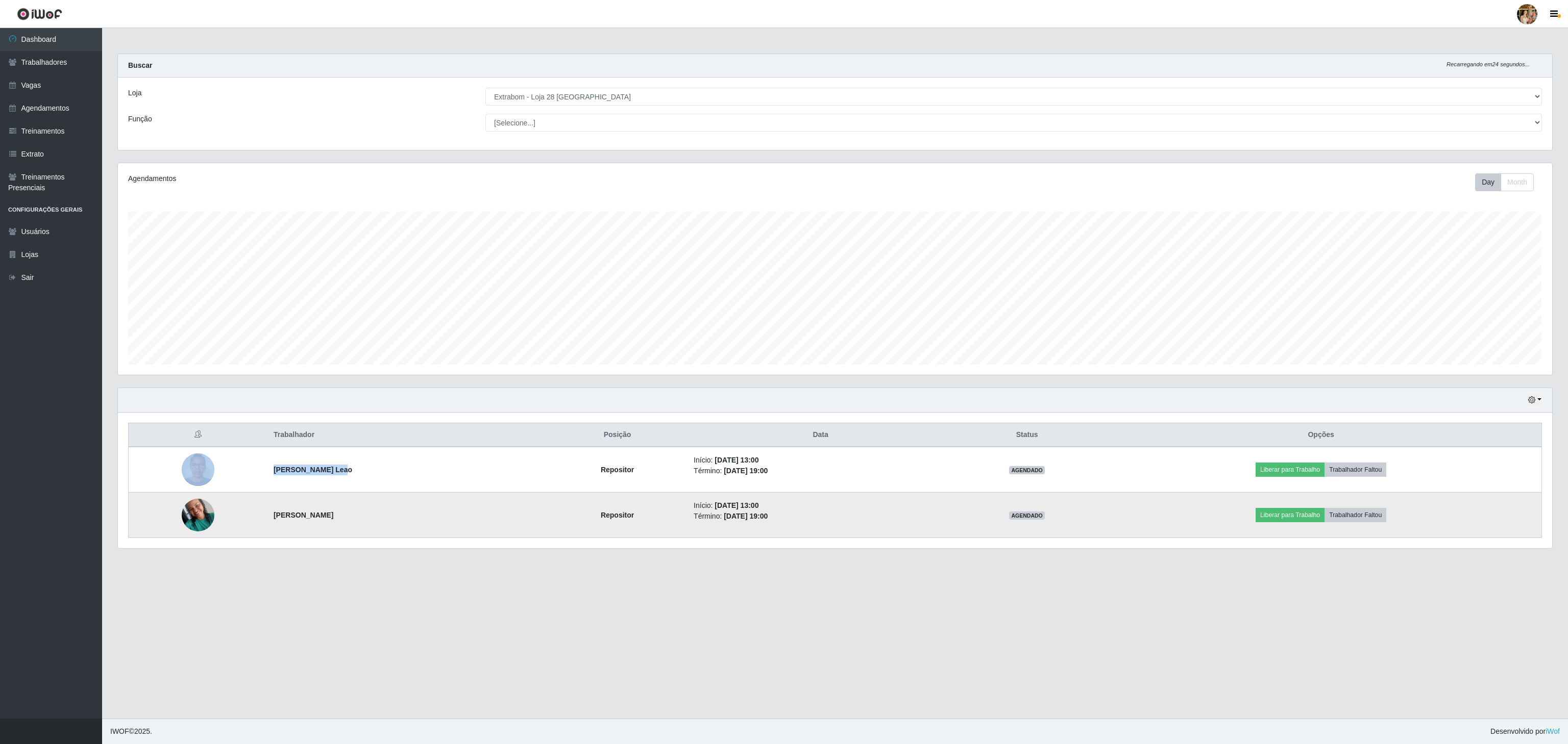
drag, startPoint x: 315, startPoint y: 526, endPoint x: 426, endPoint y: 520, distance: 111.2
click at [426, 520] on td "[PERSON_NAME]" at bounding box center [407, 515] width 280 height 46
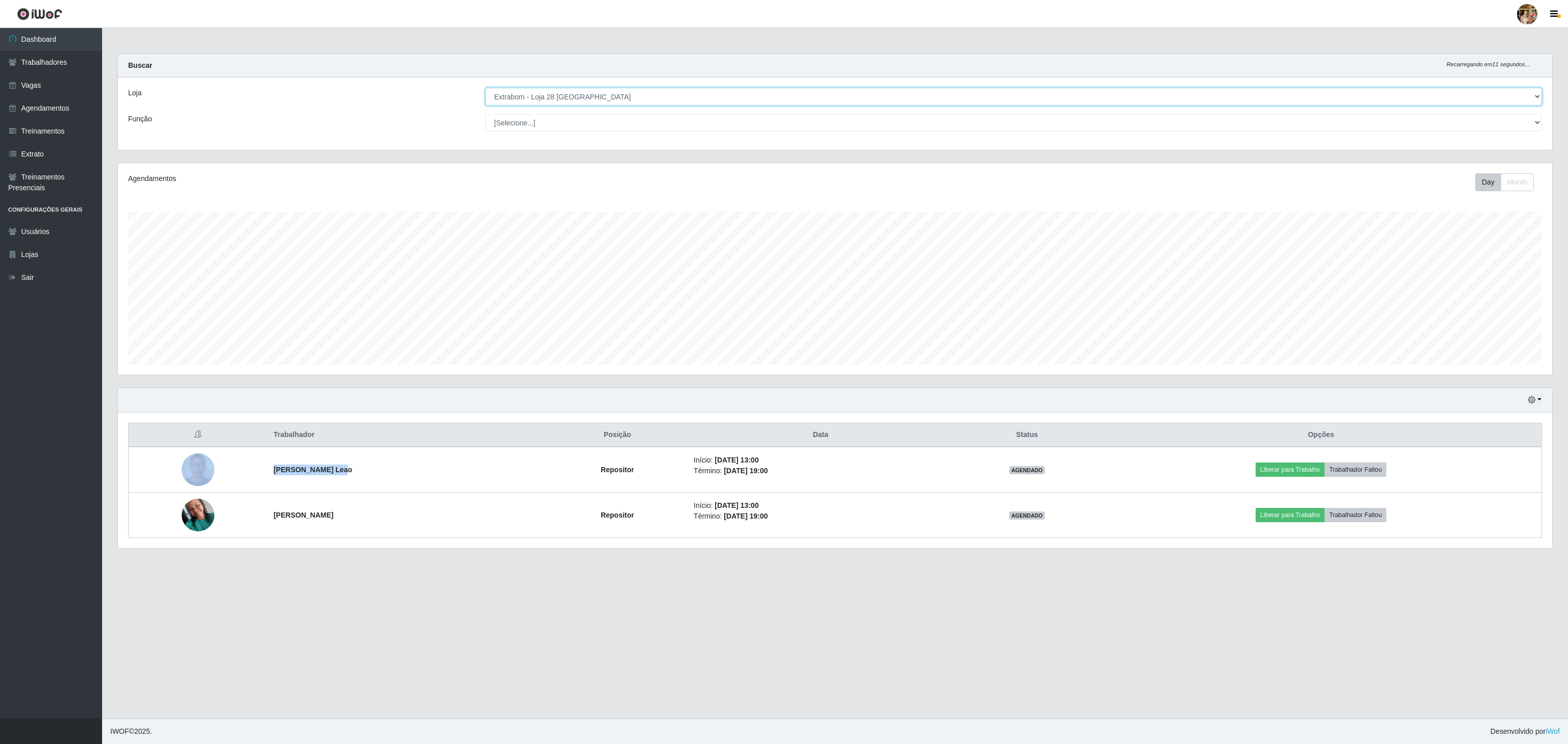
click at [618, 91] on select "[Selecione...] Atacado Vem - [GEOGRAPHIC_DATA] 30 Laranjeiras Velha Atacado Vem…" at bounding box center [1013, 96] width 1057 height 18
select select "470"
click at [485, 88] on select "[Selecione...] Atacado Vem - [GEOGRAPHIC_DATA] 30 Laranjeiras Velha Atacado Vem…" at bounding box center [1013, 96] width 1057 height 18
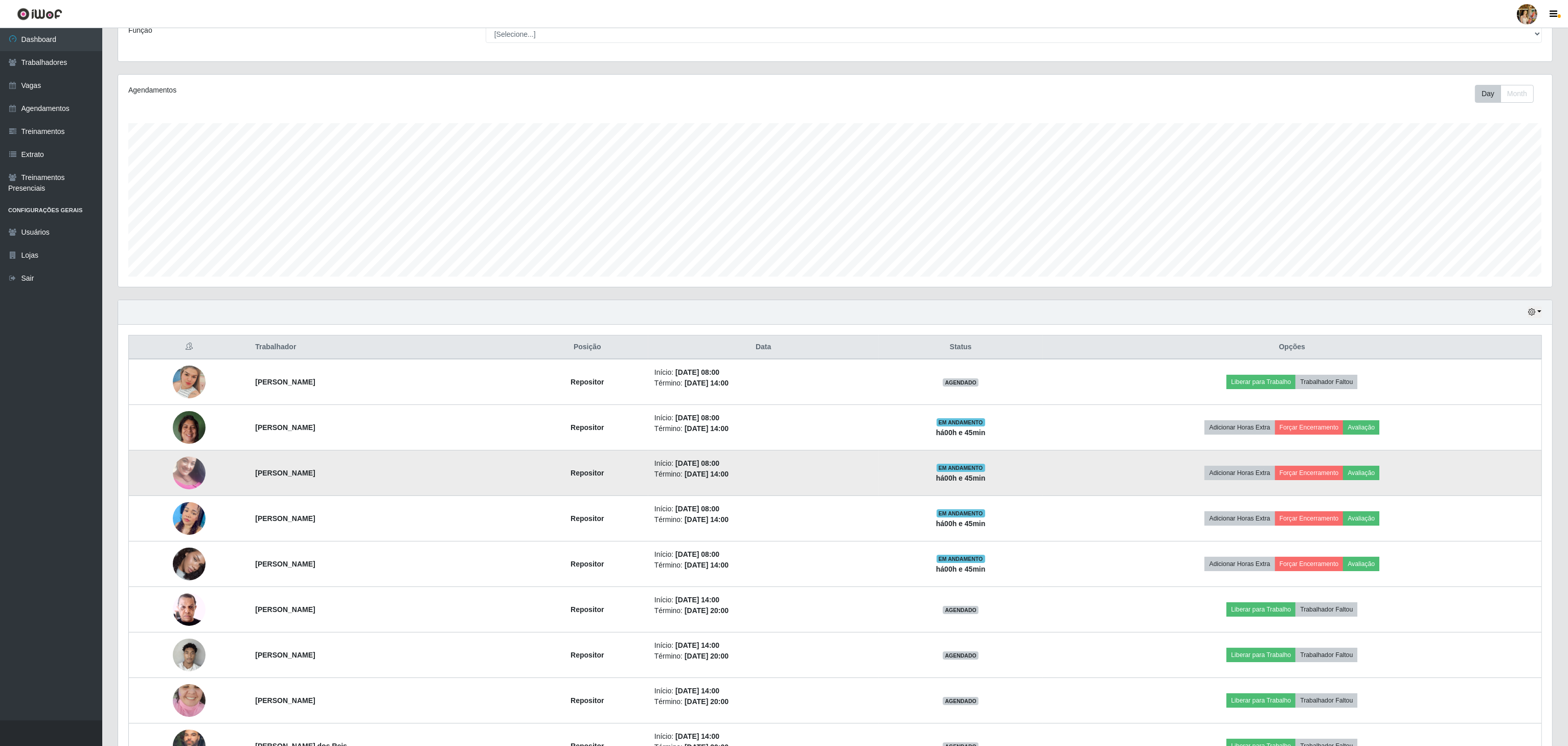
scroll to position [167, 0]
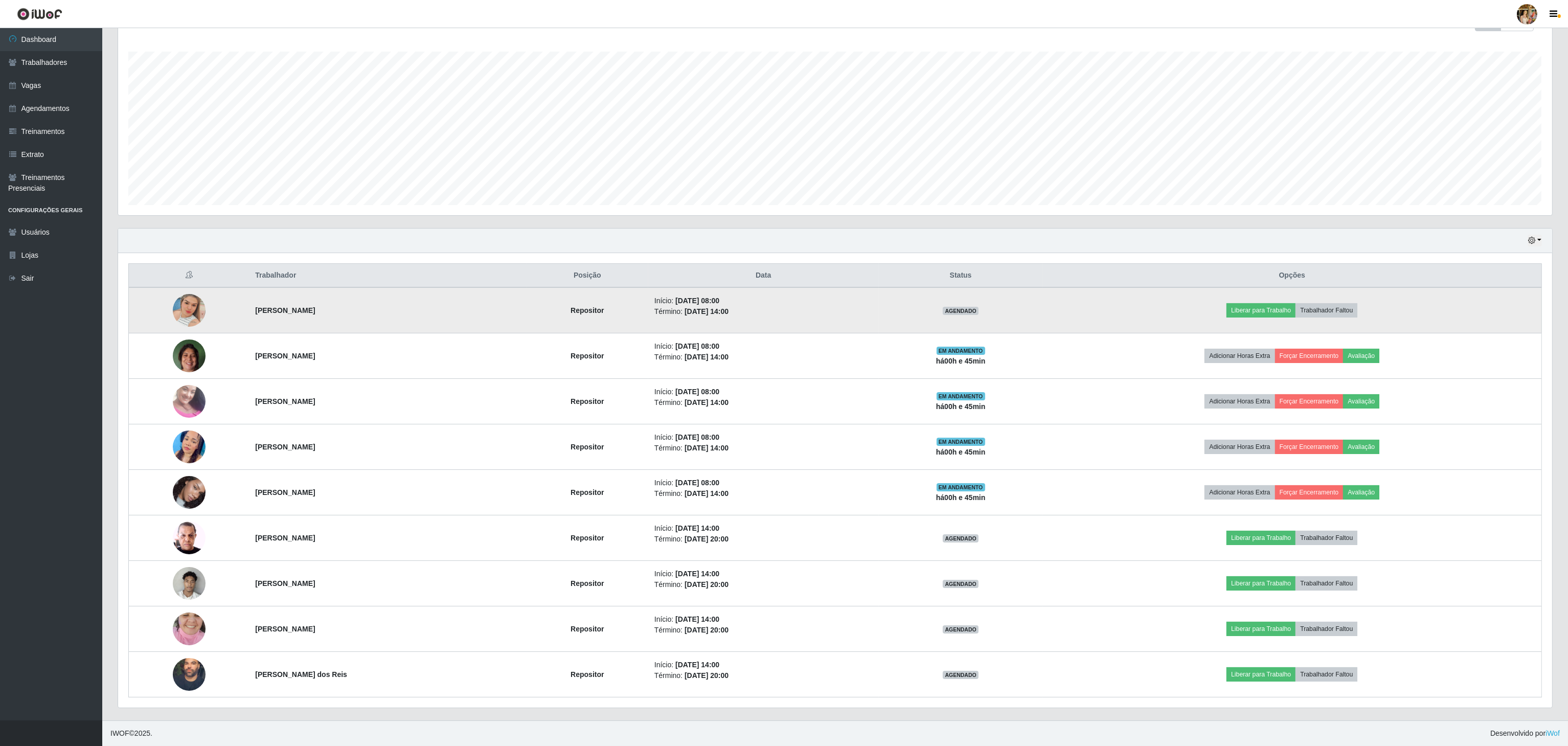
drag, startPoint x: 233, startPoint y: 321, endPoint x: 377, endPoint y: 306, distance: 144.8
click at [377, 306] on tr "[PERSON_NAME] Repositor Início: [DATE] 08:00 Término: [DATE] 14:00 AGENDADO Lib…" at bounding box center [835, 310] width 1413 height 46
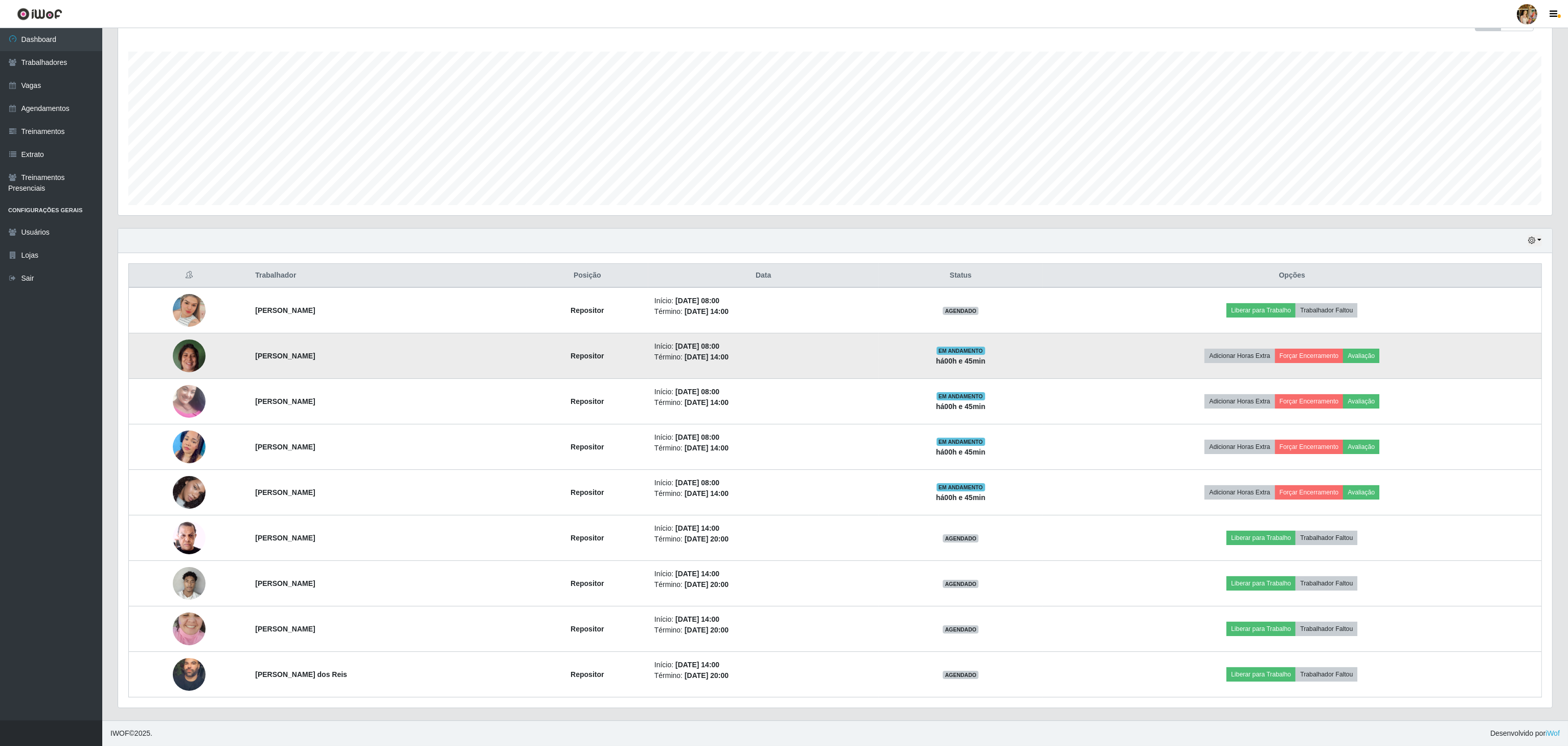
drag, startPoint x: 367, startPoint y: 359, endPoint x: 455, endPoint y: 366, distance: 88.3
click at [456, 366] on tr "[PERSON_NAME] Repositor Início: [DATE] 08:00 Término: [DATE] 14:00 EM ANDAMENTO…" at bounding box center [835, 356] width 1413 height 46
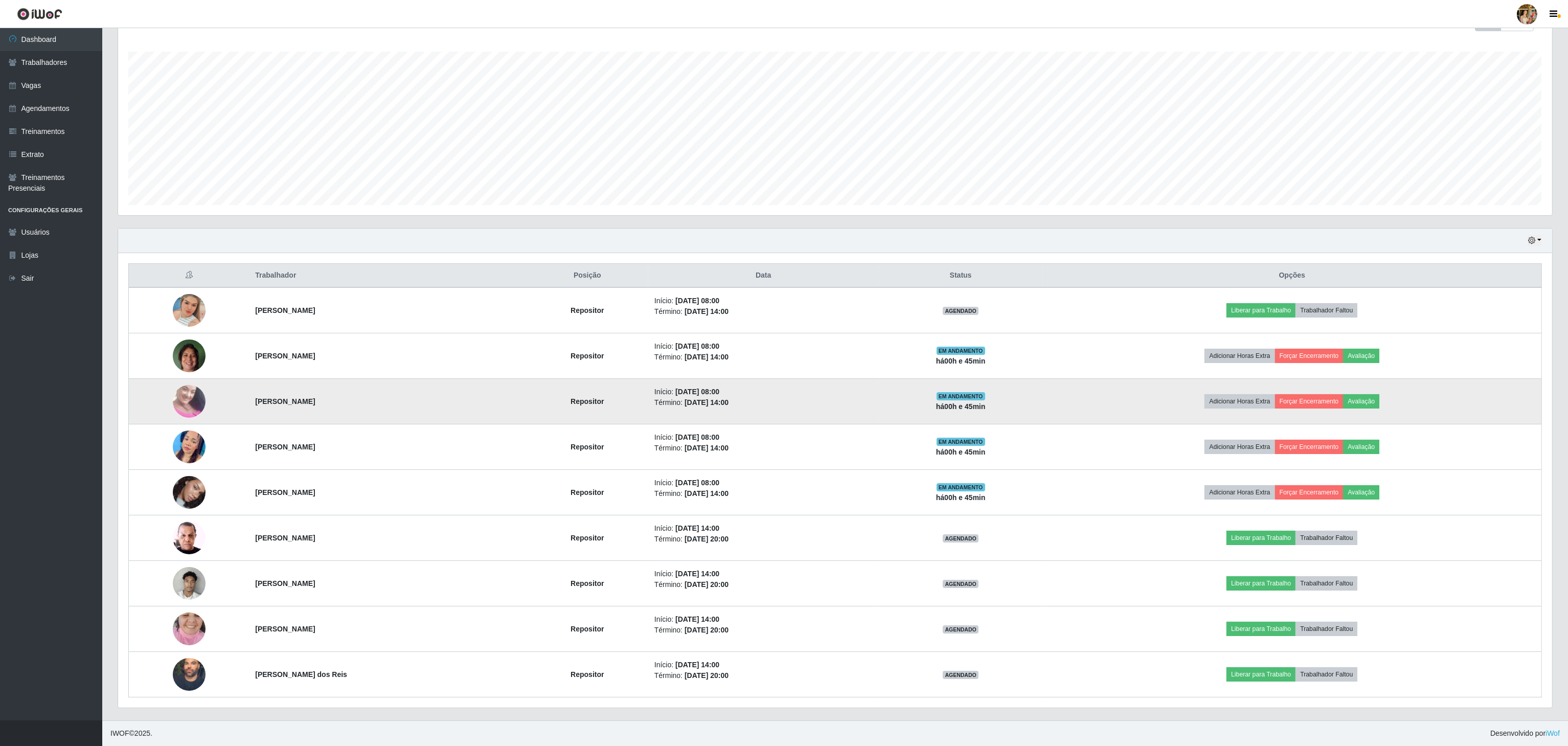
drag, startPoint x: 231, startPoint y: 400, endPoint x: 388, endPoint y: 394, distance: 157.1
click at [388, 394] on tr "[PERSON_NAME] Vieria Repositor Início: [DATE] 08:00 Término: [DATE] 14:00 EM AN…" at bounding box center [835, 401] width 1413 height 46
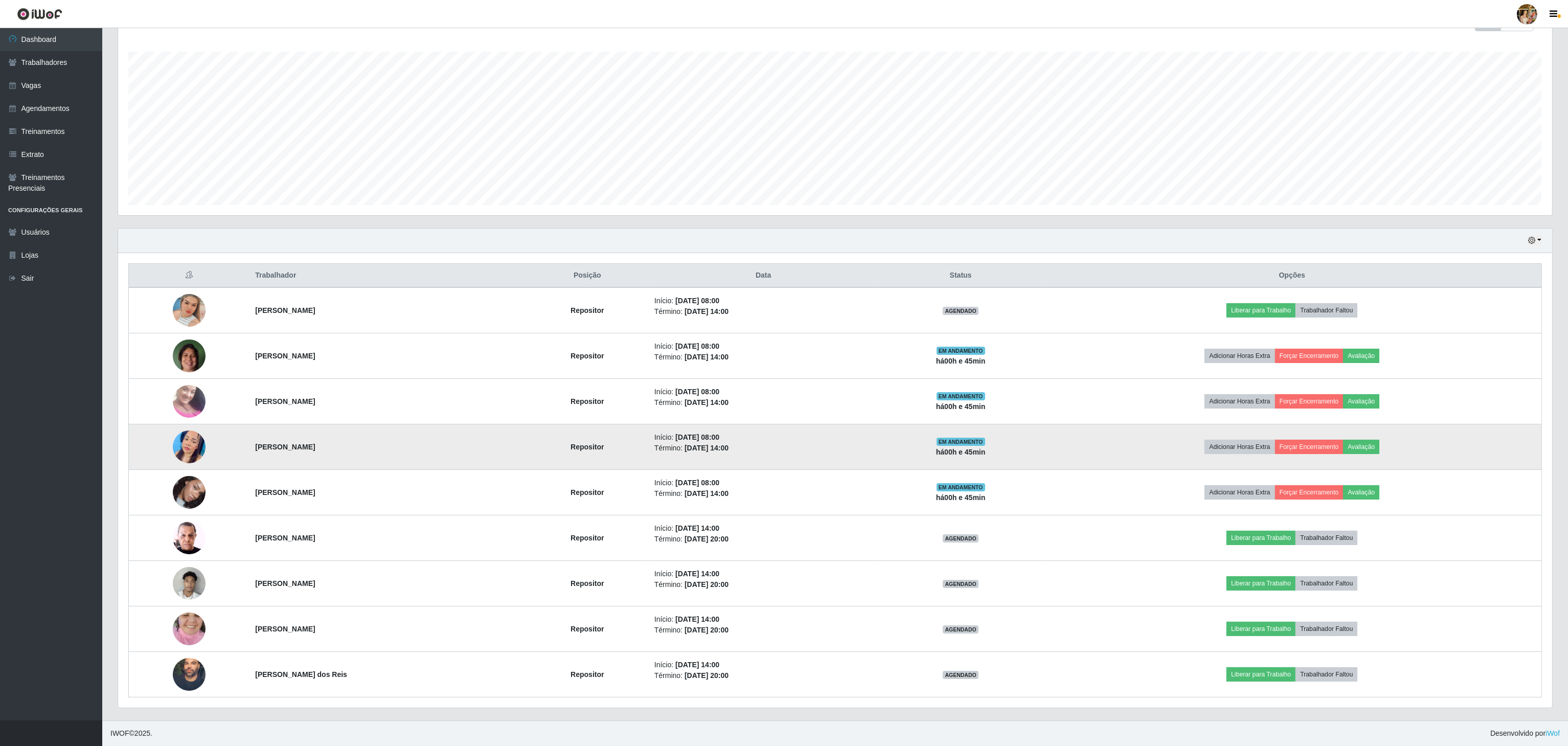
drag, startPoint x: 236, startPoint y: 445, endPoint x: 391, endPoint y: 443, distance: 155.0
click at [391, 443] on tr "[PERSON_NAME] Repositor Início: [DATE] 08:00 Término: [DATE] 14:00 EM ANDAMENTO…" at bounding box center [835, 447] width 1413 height 46
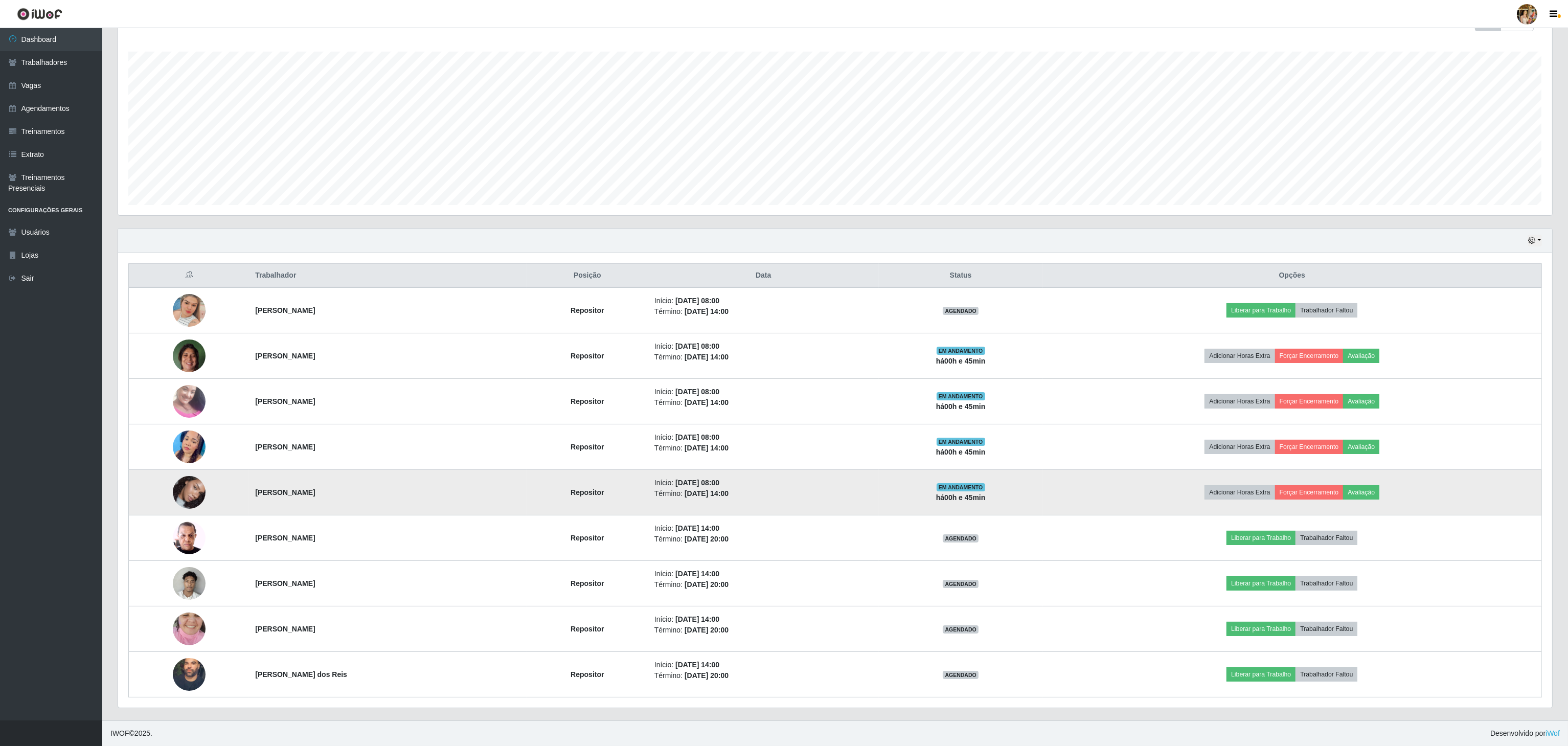
drag, startPoint x: 321, startPoint y: 496, endPoint x: 427, endPoint y: 491, distance: 106.1
click at [427, 491] on td "[PERSON_NAME]" at bounding box center [387, 493] width 277 height 46
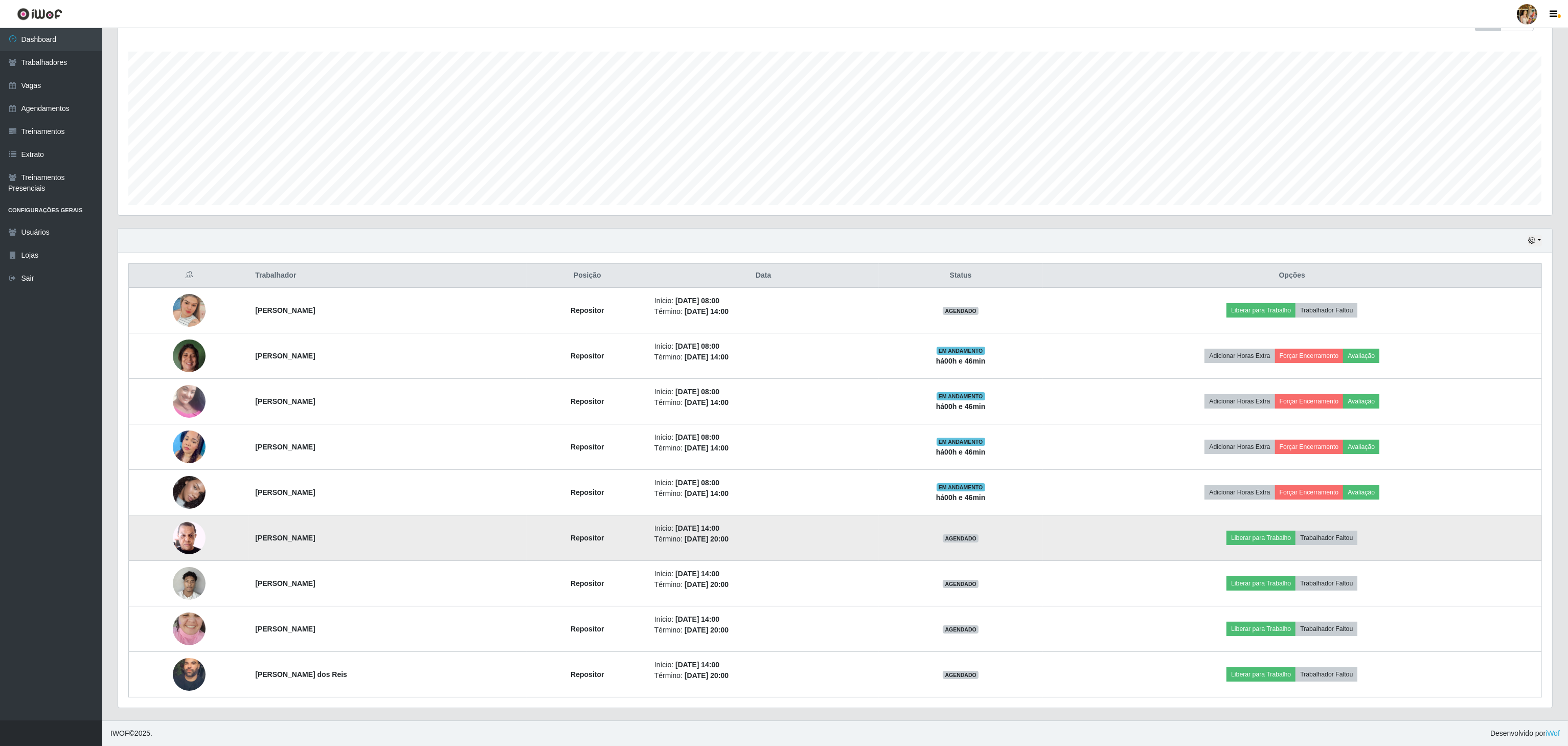
drag, startPoint x: 248, startPoint y: 531, endPoint x: 360, endPoint y: 544, distance: 112.8
click at [360, 544] on td "[PERSON_NAME]" at bounding box center [387, 538] width 277 height 46
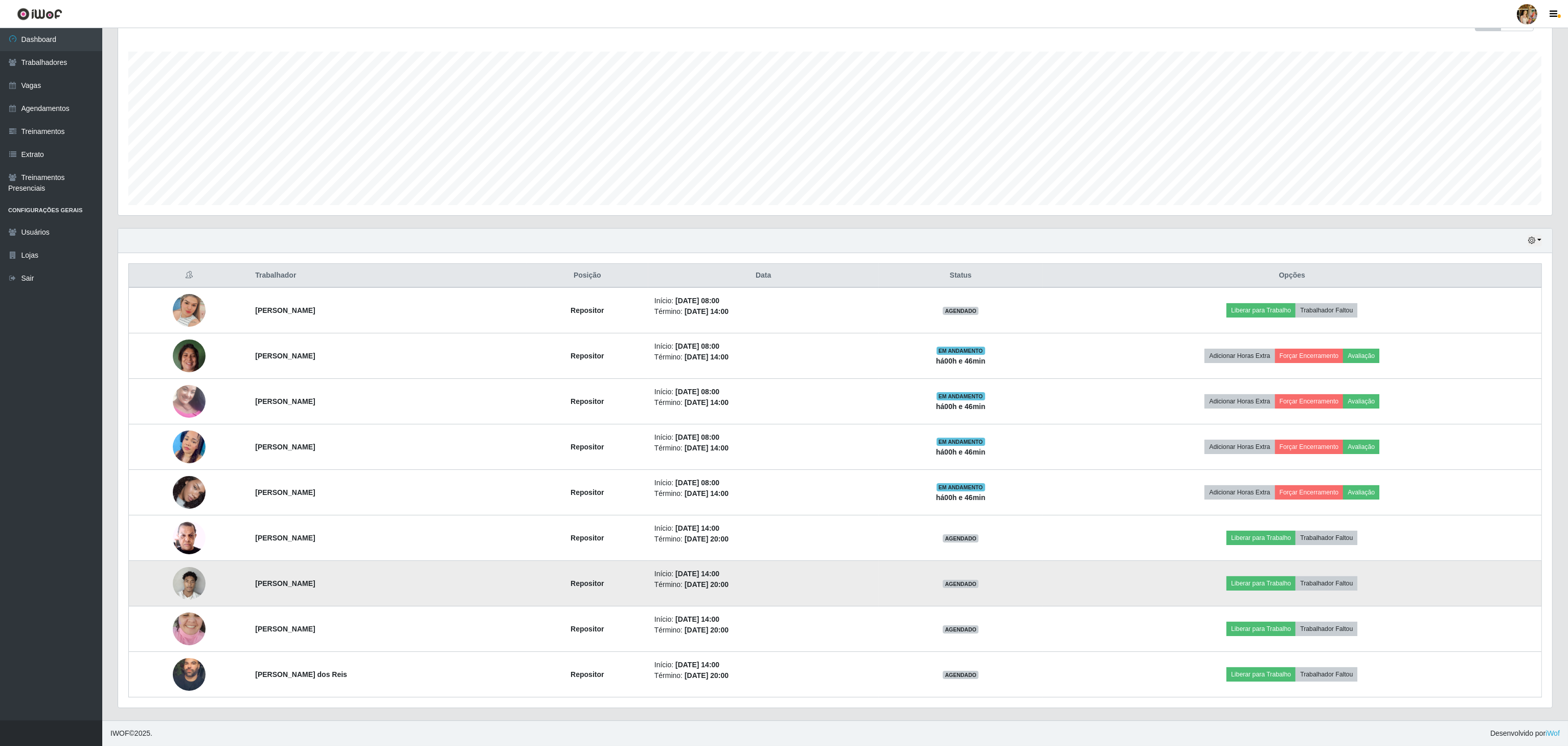
drag, startPoint x: 250, startPoint y: 572, endPoint x: 445, endPoint y: 584, distance: 195.4
click at [445, 584] on td "[PERSON_NAME]" at bounding box center [387, 584] width 277 height 46
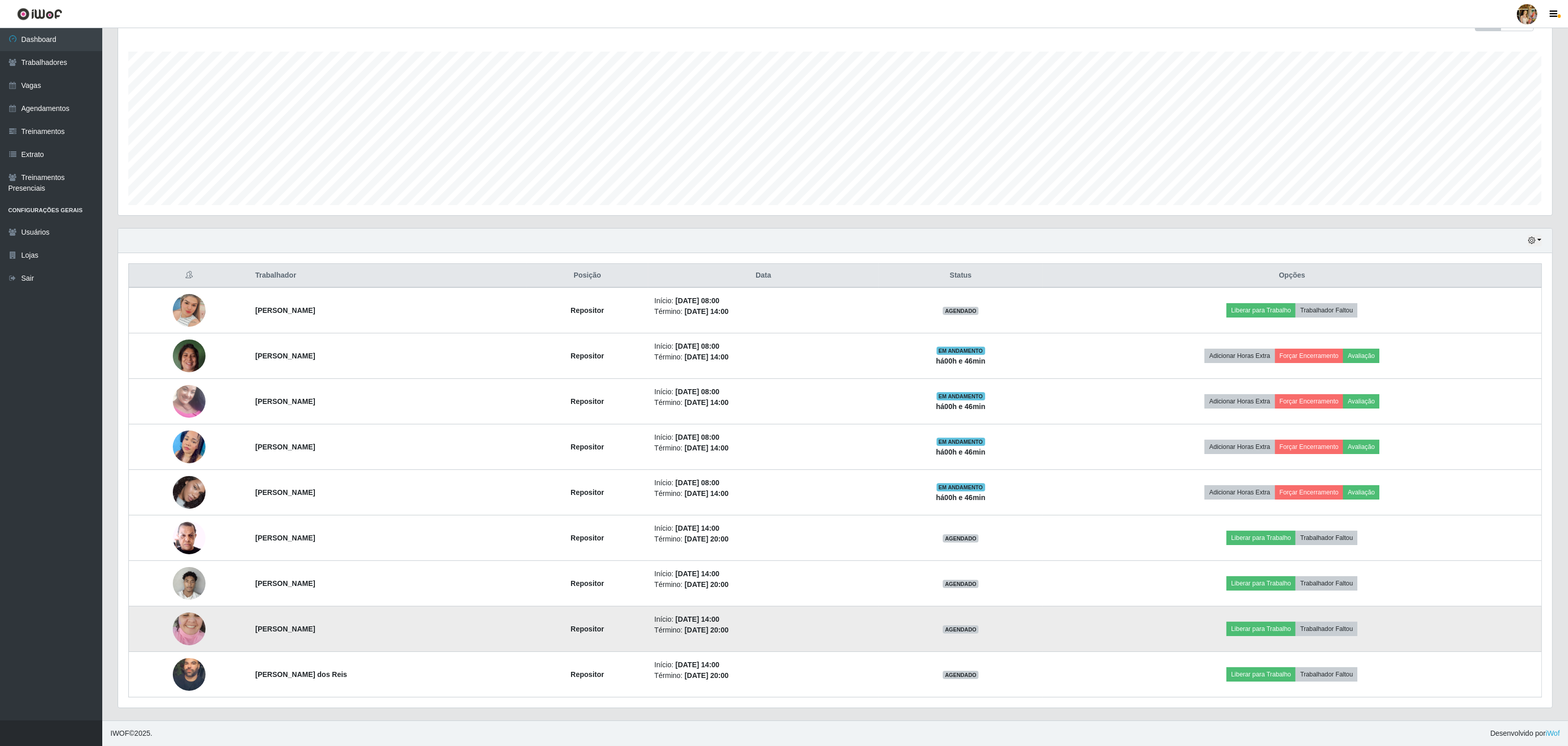
drag, startPoint x: 243, startPoint y: 633, endPoint x: 385, endPoint y: 632, distance: 142.0
click at [385, 632] on td "[PERSON_NAME]" at bounding box center [387, 629] width 277 height 46
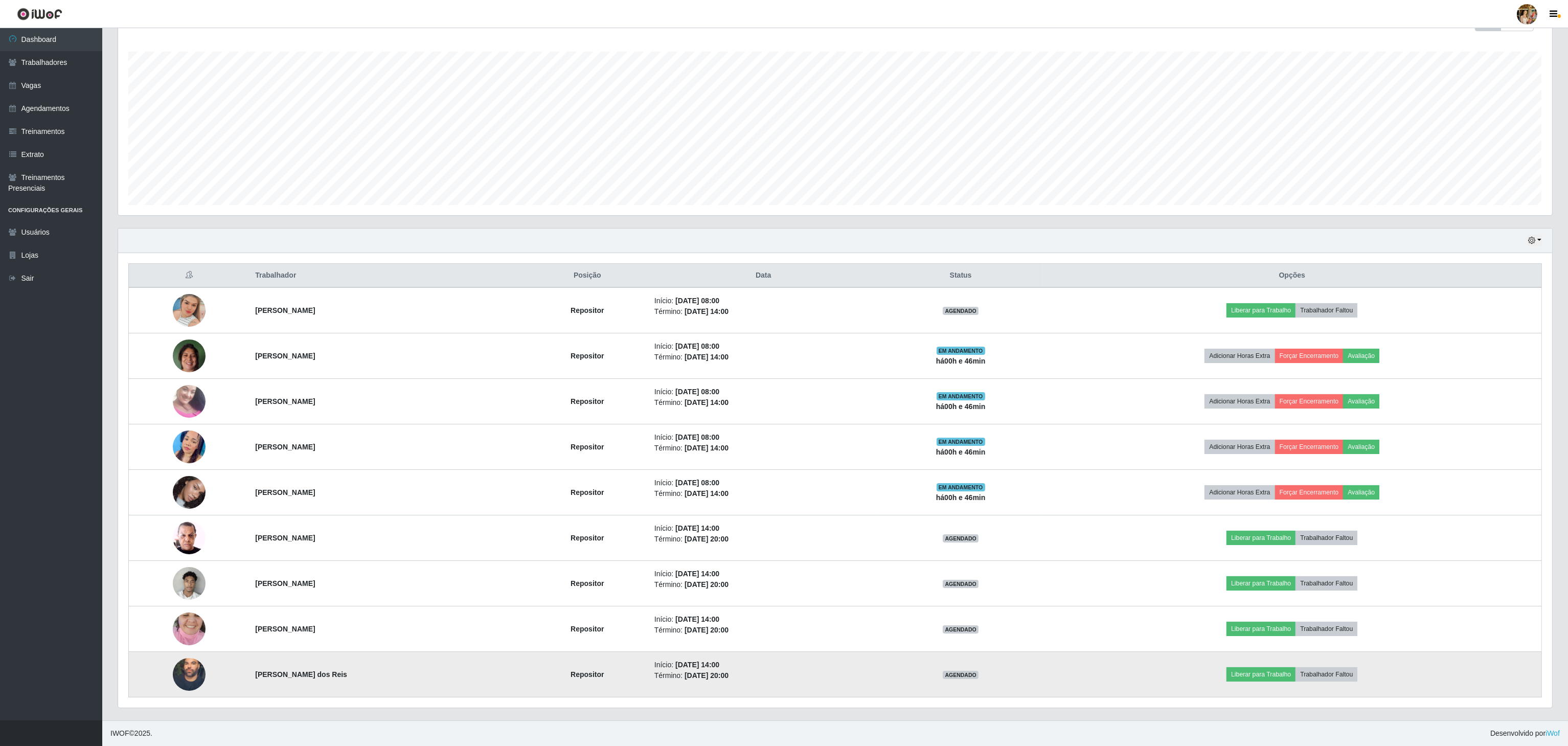
drag, startPoint x: 235, startPoint y: 681, endPoint x: 386, endPoint y: 672, distance: 151.3
click at [386, 672] on tr "[PERSON_NAME] dos Reis Repositor Início: [DATE] 14:00 Término: [DATE] 20:00 AGE…" at bounding box center [835, 675] width 1413 height 46
